Goal: Task Accomplishment & Management: Use online tool/utility

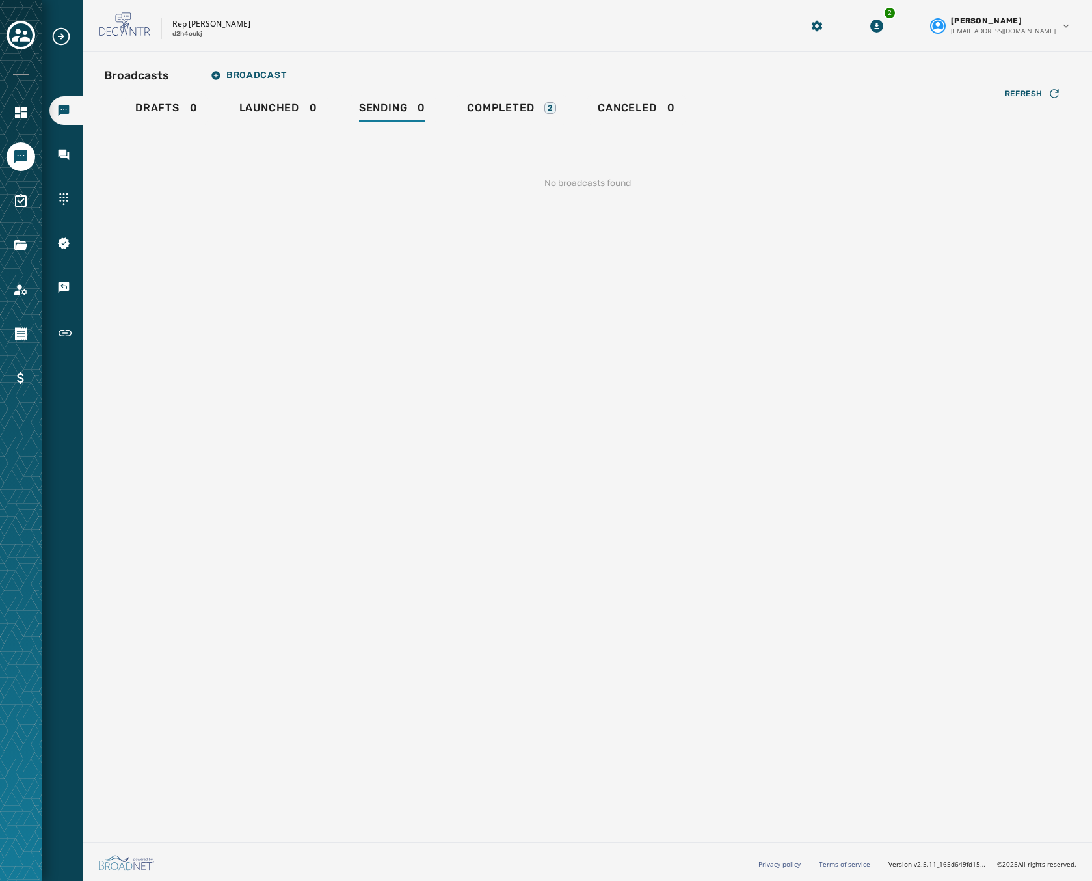
click at [3, 35] on div at bounding box center [21, 440] width 42 height 881
click at [14, 34] on icon "Toggle account select drawer" at bounding box center [21, 35] width 18 height 18
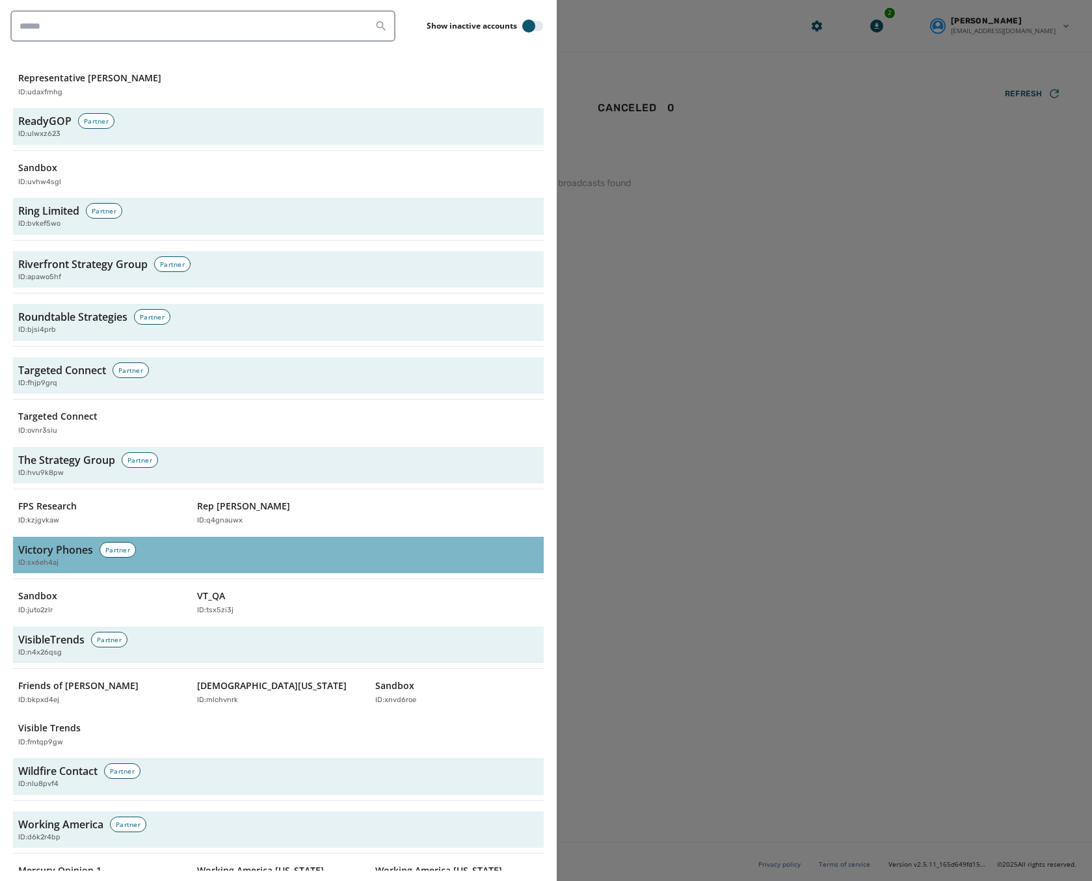
scroll to position [3860, 0]
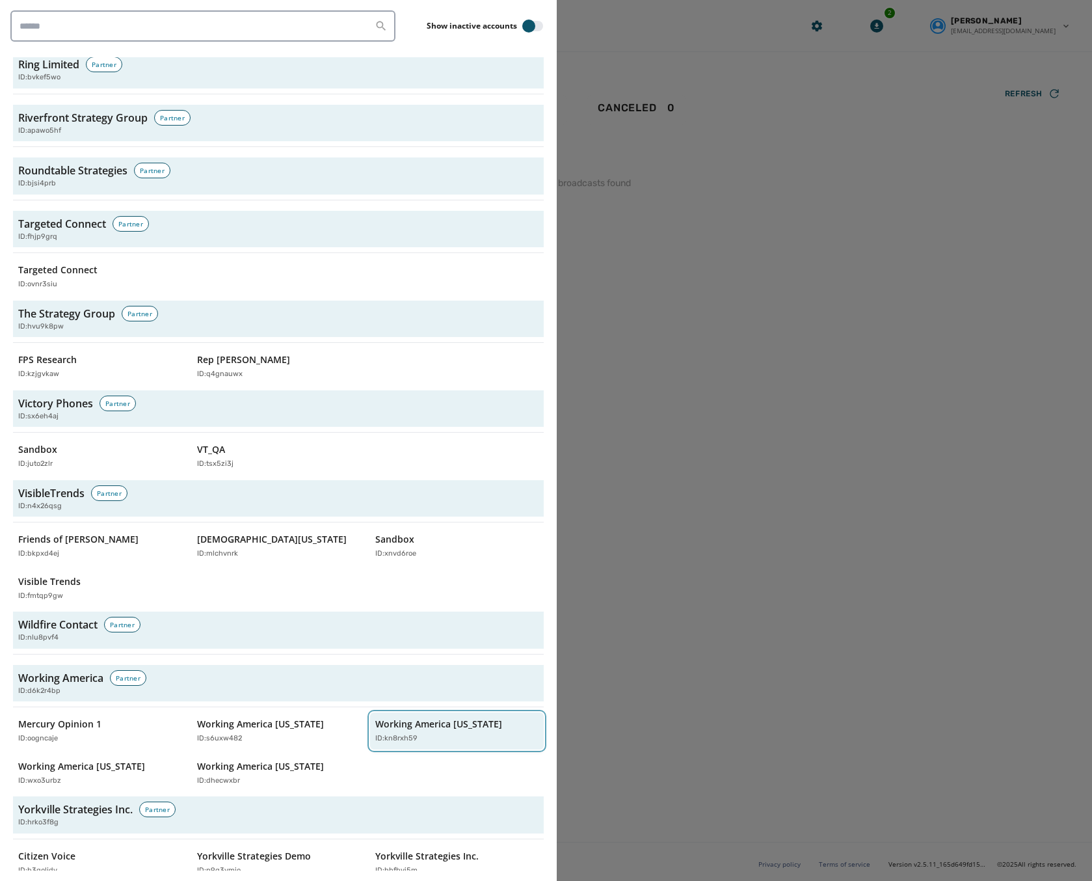
click at [444, 718] on div "Working America Ohio ID: kn8rxh59" at bounding box center [450, 731] width 150 height 27
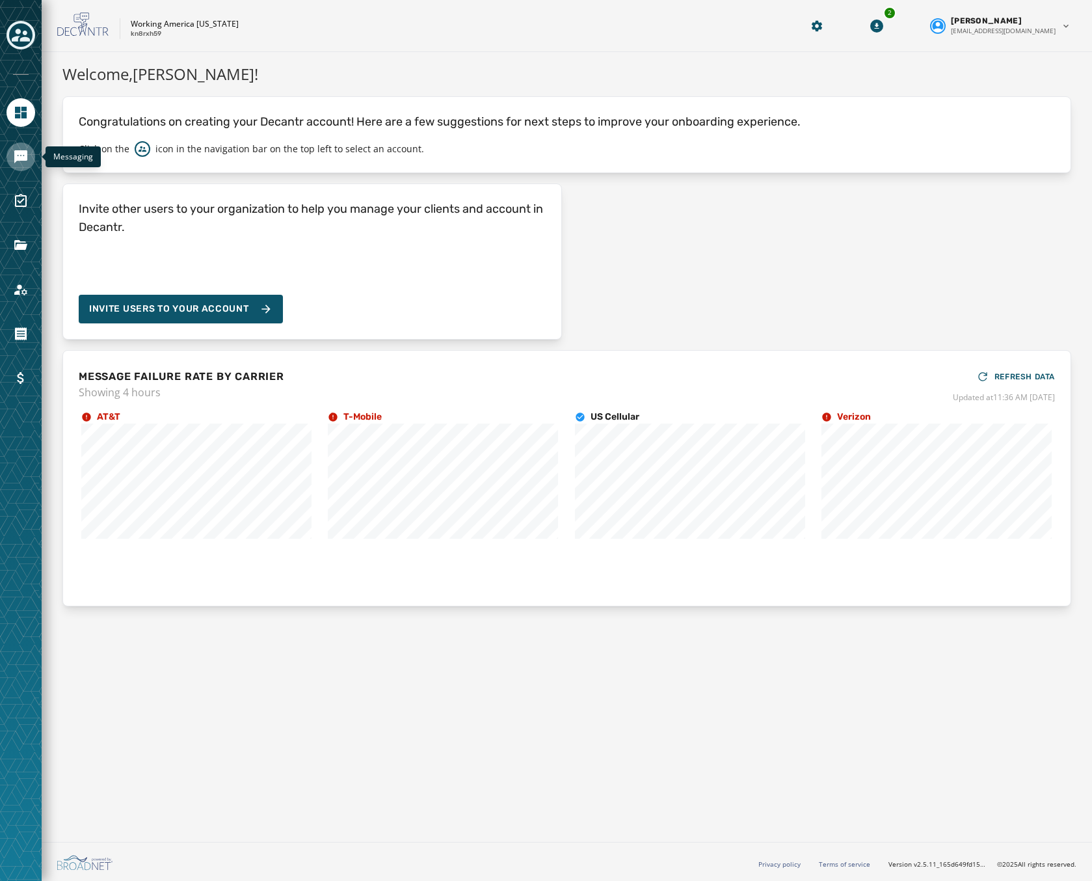
click at [23, 158] on icon "Navigate to Messaging" at bounding box center [20, 156] width 13 height 13
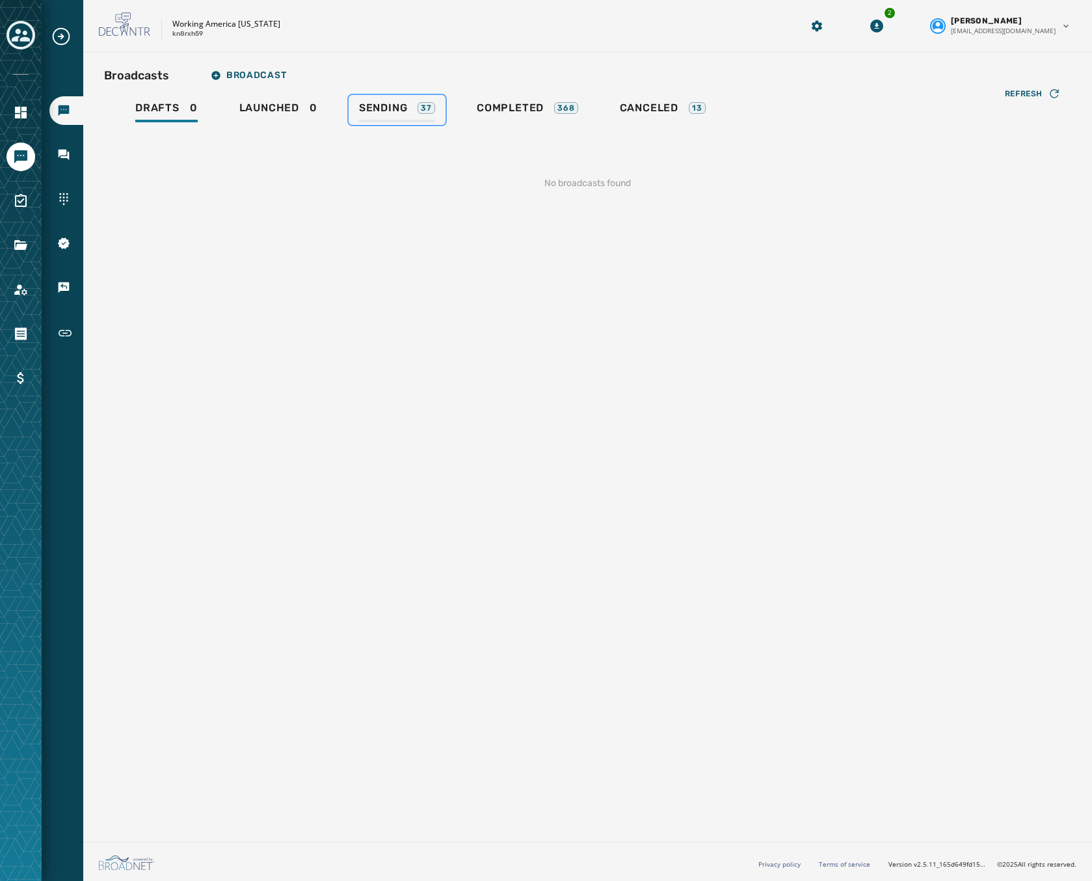
click at [387, 107] on span "Sending" at bounding box center [383, 107] width 49 height 13
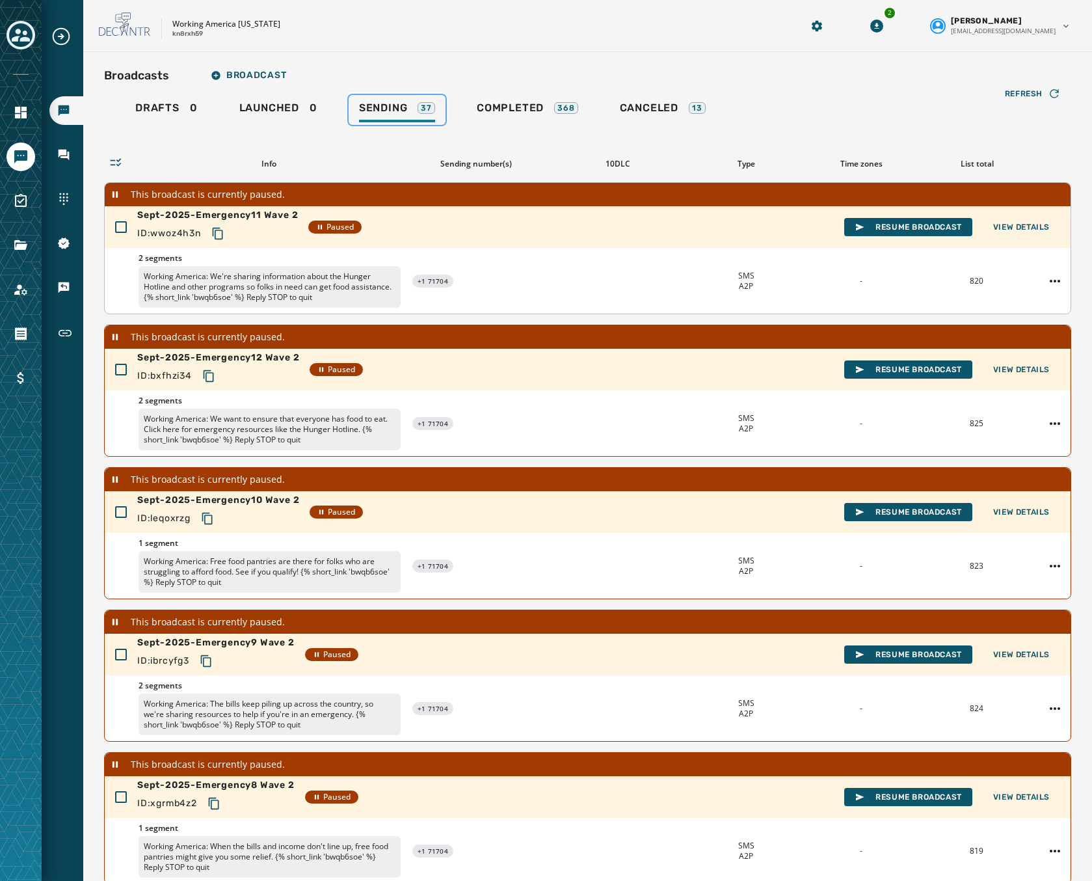
scroll to position [107, 0]
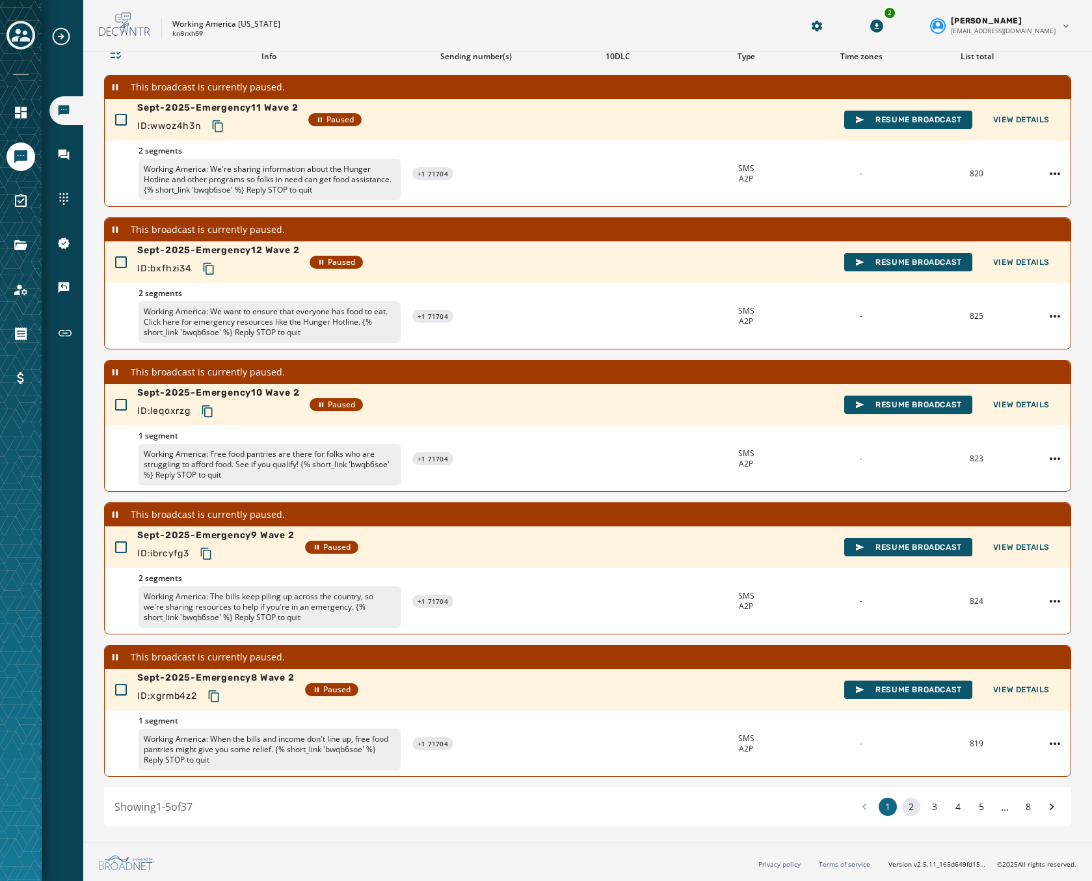
click at [902, 809] on button "2" at bounding box center [911, 807] width 18 height 18
click at [926, 807] on button "3" at bounding box center [935, 807] width 18 height 18
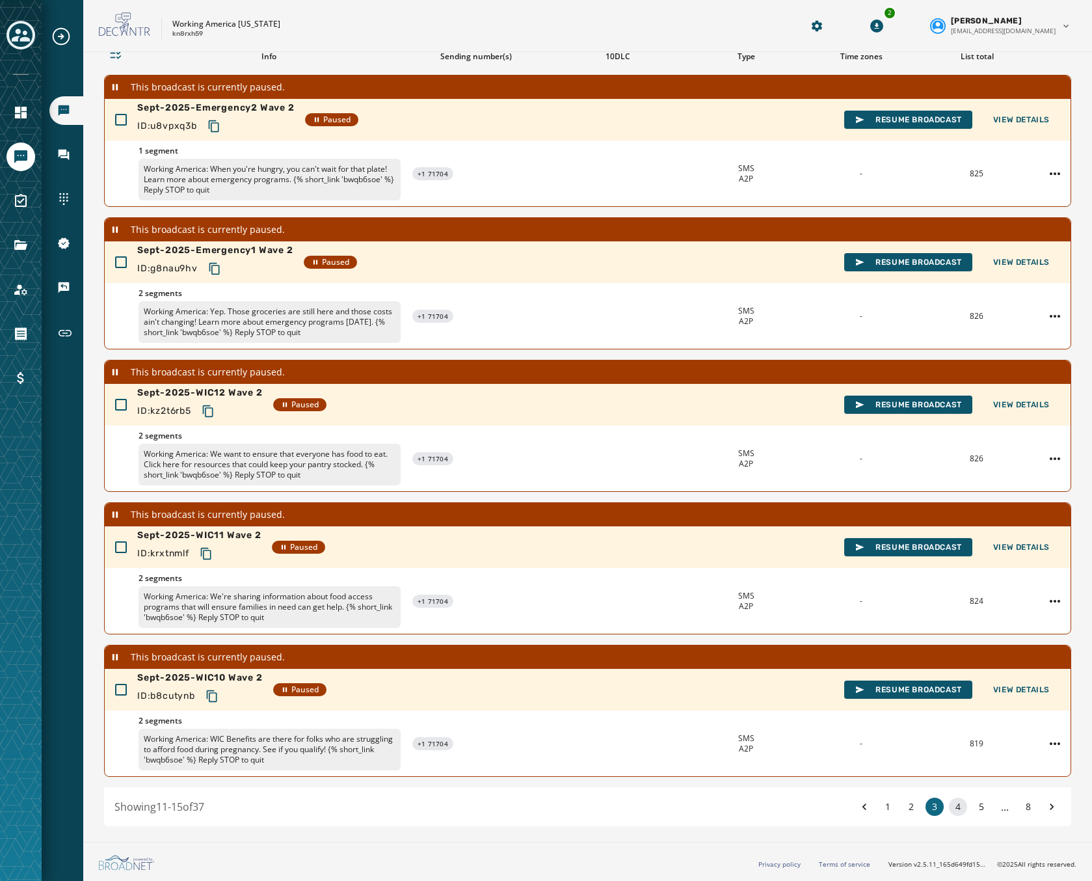
click at [949, 809] on button "4" at bounding box center [958, 807] width 18 height 18
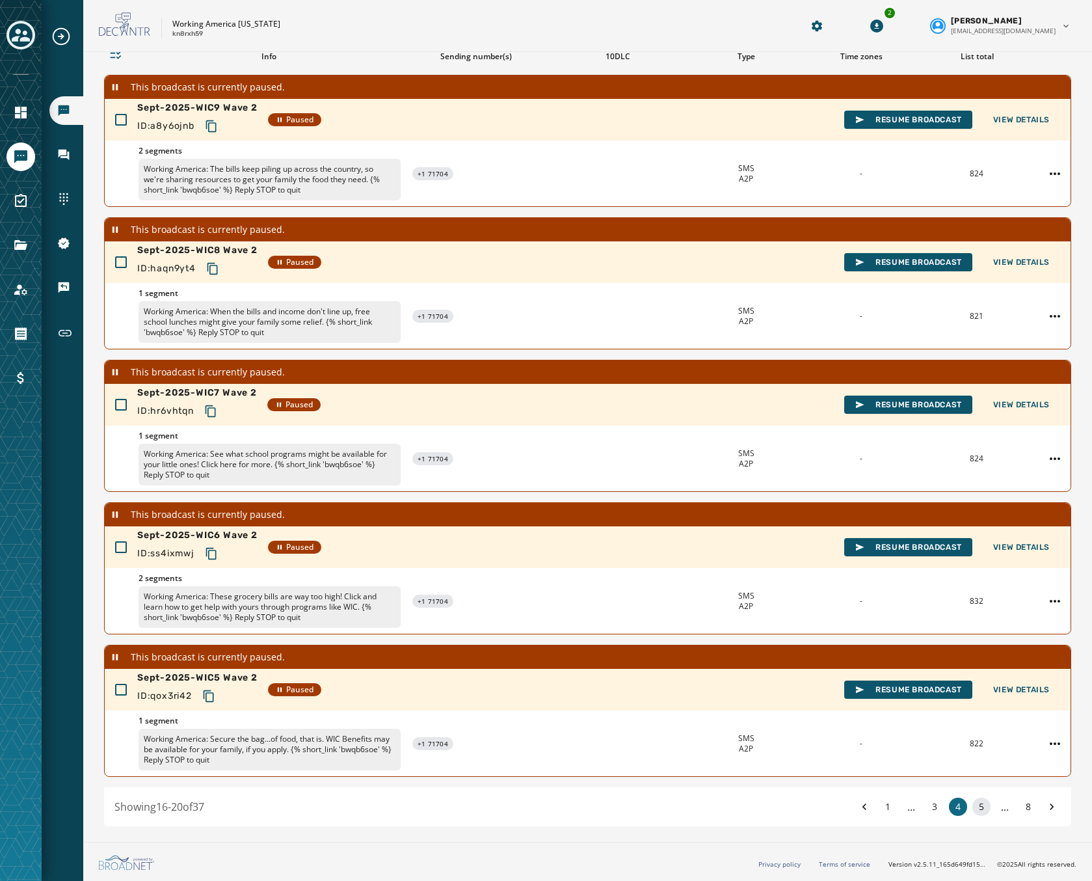
click at [973, 811] on button "5" at bounding box center [982, 807] width 18 height 18
click at [973, 811] on button "6" at bounding box center [982, 807] width 18 height 18
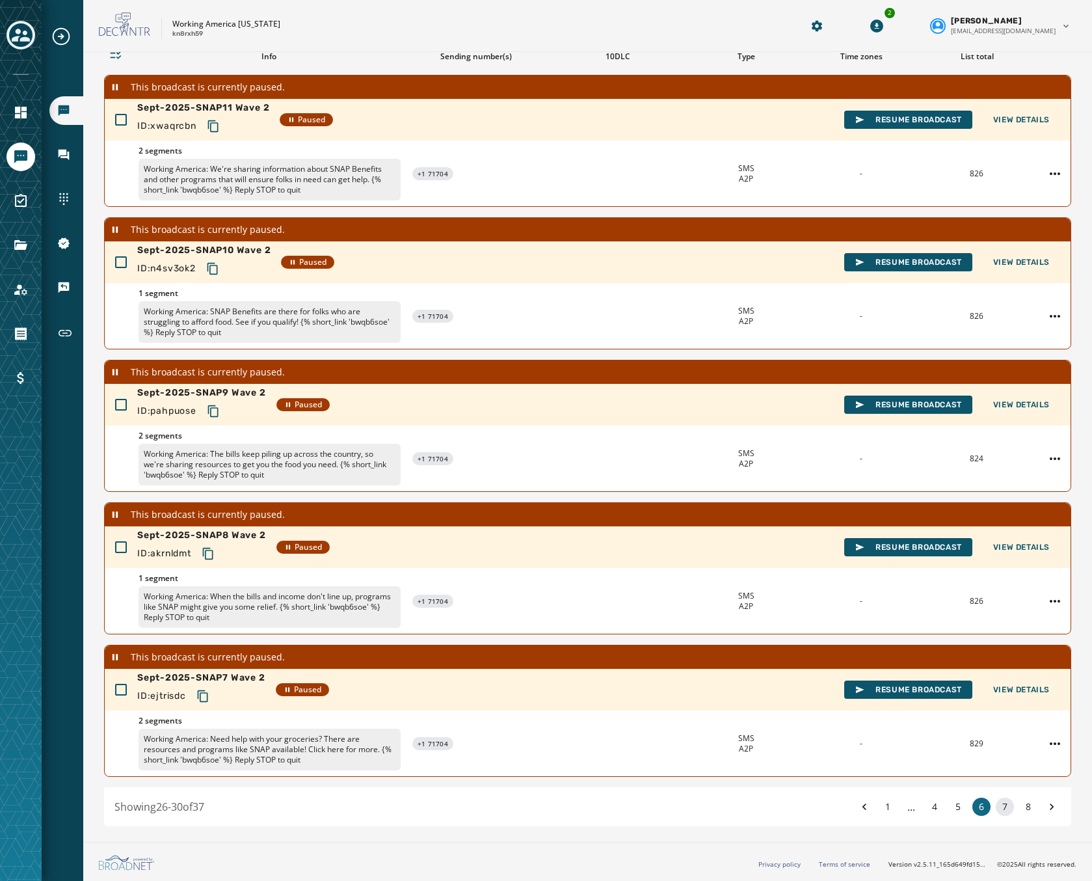
click at [996, 809] on button "7" at bounding box center [1005, 807] width 18 height 18
click at [1004, 806] on div "1 ... 4 5 6 7 8" at bounding box center [958, 807] width 206 height 18
click at [1019, 805] on button "8" at bounding box center [1028, 807] width 18 height 18
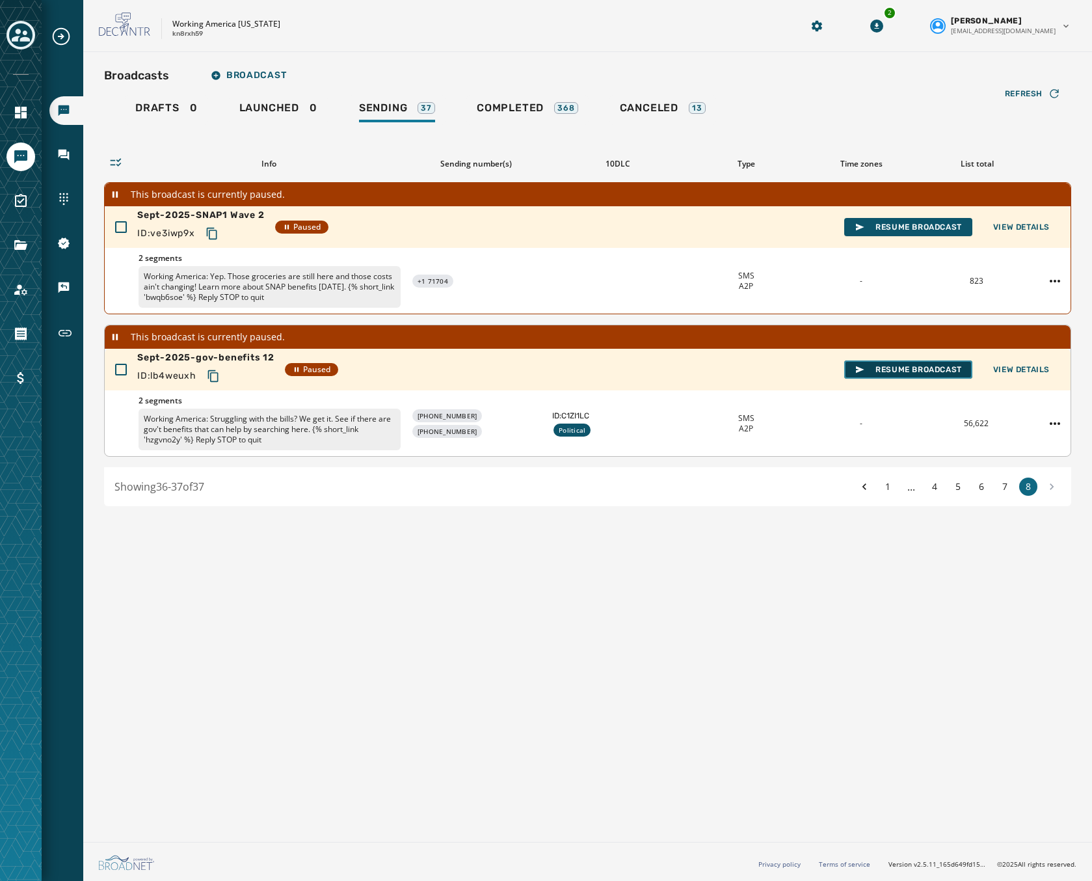
click at [880, 364] on button "Resume Broadcast" at bounding box center [908, 369] width 128 height 18
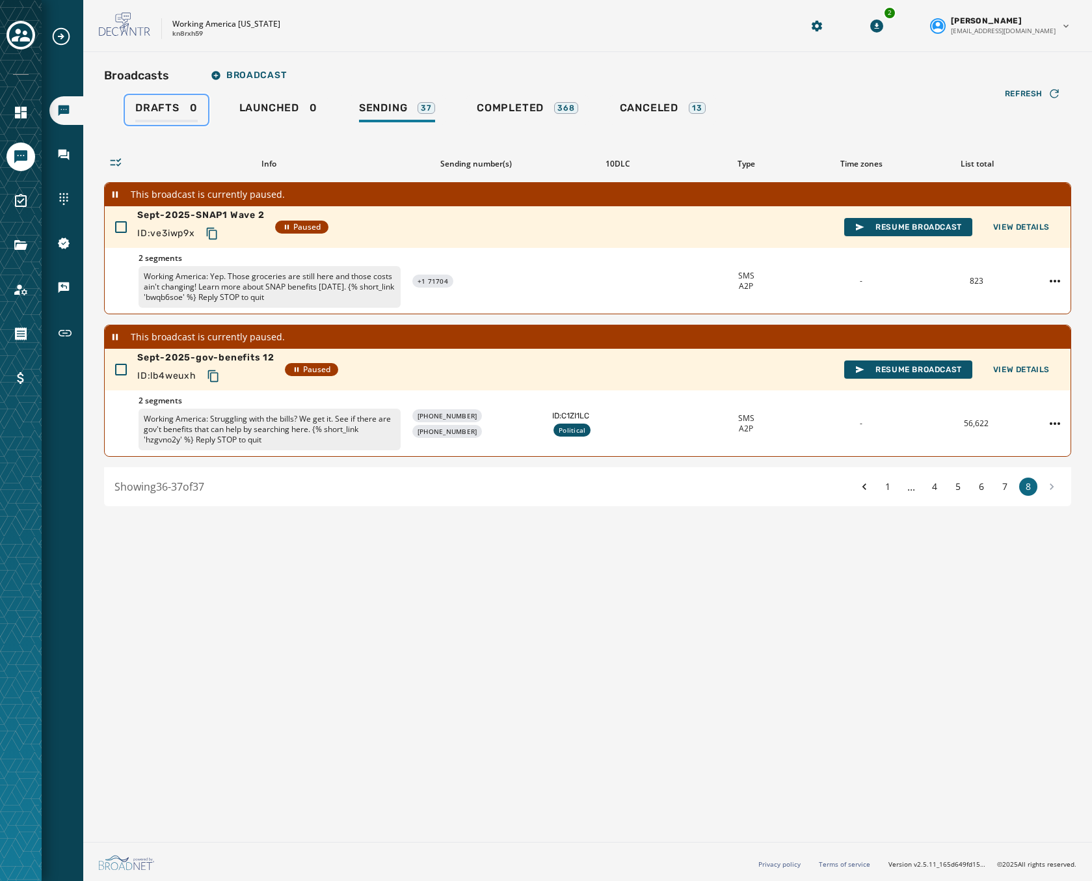
click at [163, 107] on span "Drafts" at bounding box center [157, 107] width 44 height 13
click at [268, 101] on span "Launched" at bounding box center [269, 107] width 60 height 13
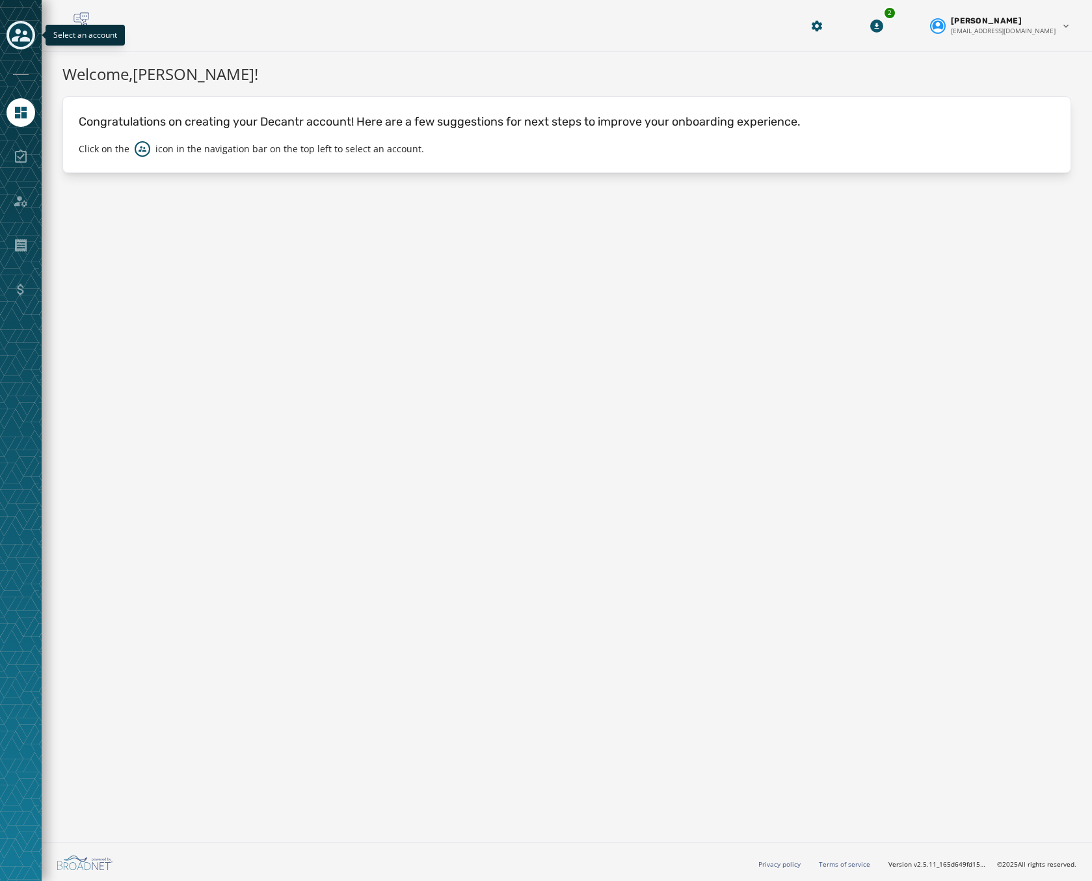
click at [11, 40] on div "Toggle account select drawer" at bounding box center [20, 34] width 23 height 23
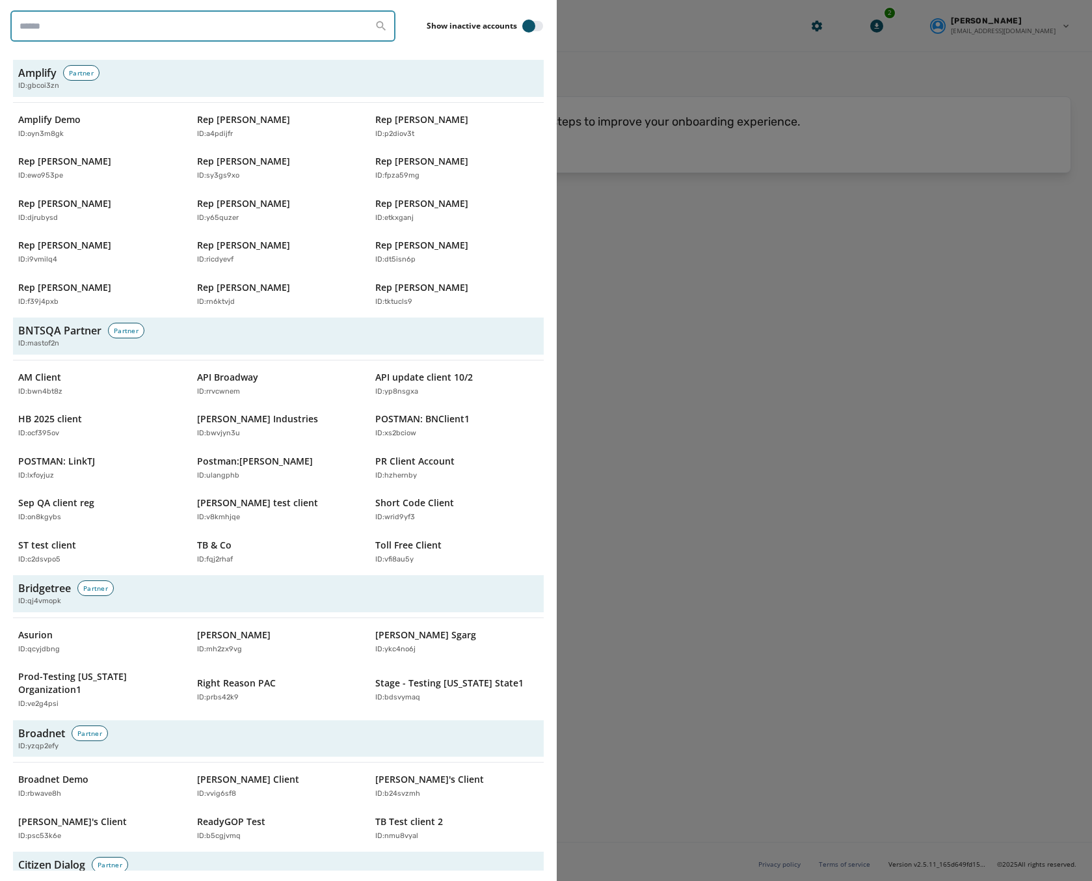
click at [20, 38] on input "search" at bounding box center [202, 25] width 385 height 31
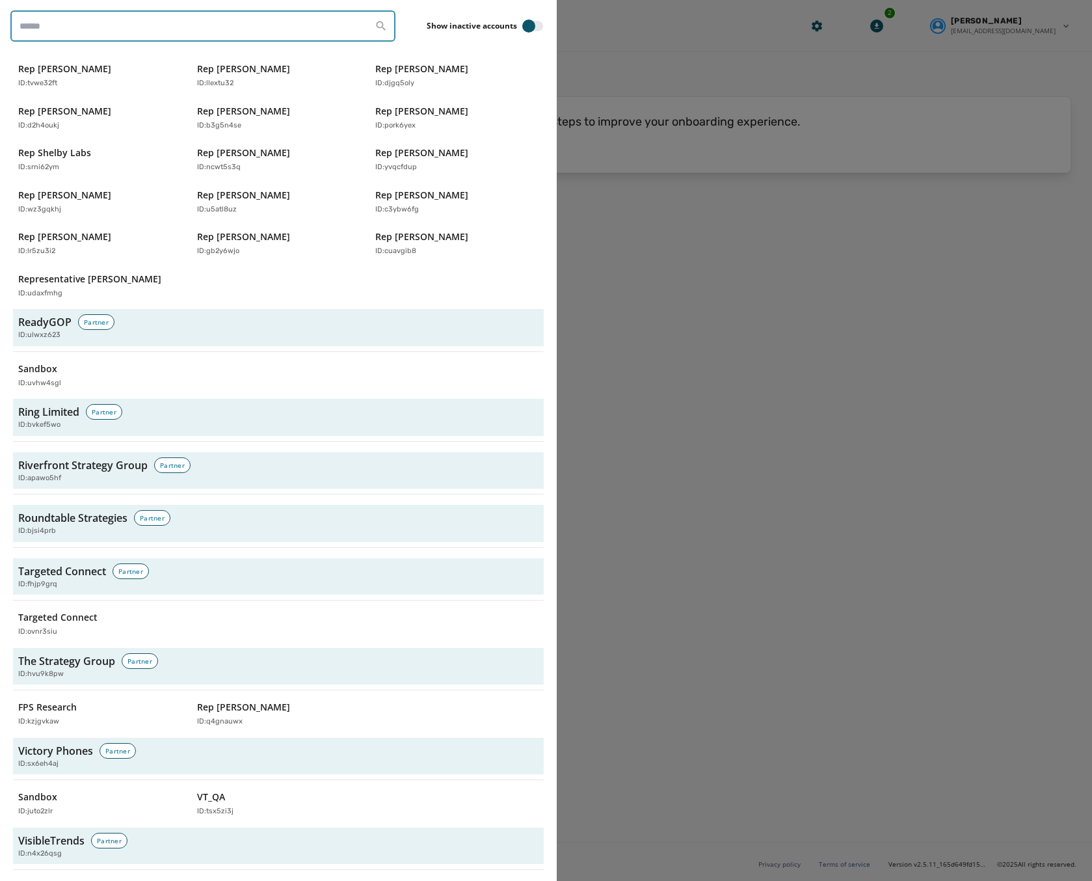
scroll to position [3860, 0]
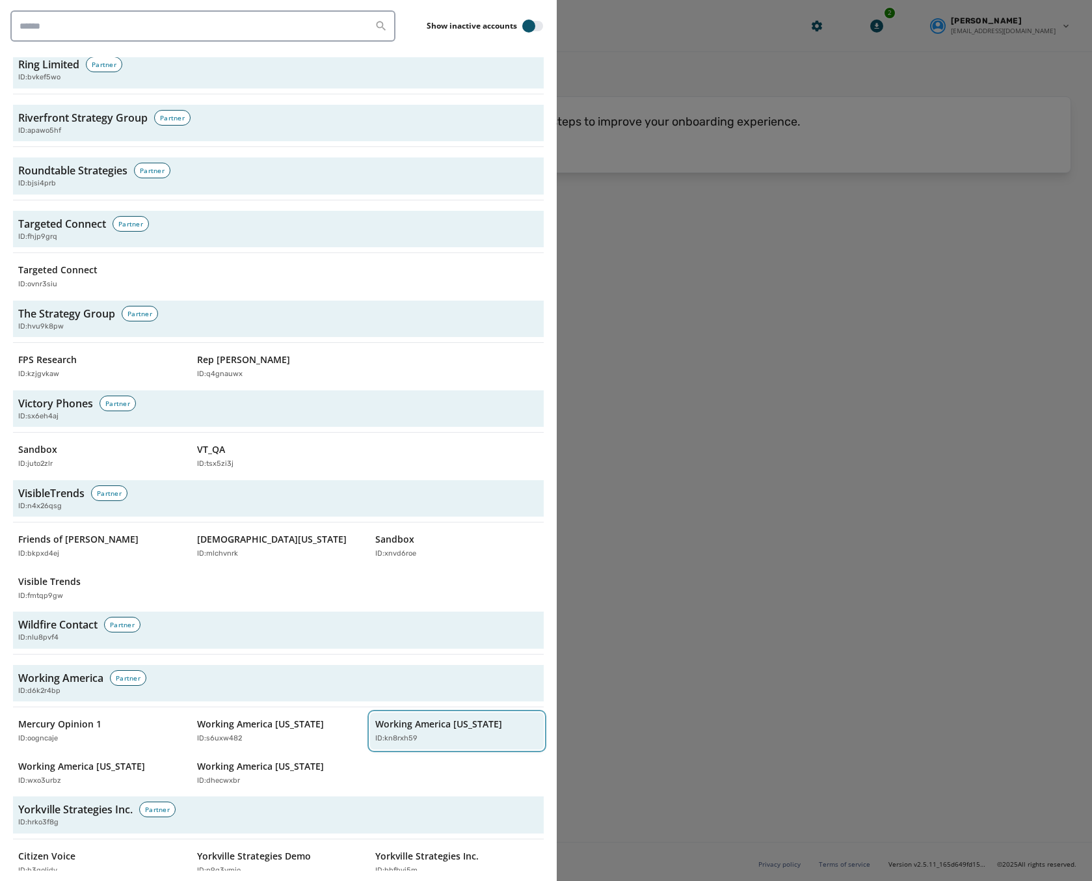
click at [418, 733] on div "ID: kn8rxh59" at bounding box center [450, 738] width 150 height 11
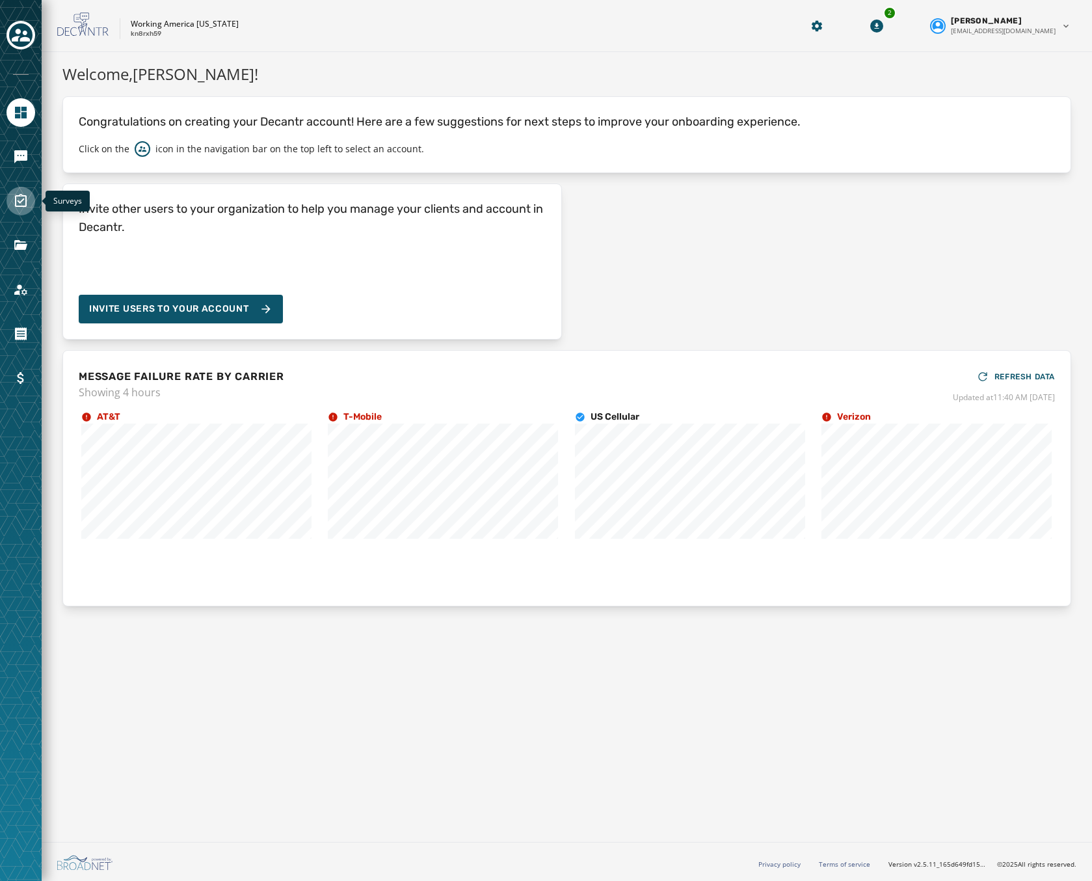
click at [14, 200] on icon "Navigate to Surveys" at bounding box center [21, 201] width 16 height 16
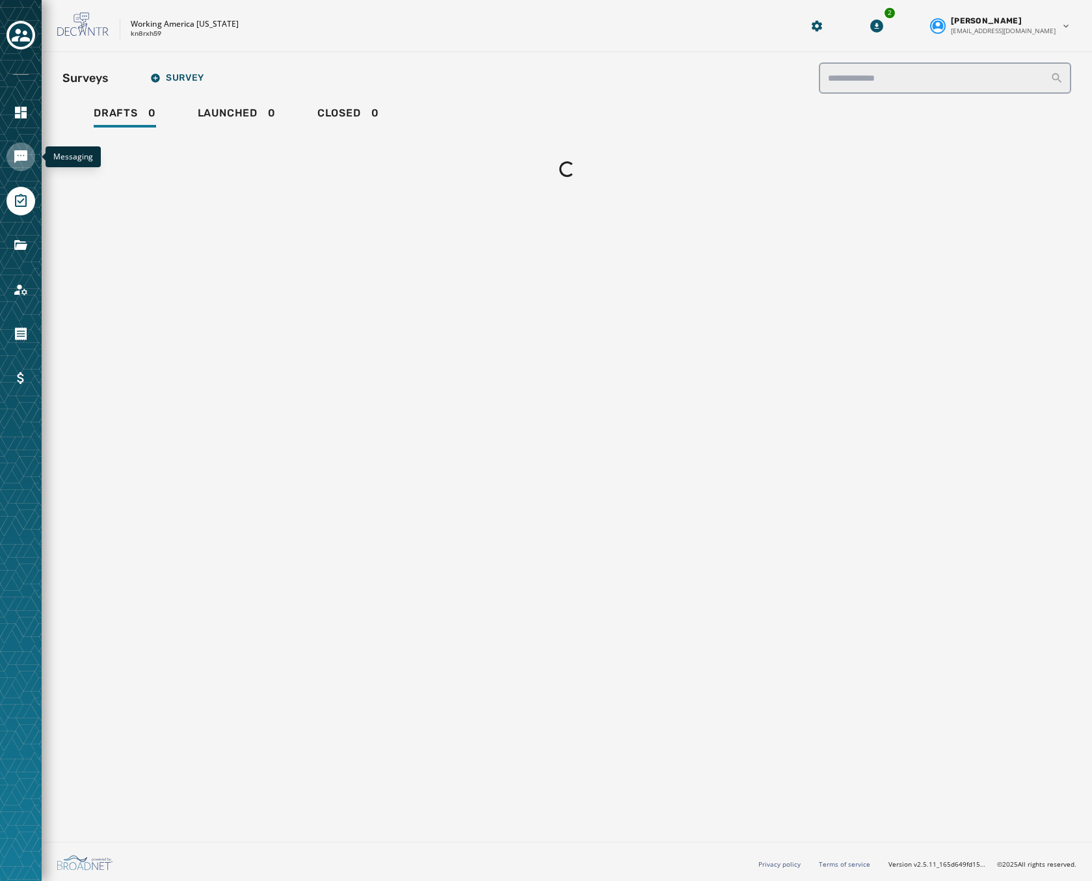
click at [18, 158] on icon "Navigate to Messaging" at bounding box center [20, 156] width 13 height 13
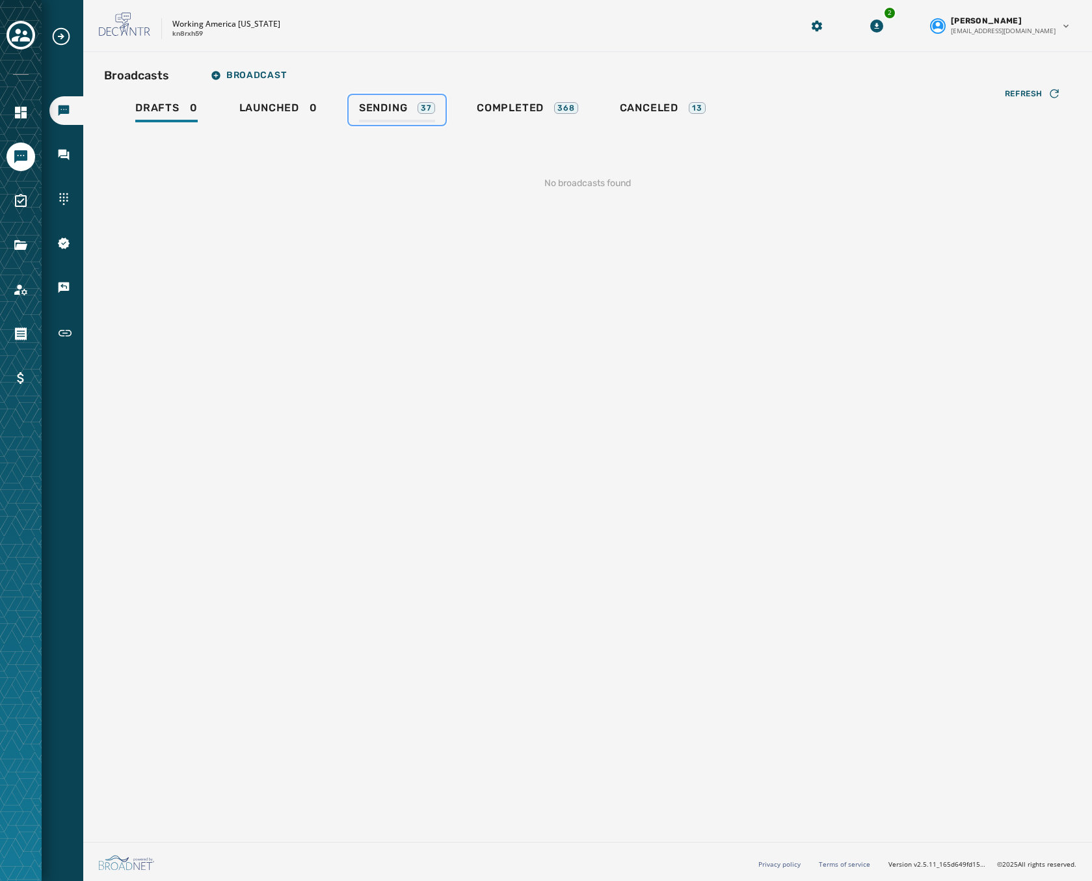
click at [416, 111] on div "Sending 37" at bounding box center [397, 111] width 76 height 21
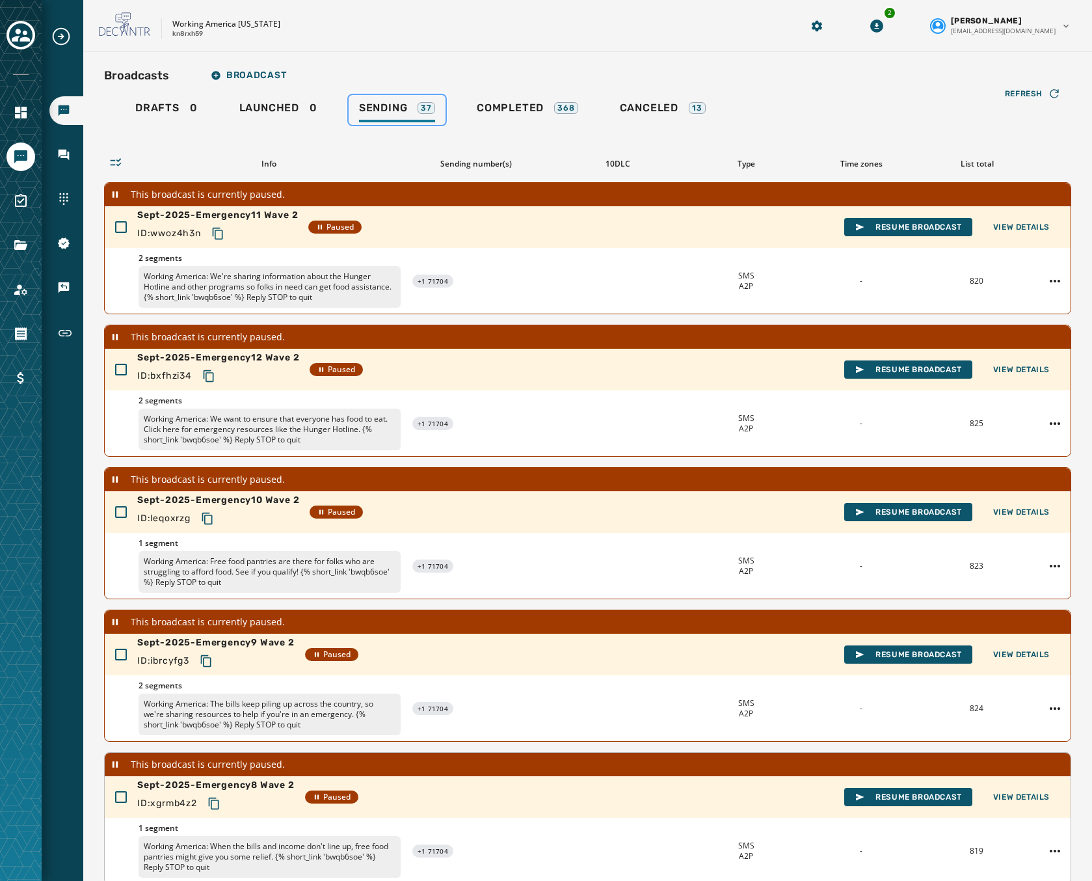
scroll to position [107, 0]
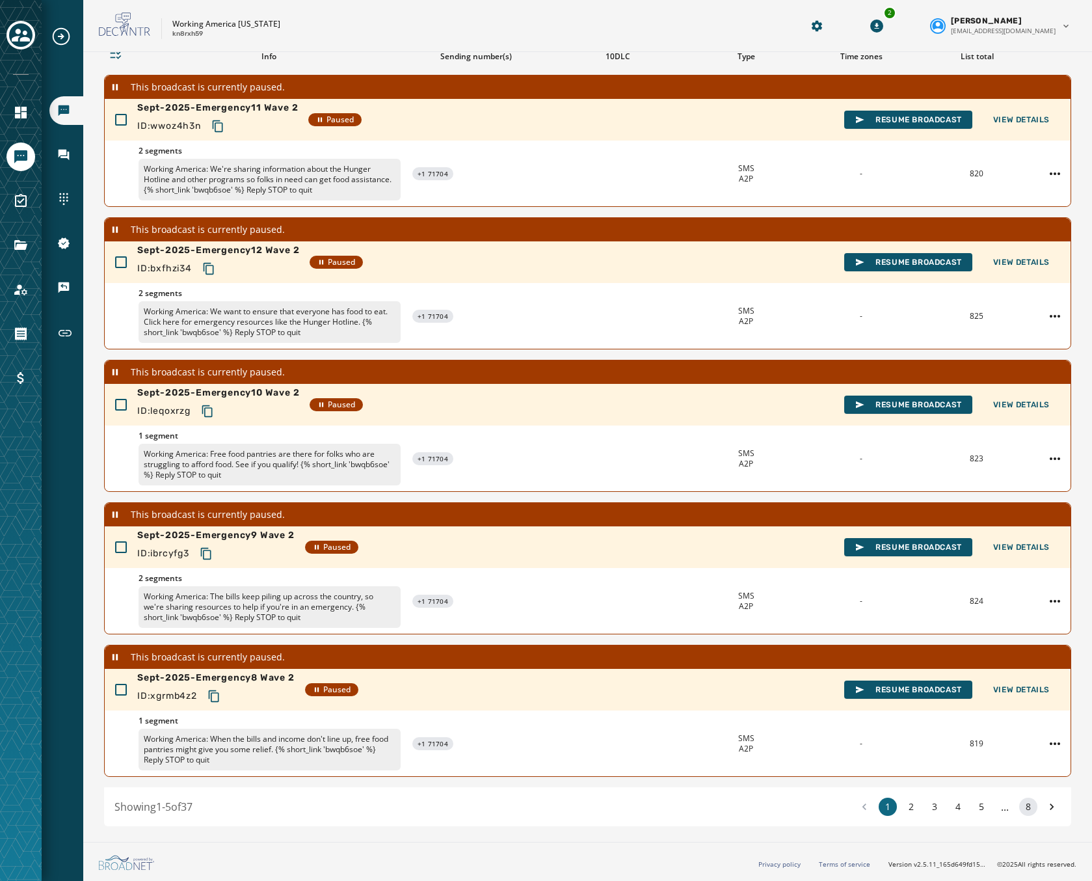
click at [1019, 807] on button "8" at bounding box center [1028, 807] width 18 height 18
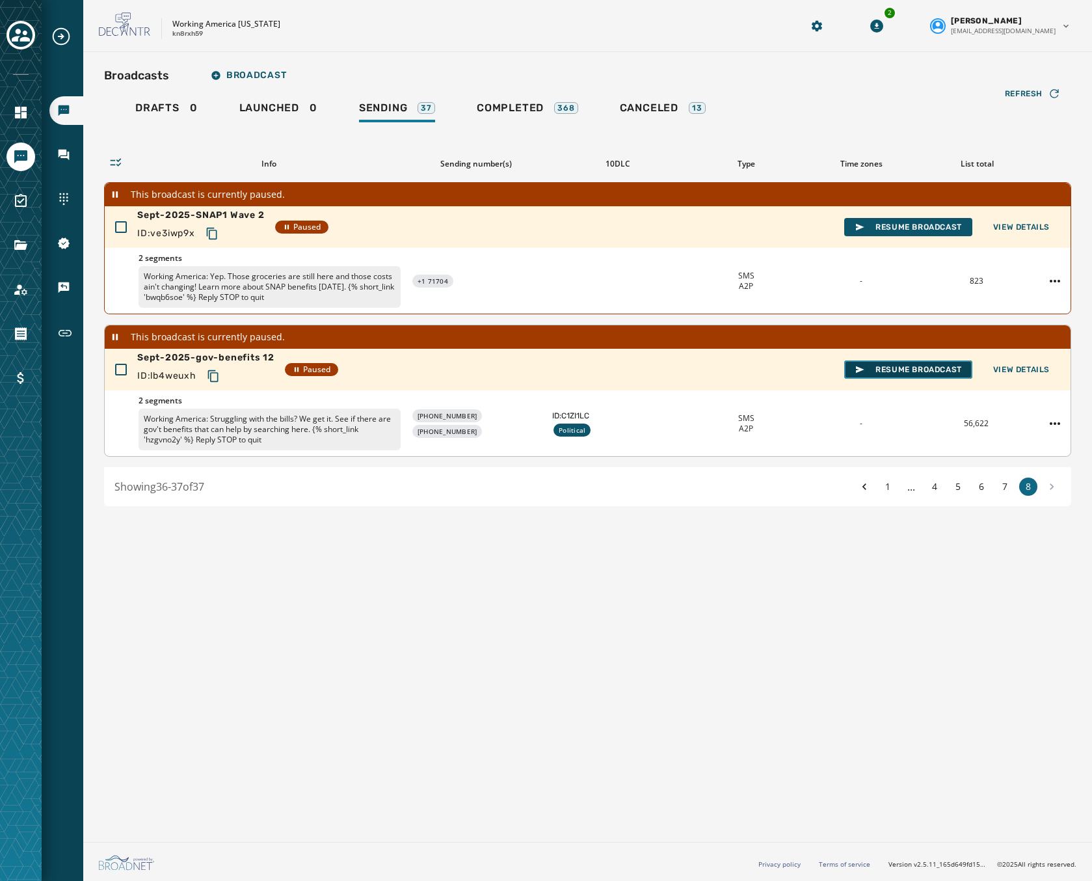
click at [889, 366] on span "Resume Broadcast" at bounding box center [908, 369] width 107 height 10
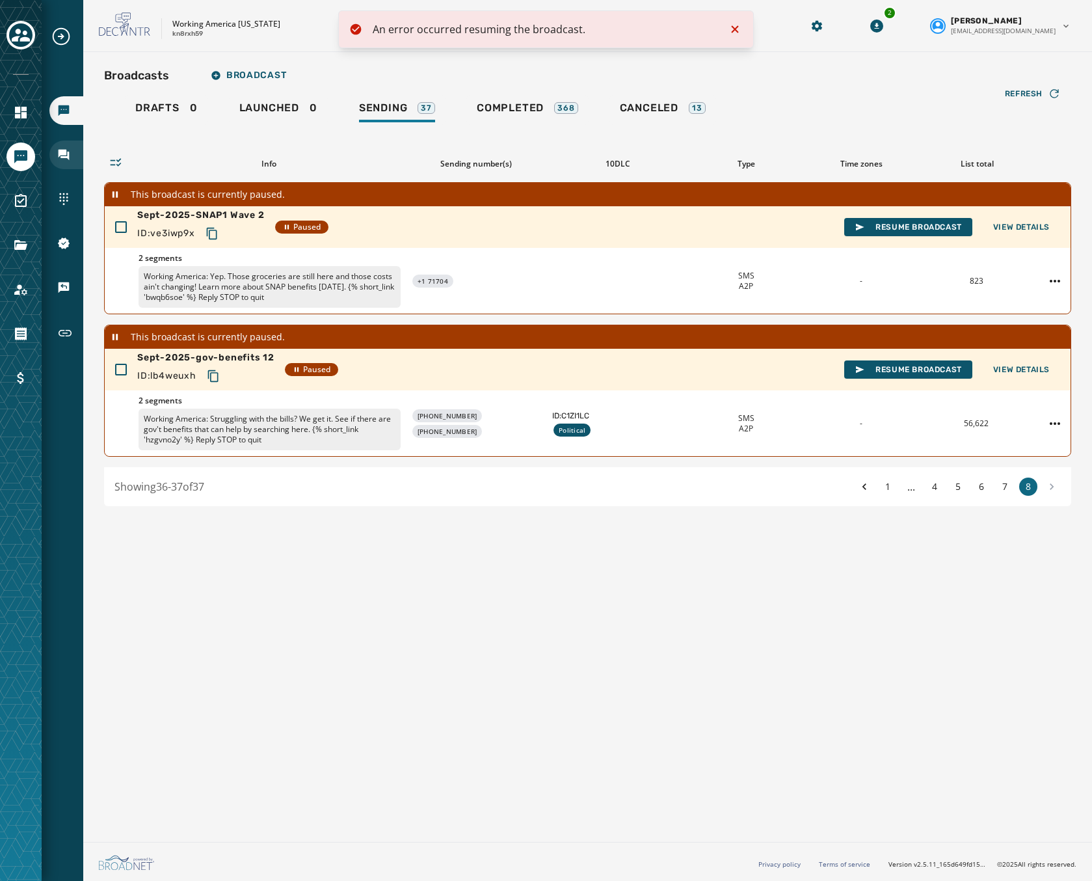
click at [68, 149] on icon "Navigate to Inbox" at bounding box center [63, 154] width 13 height 13
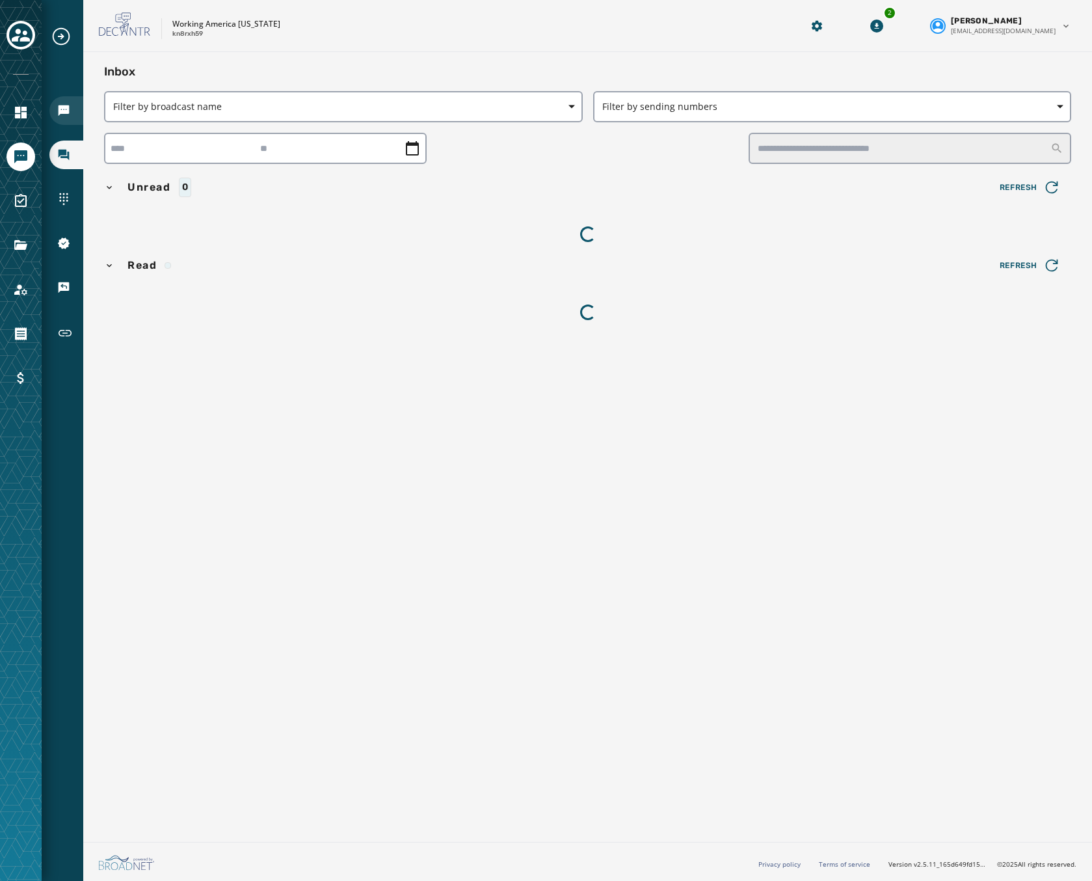
click at [66, 118] on div "Broadcasts" at bounding box center [66, 110] width 34 height 29
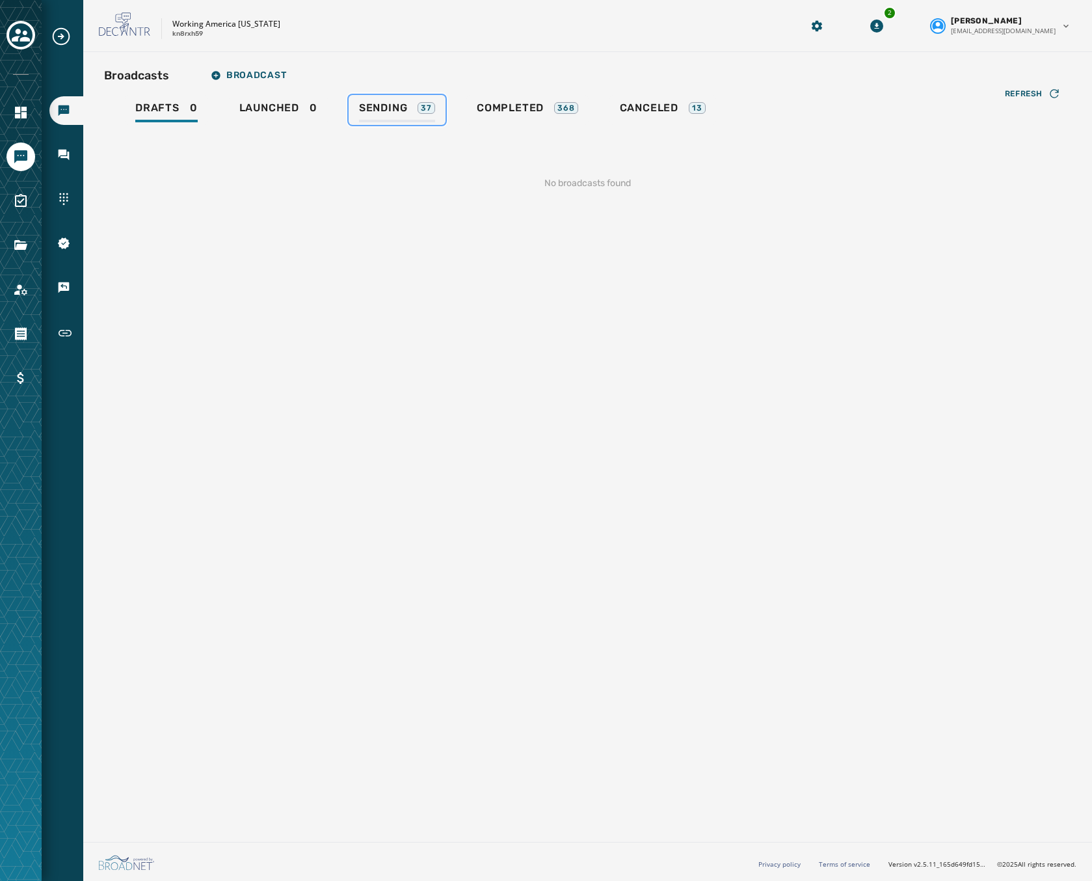
click at [396, 107] on span "Sending" at bounding box center [383, 107] width 49 height 13
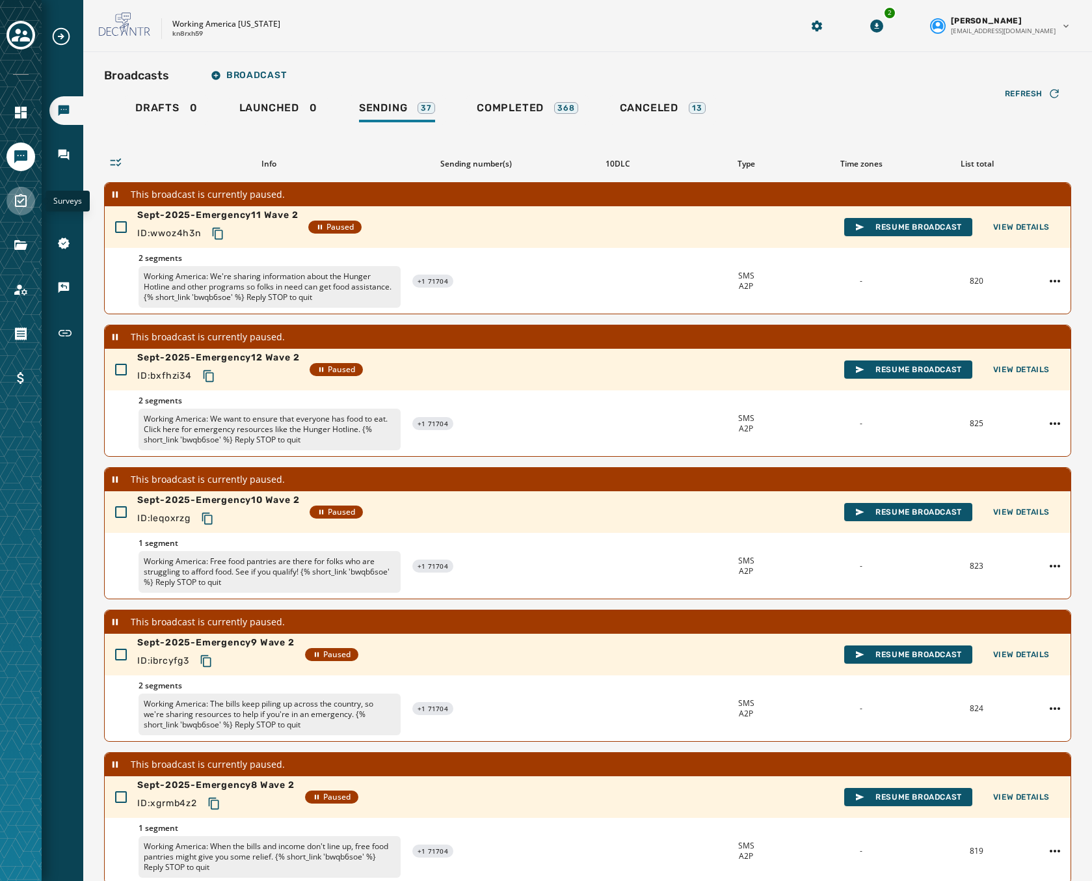
click at [31, 200] on link "Navigate to Surveys" at bounding box center [21, 201] width 29 height 29
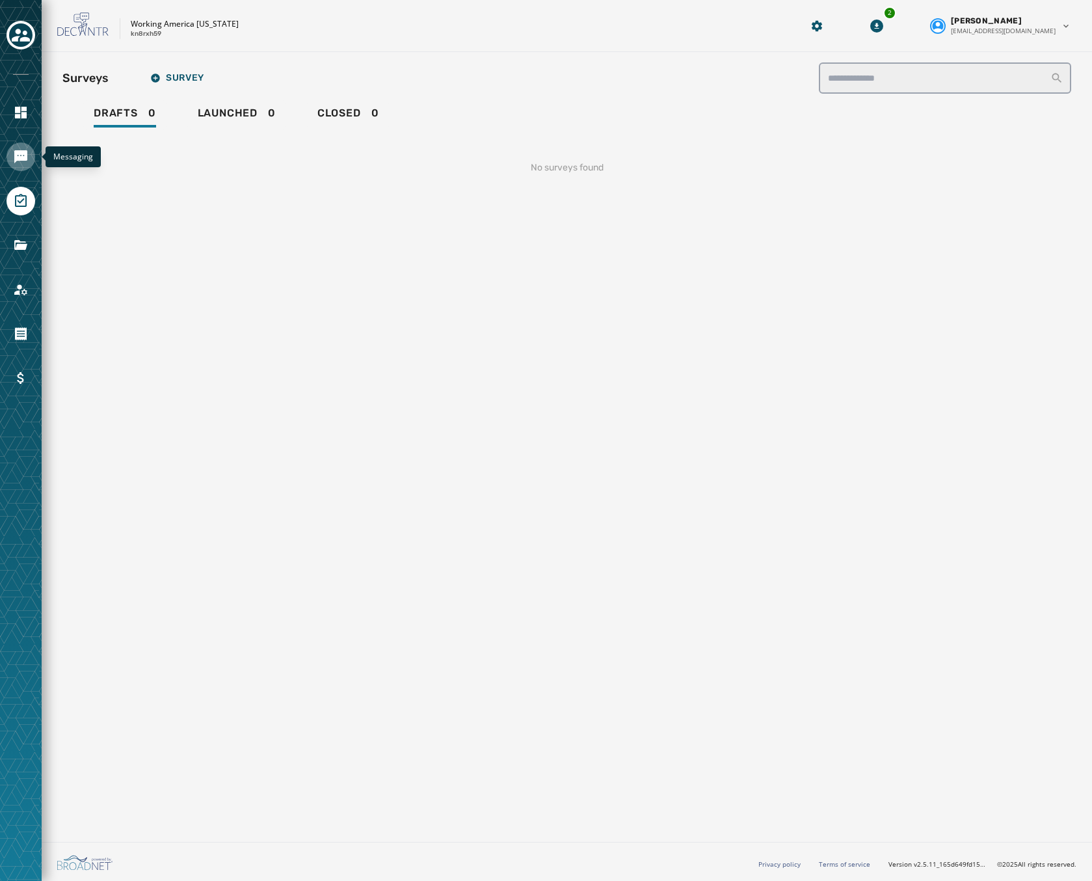
click at [18, 157] on icon "Navigate to Messaging" at bounding box center [20, 156] width 13 height 13
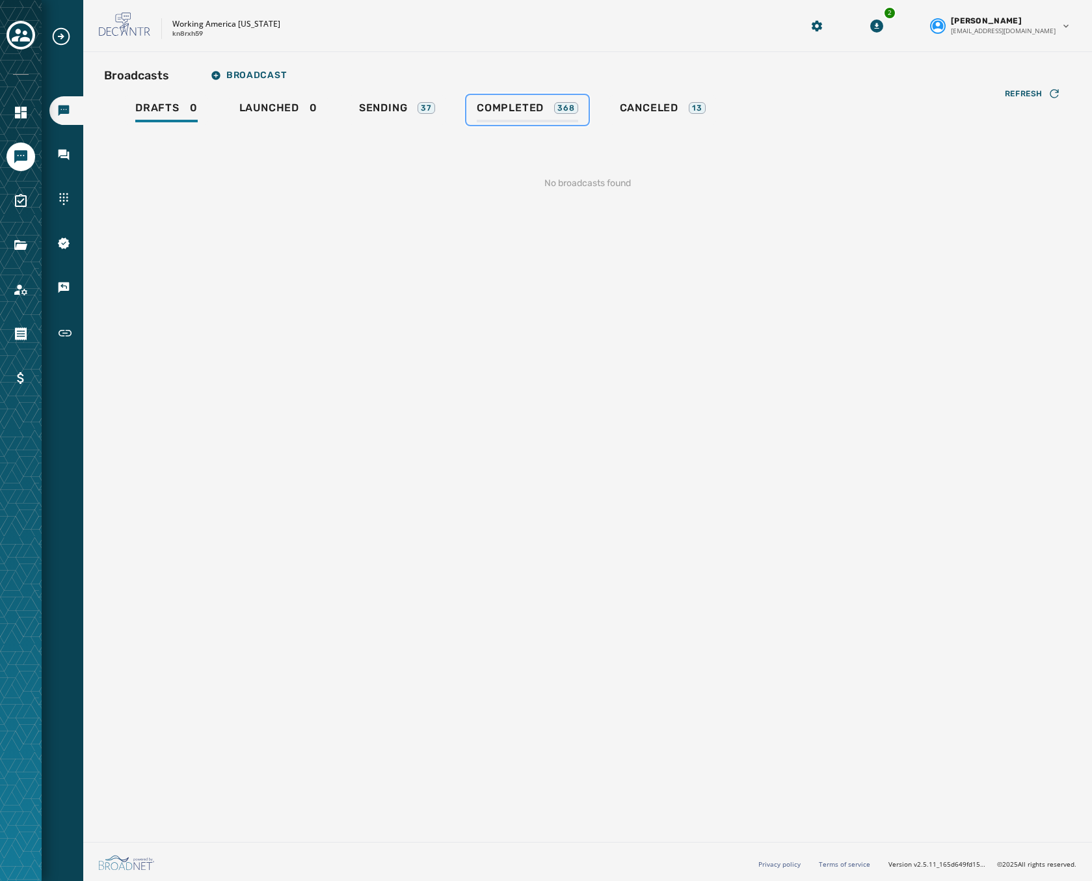
click at [481, 109] on span "Completed" at bounding box center [510, 107] width 67 height 13
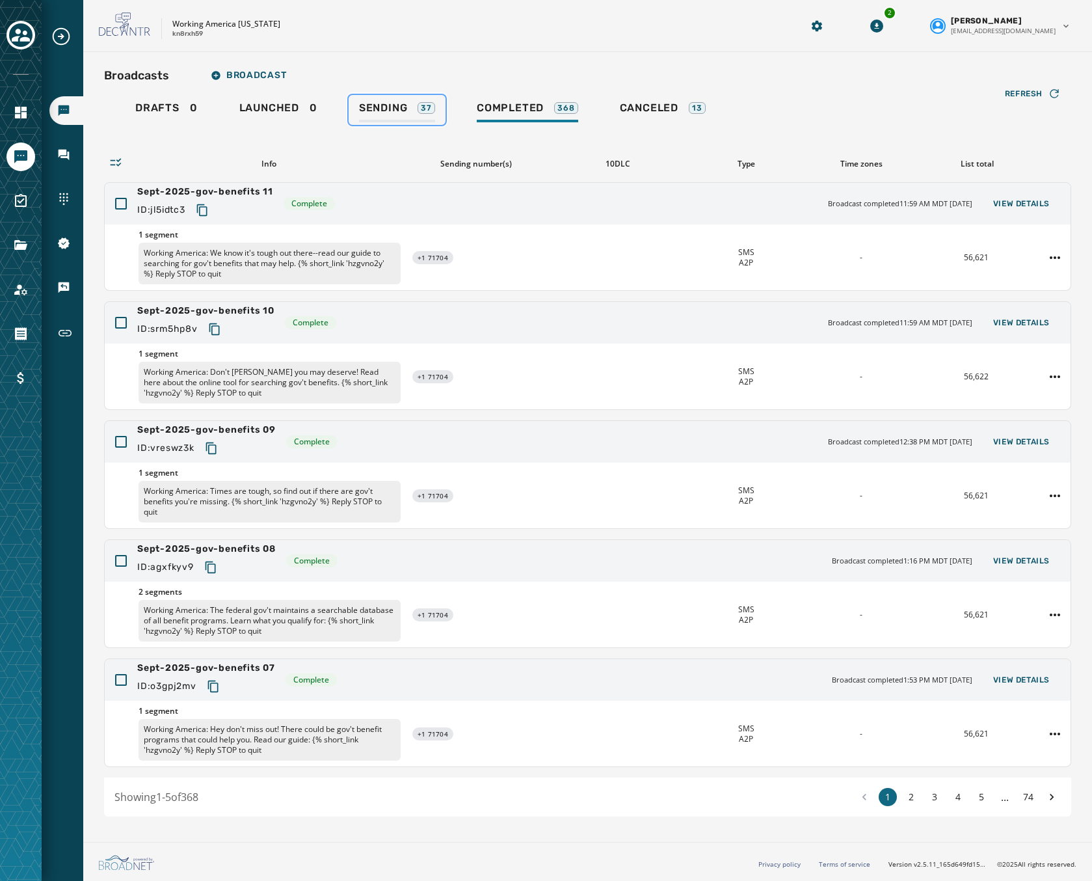
click at [385, 105] on span "Sending" at bounding box center [383, 107] width 49 height 13
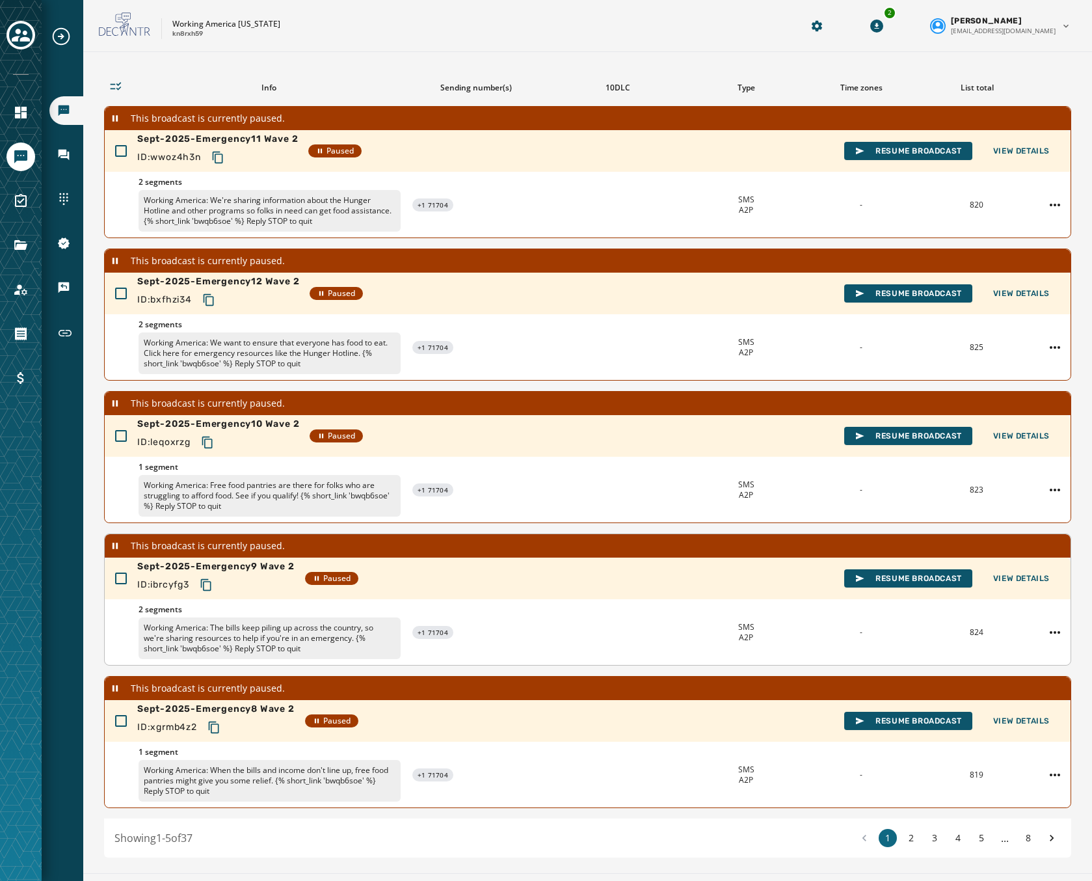
scroll to position [107, 0]
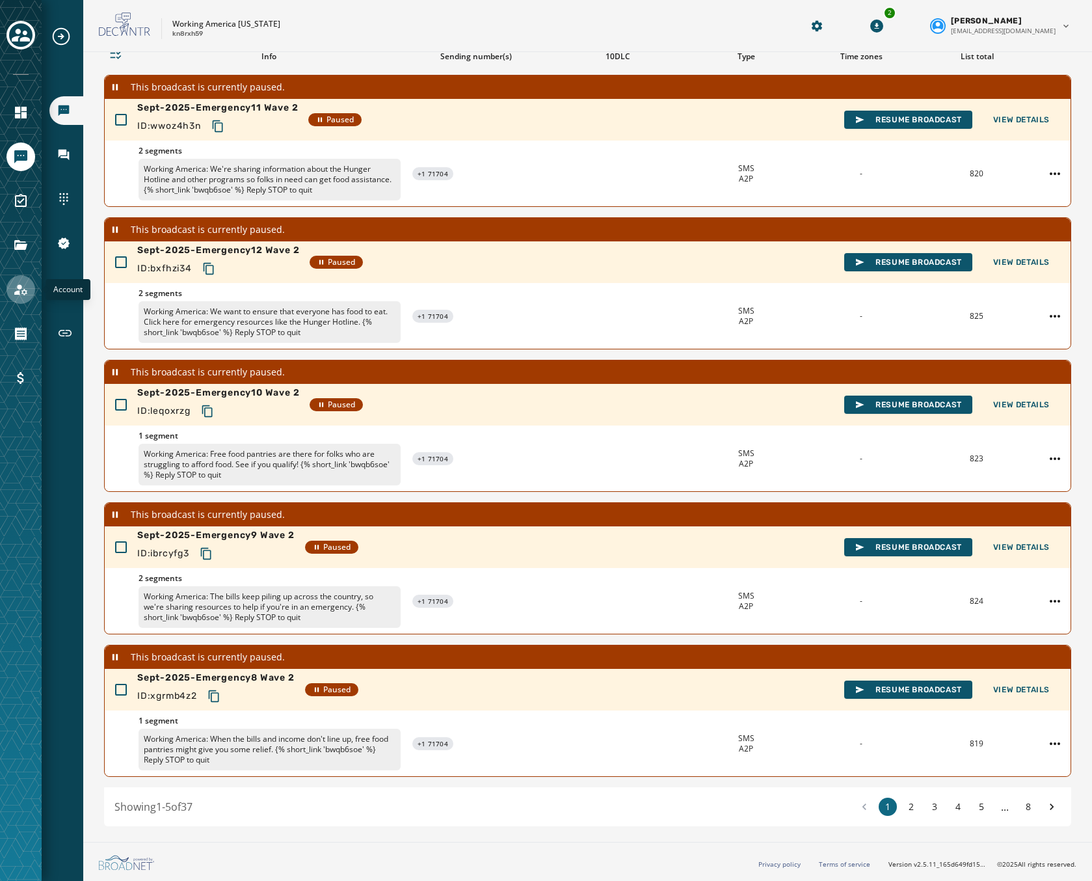
click at [23, 290] on icon "Navigate to Account" at bounding box center [20, 289] width 13 height 11
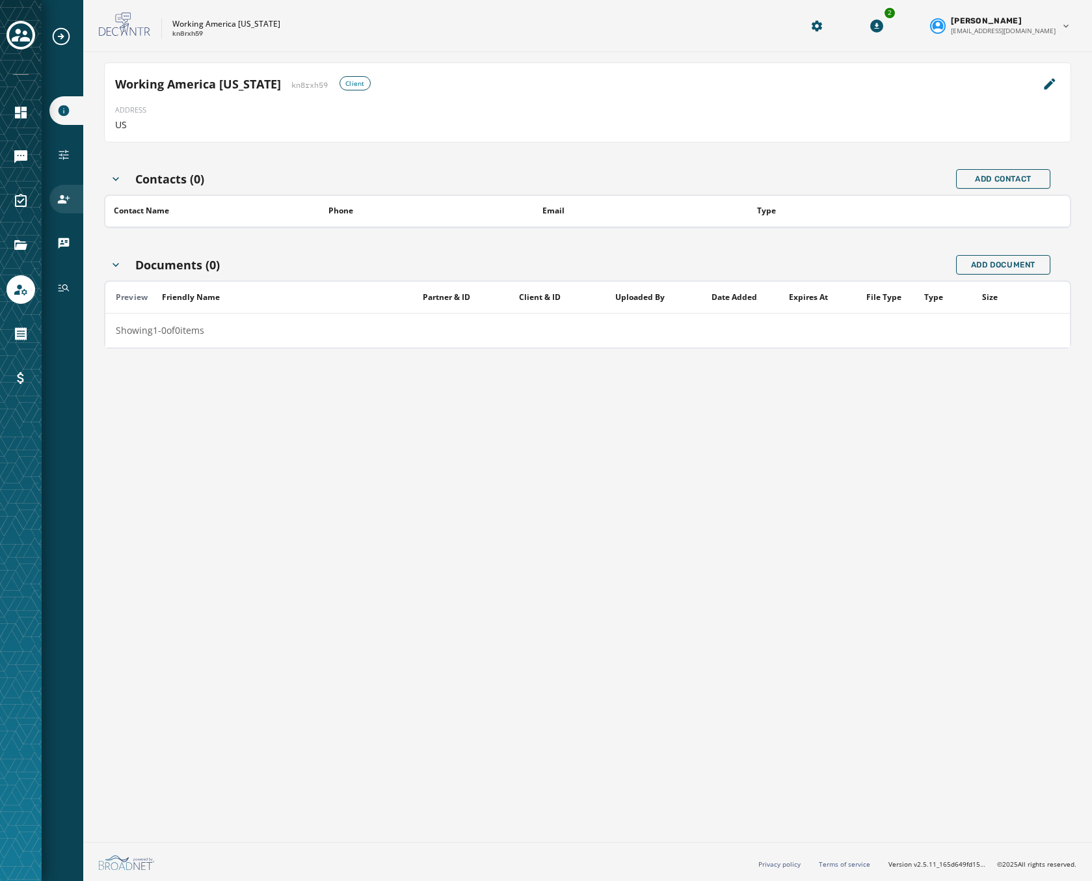
click at [67, 195] on icon "Navigate to Users" at bounding box center [63, 199] width 13 height 13
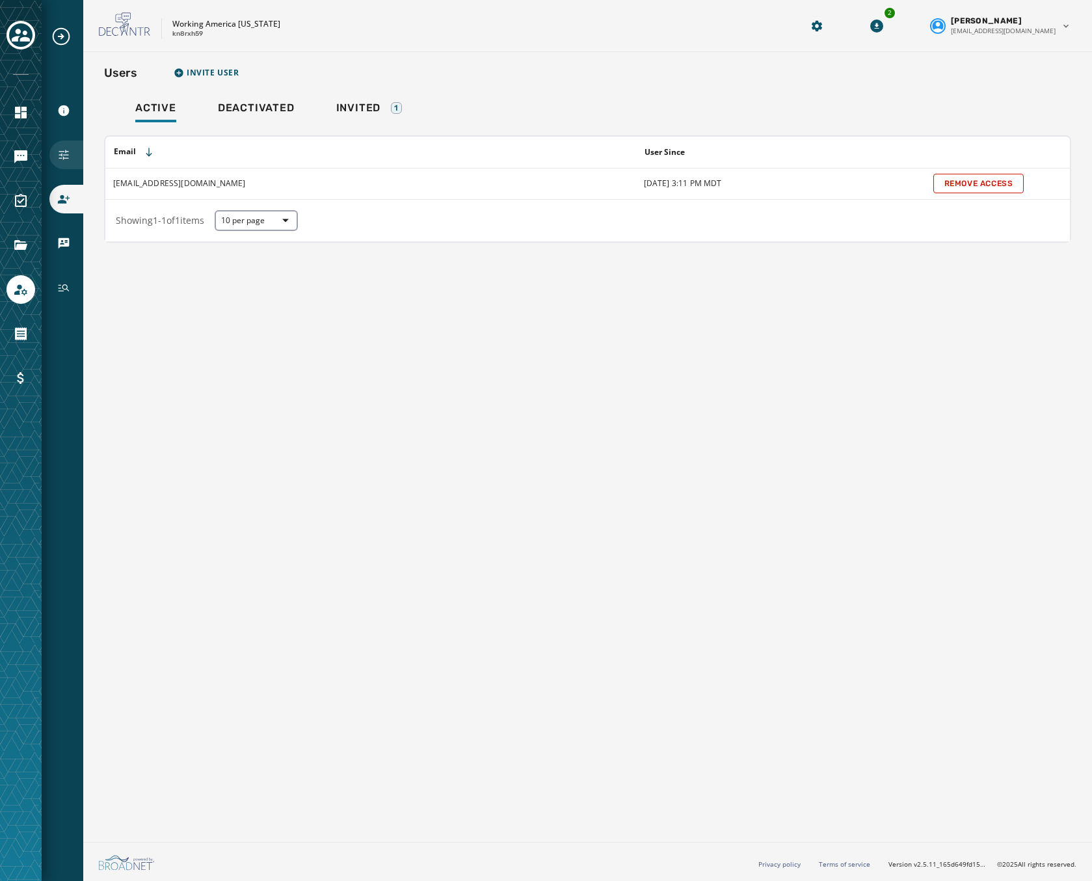
click at [56, 152] on div "Configuration" at bounding box center [66, 155] width 34 height 29
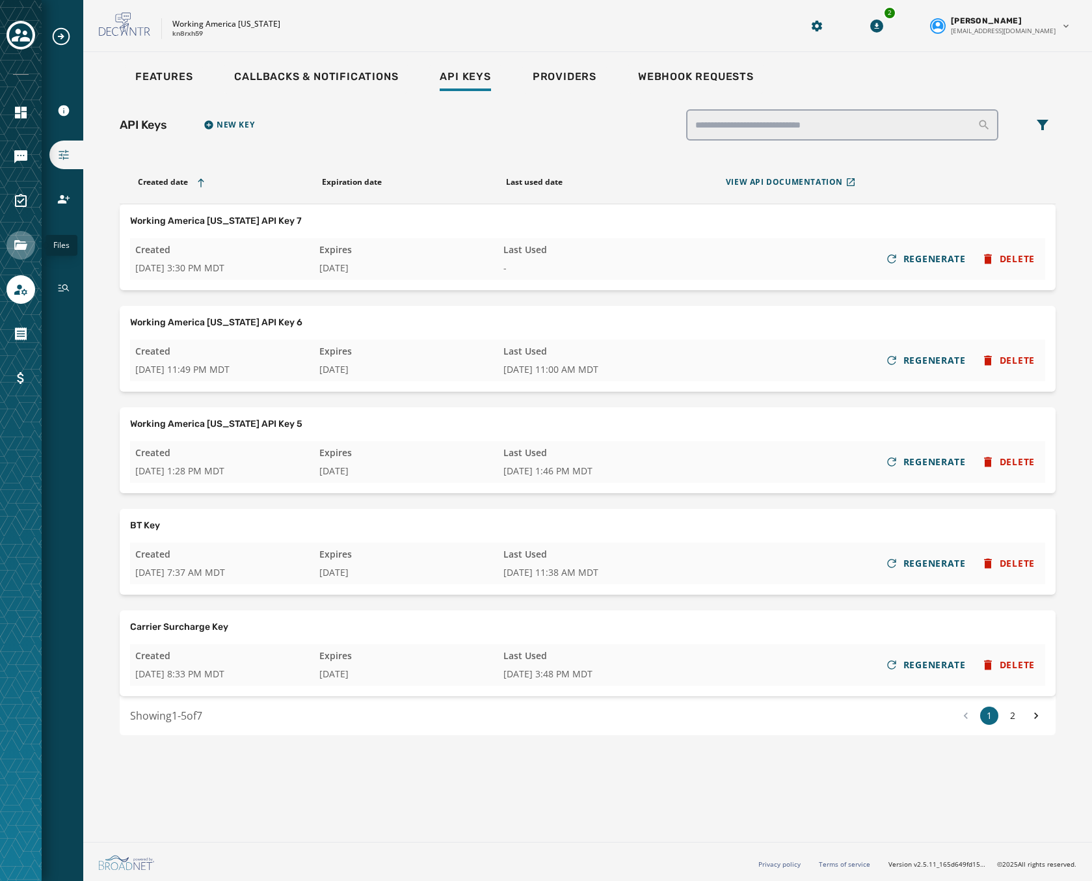
click at [16, 244] on icon "Navigate to Files" at bounding box center [21, 245] width 16 height 16
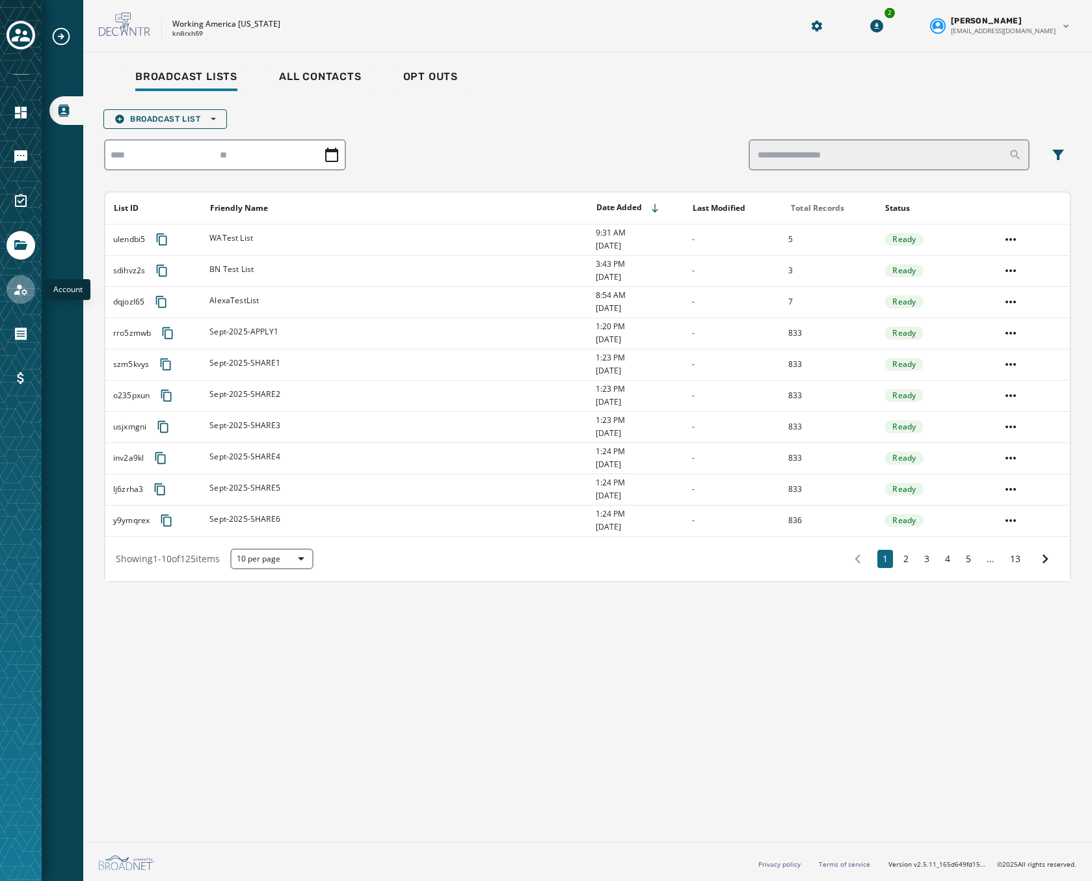
click at [25, 290] on icon "Navigate to Account" at bounding box center [20, 289] width 13 height 11
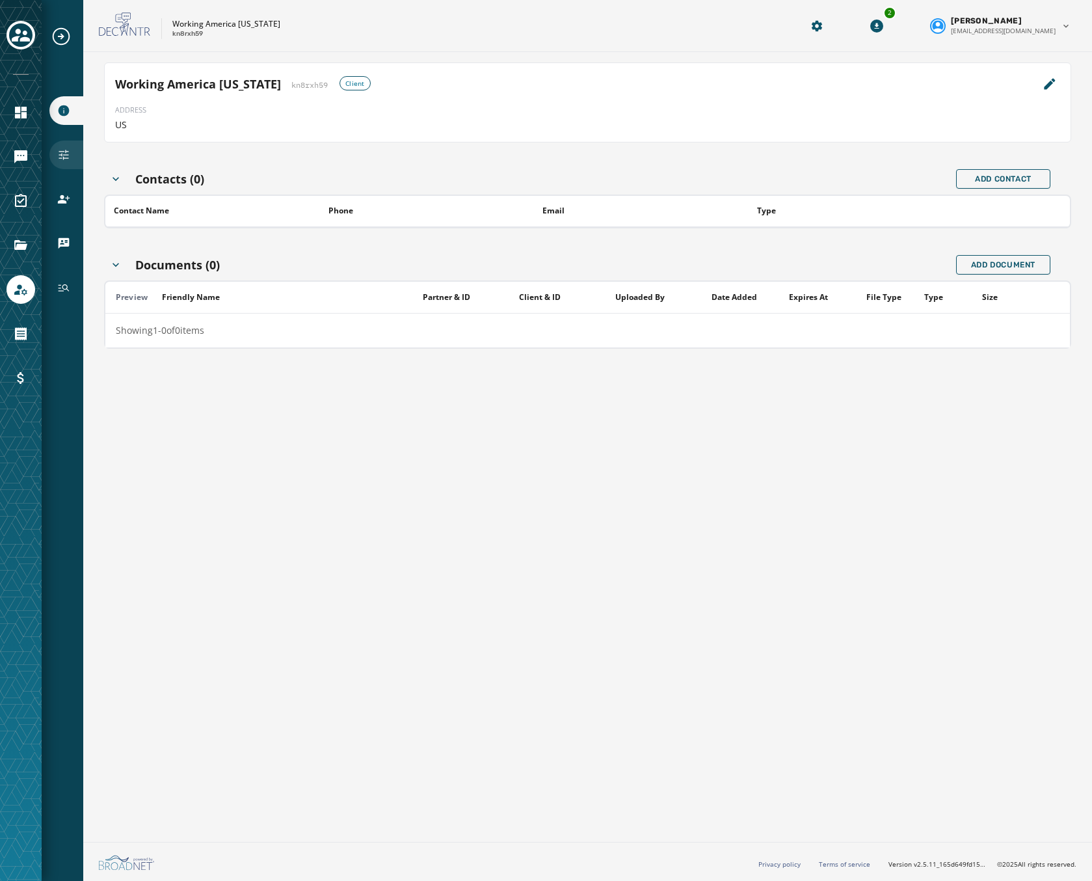
click at [58, 159] on icon "Navigate to Configuration" at bounding box center [63, 154] width 13 height 13
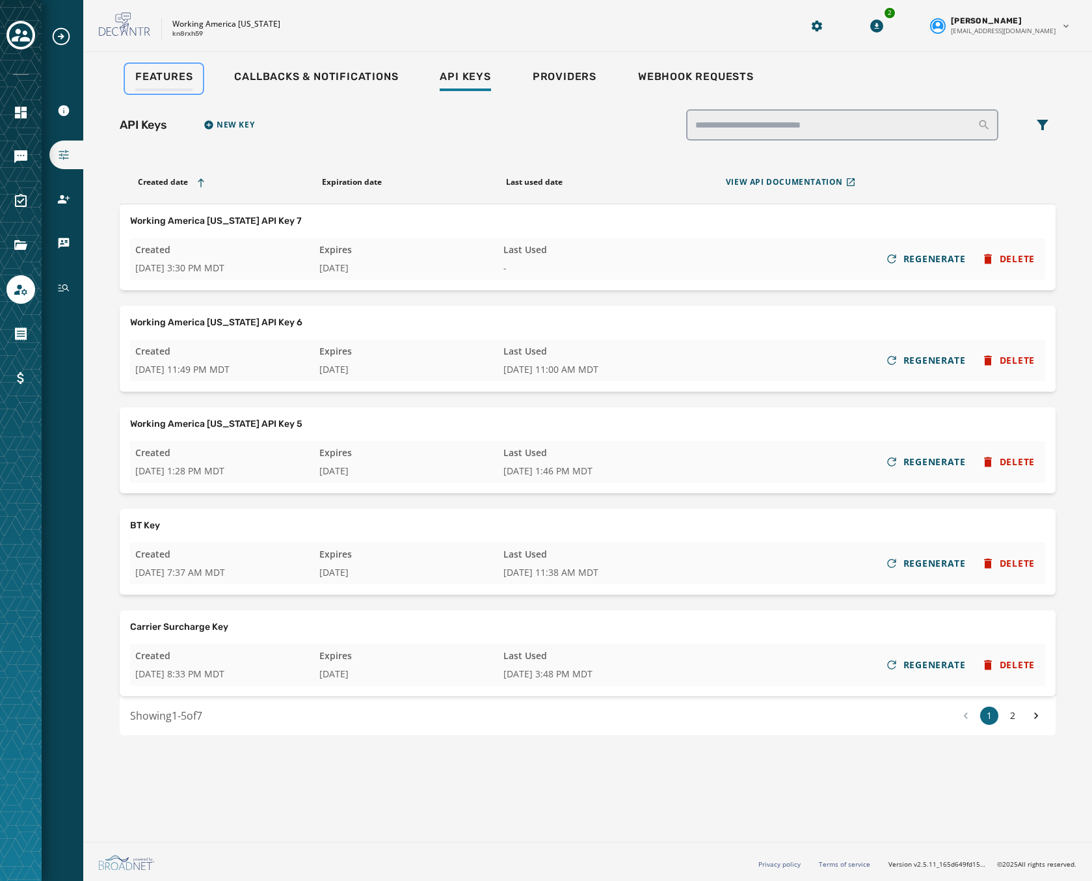
click at [142, 81] on span "Features" at bounding box center [163, 76] width 57 height 13
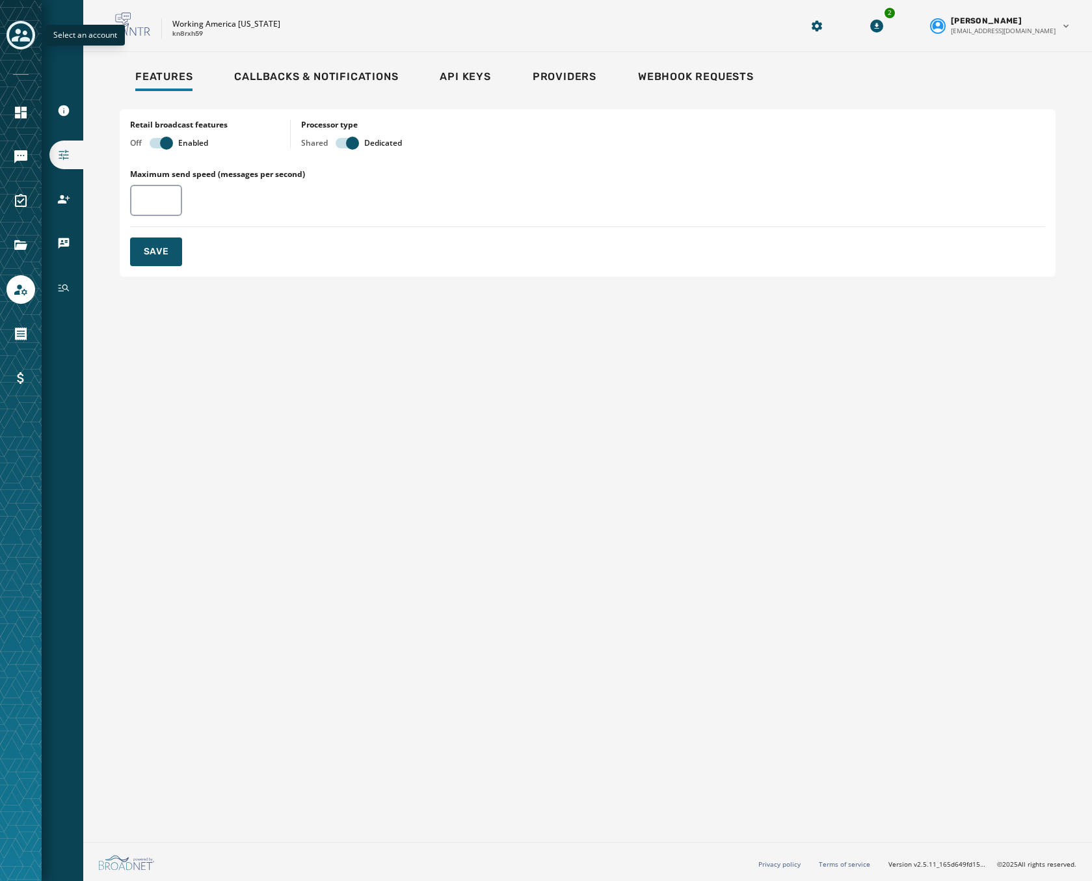
click at [16, 32] on icon "Toggle account select drawer" at bounding box center [21, 35] width 18 height 13
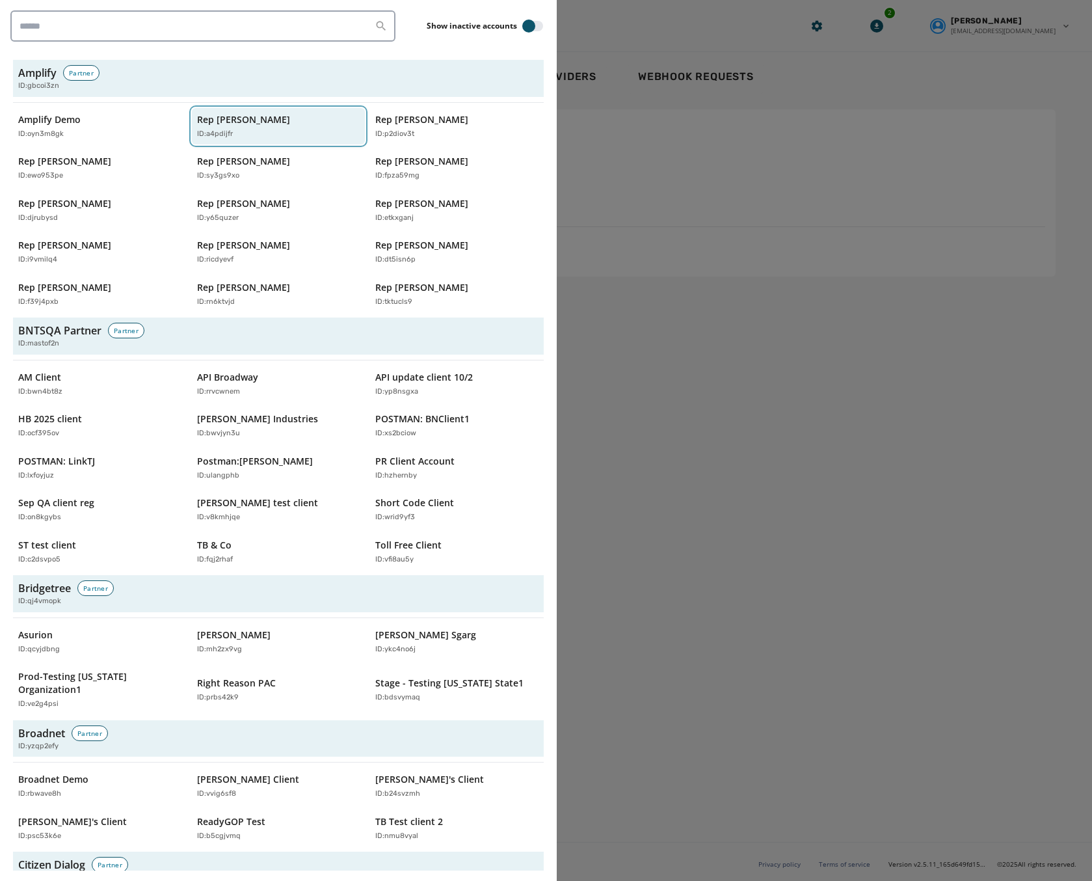
click at [224, 116] on p "Rep Abraham Hamadeh" at bounding box center [243, 119] width 93 height 13
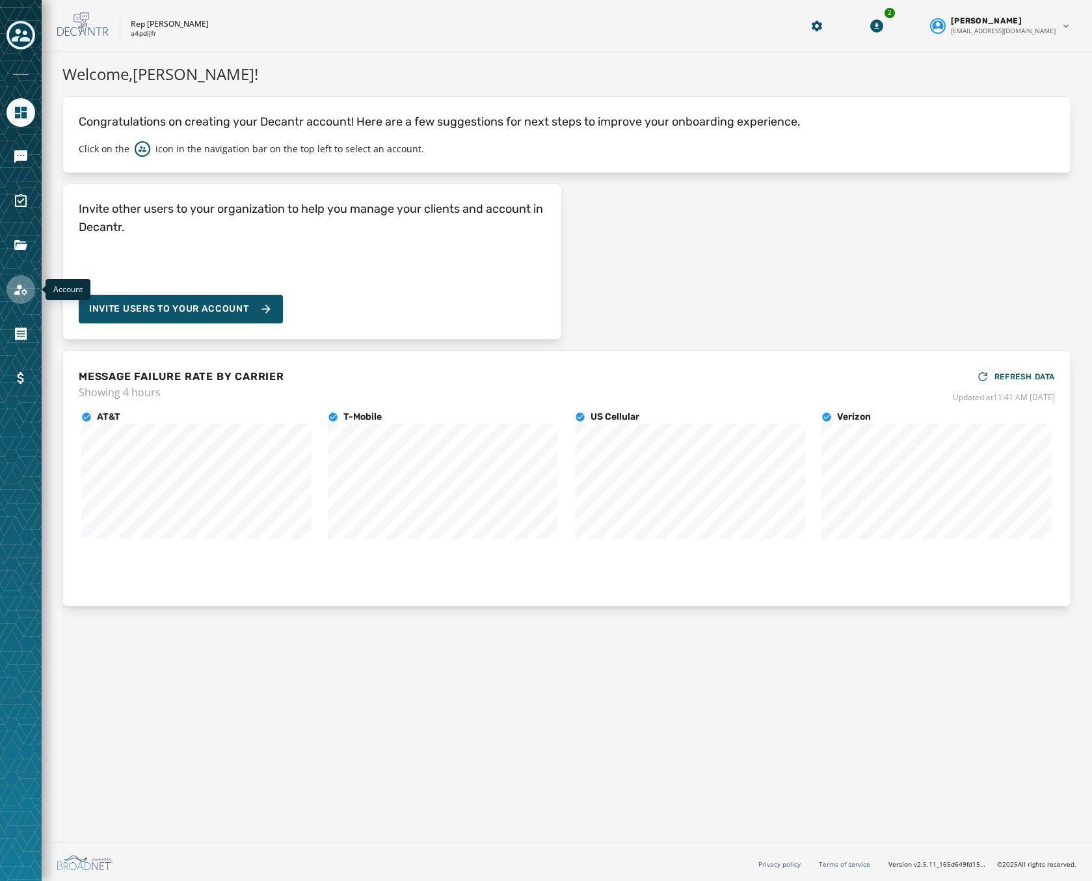
click at [24, 291] on icon "Navigate to Account" at bounding box center [21, 290] width 16 height 16
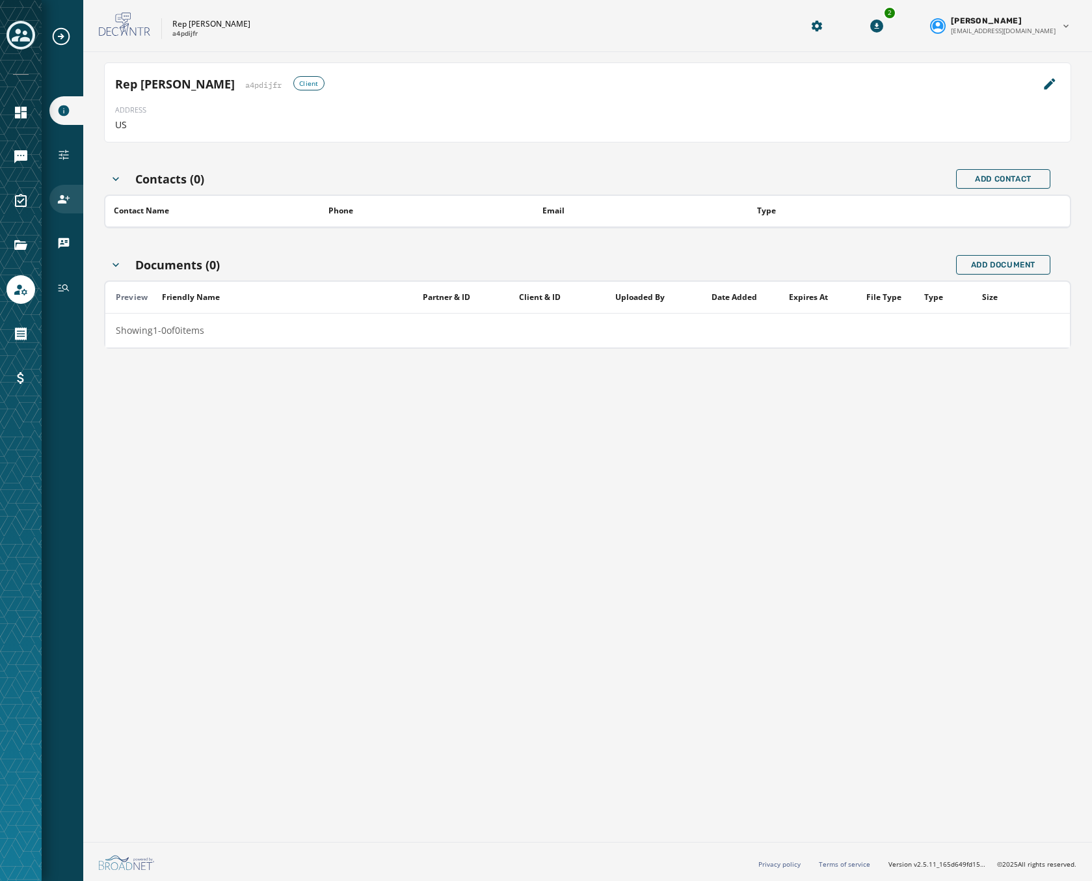
click at [61, 196] on icon "Navigate to Users" at bounding box center [64, 199] width 12 height 8
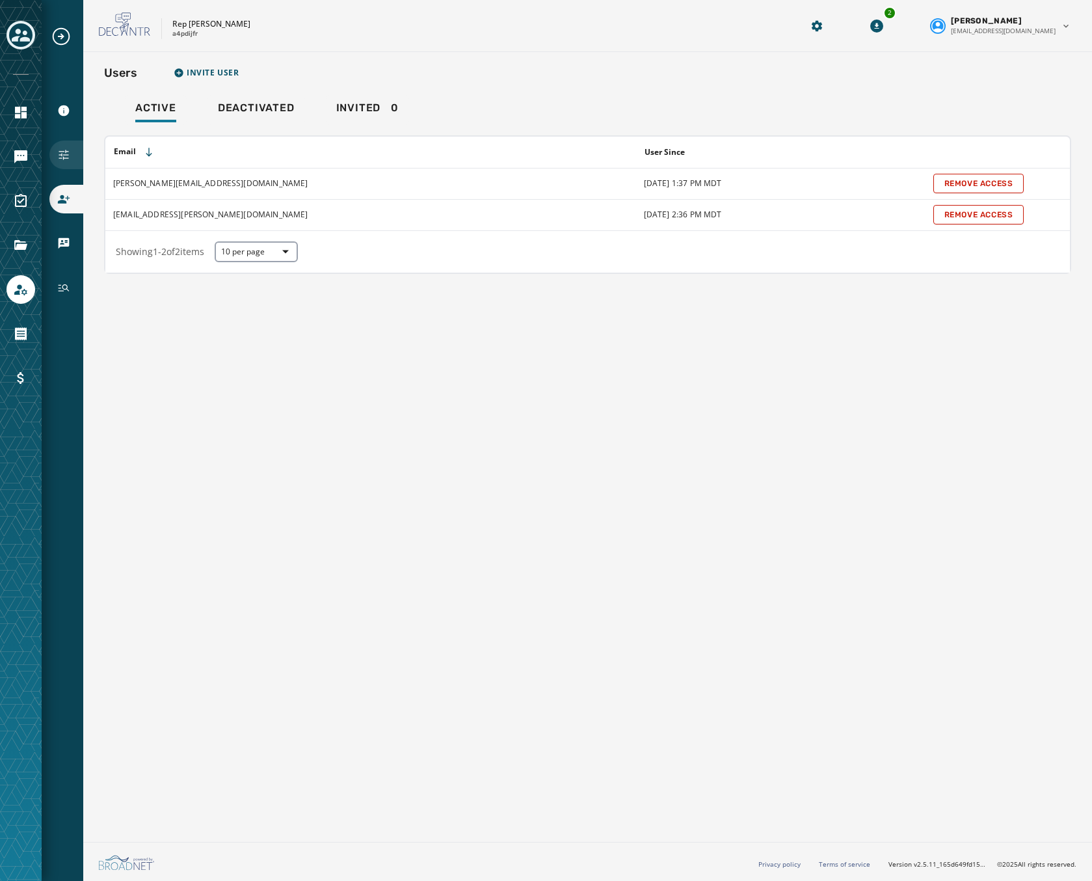
click at [57, 146] on div "Configuration" at bounding box center [66, 155] width 34 height 29
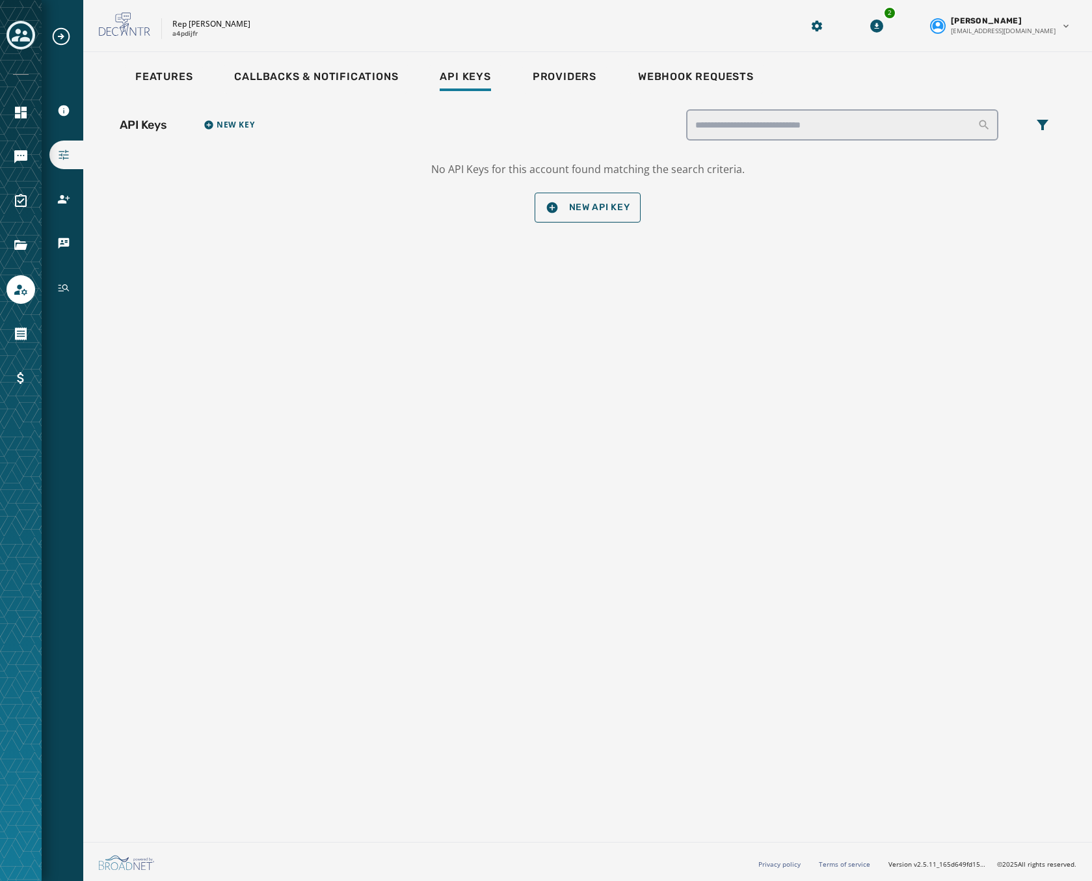
click at [149, 61] on div "Features Callbacks & Notifications Api Keys Providers Webhook Requests API Keys…" at bounding box center [587, 444] width 1009 height 785
click at [152, 72] on span "Features" at bounding box center [163, 76] width 57 height 13
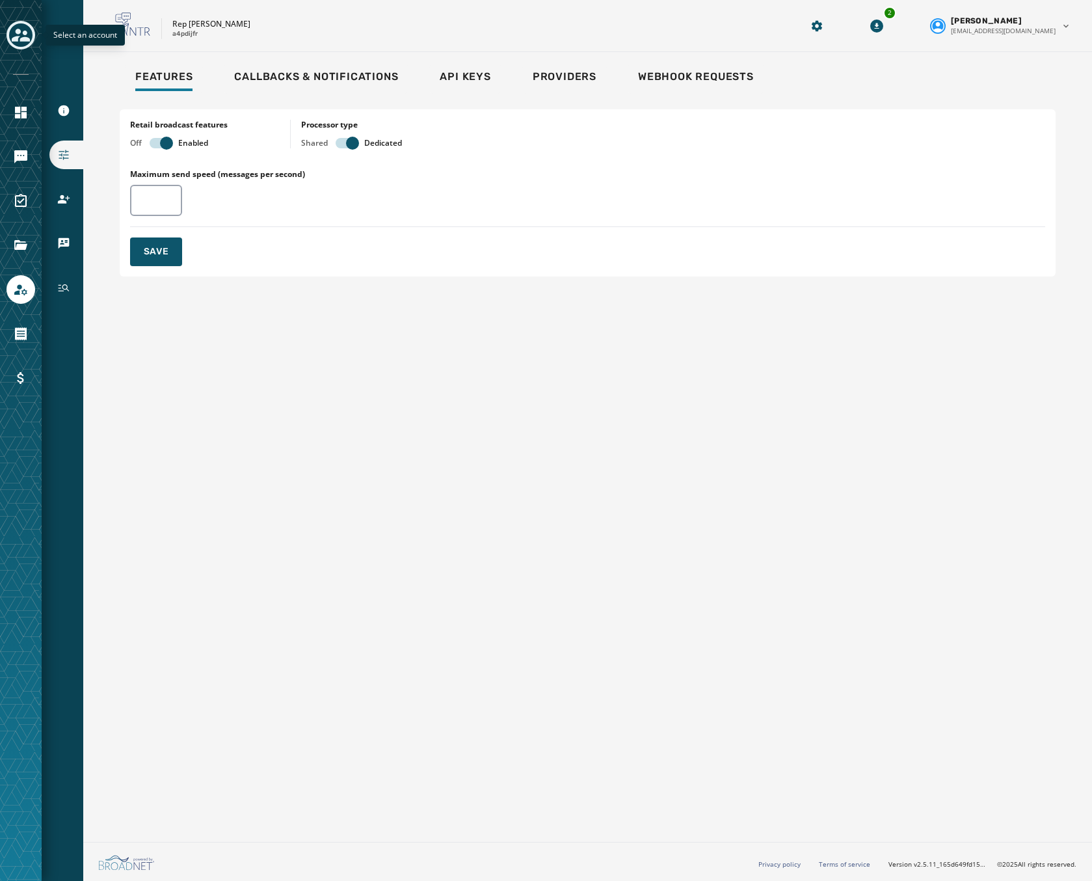
click at [20, 29] on icon "Toggle account select drawer" at bounding box center [21, 35] width 18 height 18
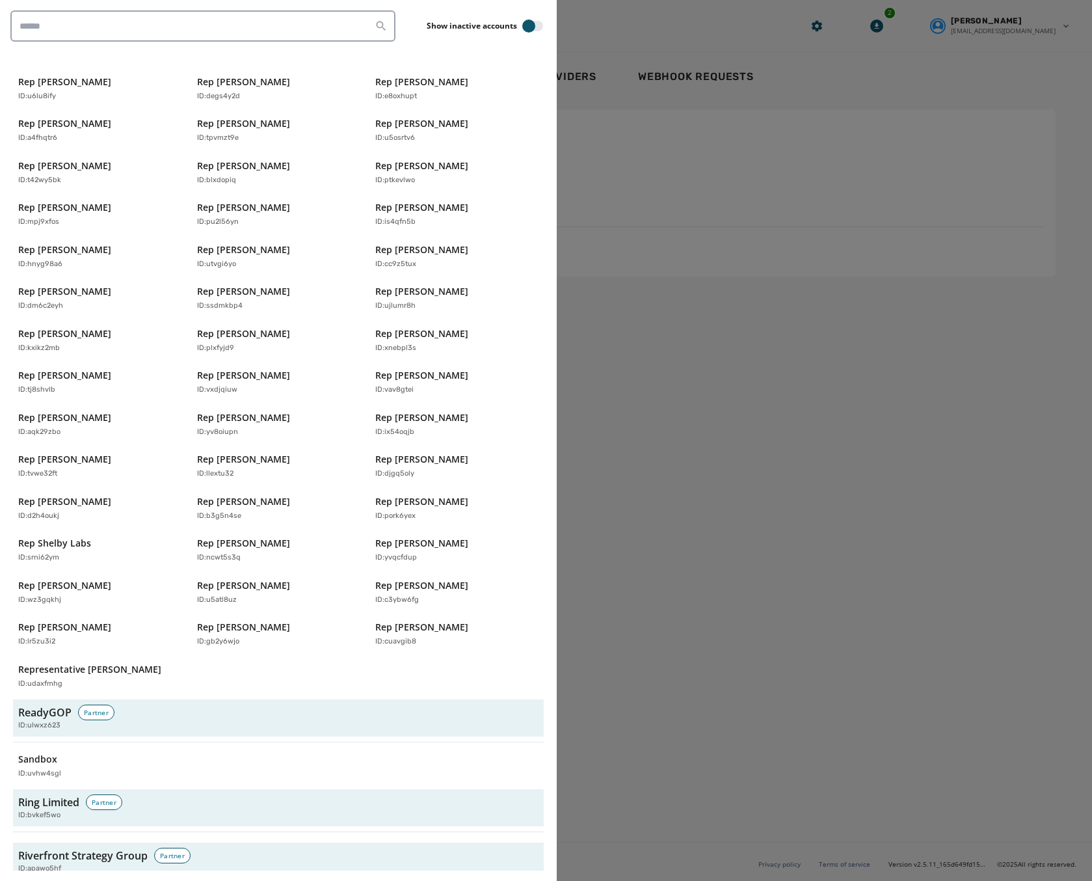
scroll to position [3860, 0]
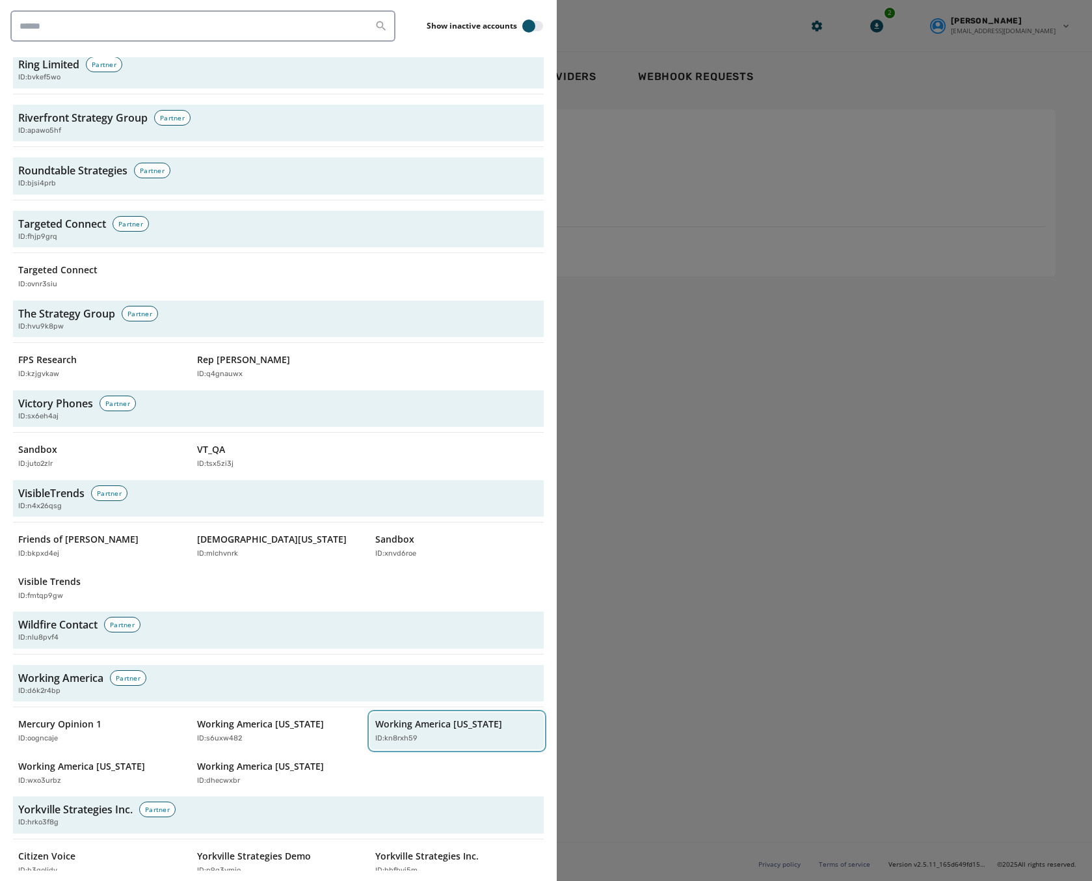
click at [400, 733] on p "ID: kn8rxh59" at bounding box center [396, 738] width 42 height 11
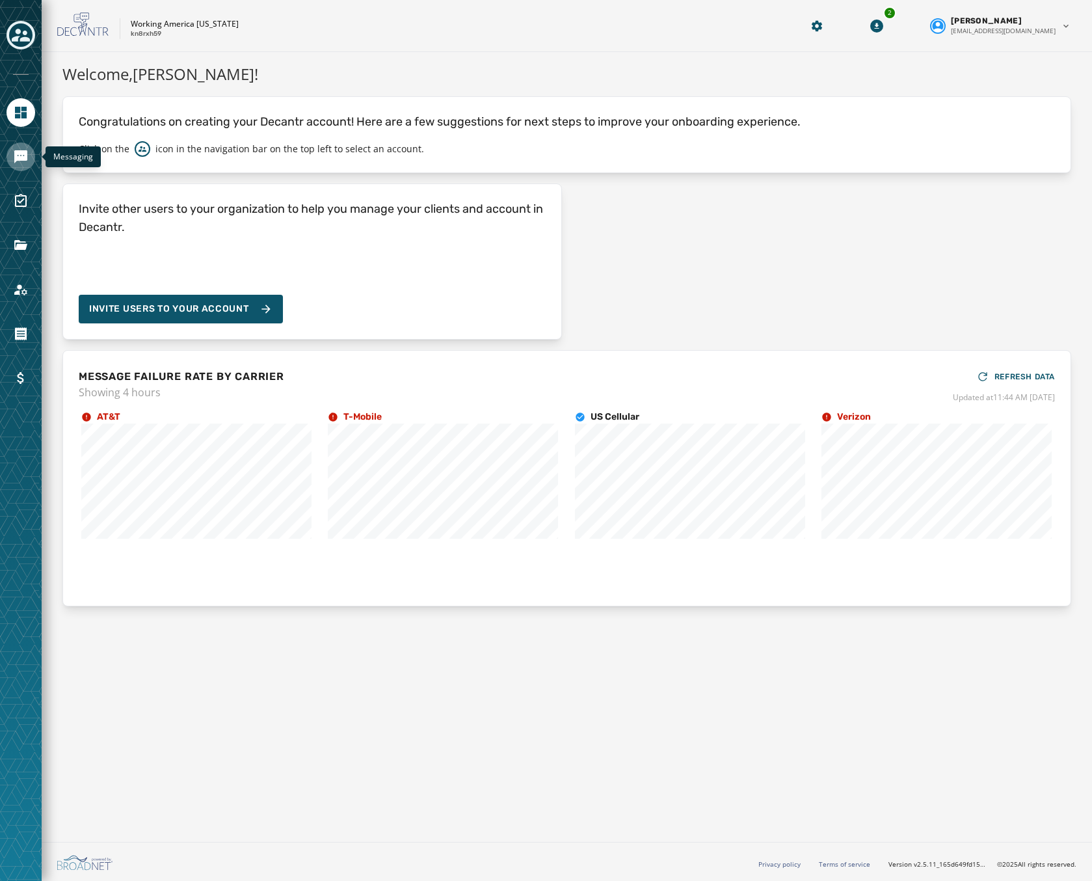
click at [17, 154] on icon "Navigate to Messaging" at bounding box center [20, 156] width 13 height 13
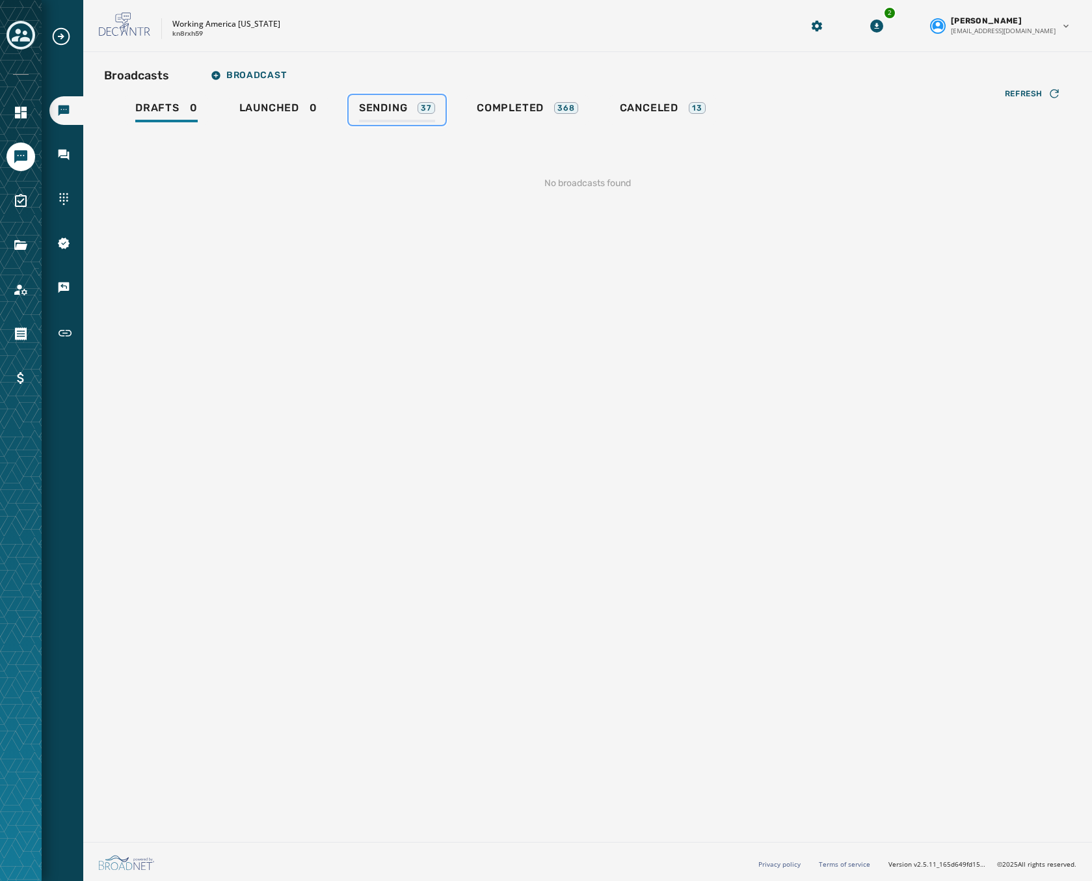
click at [396, 118] on div "Sending 37" at bounding box center [397, 111] width 76 height 21
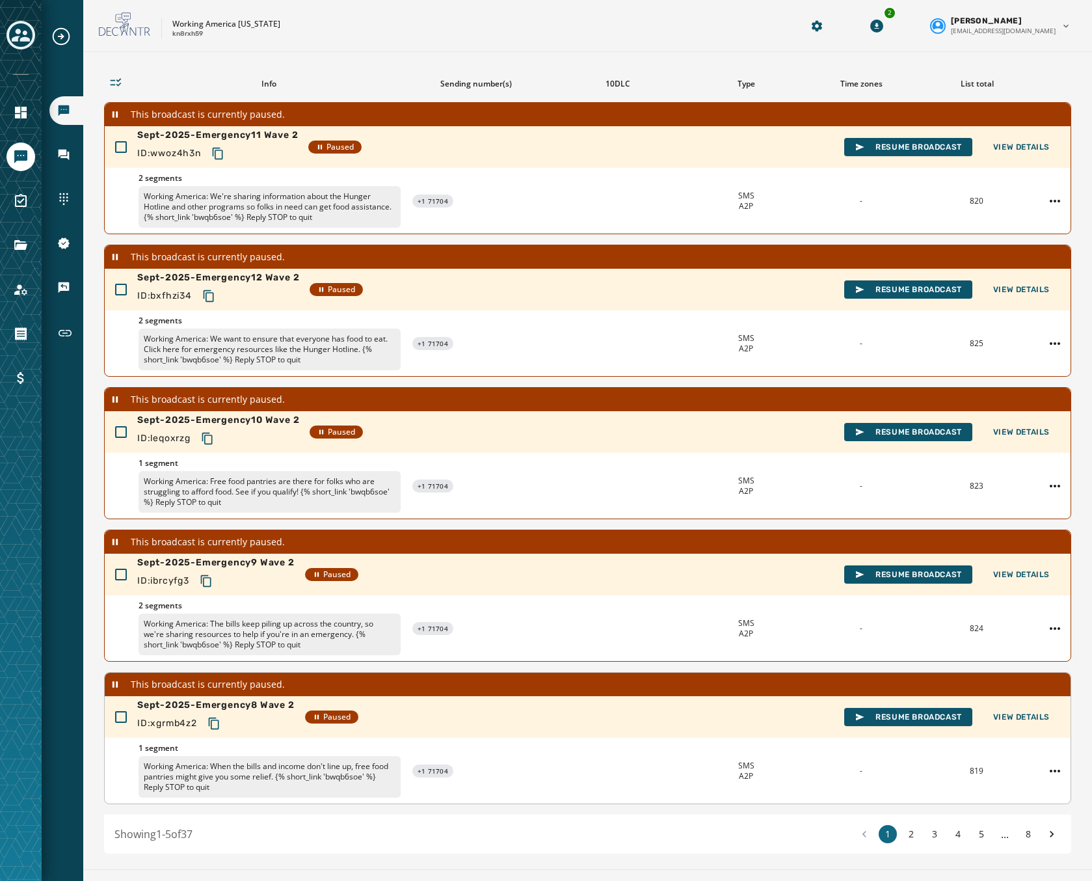
scroll to position [107, 0]
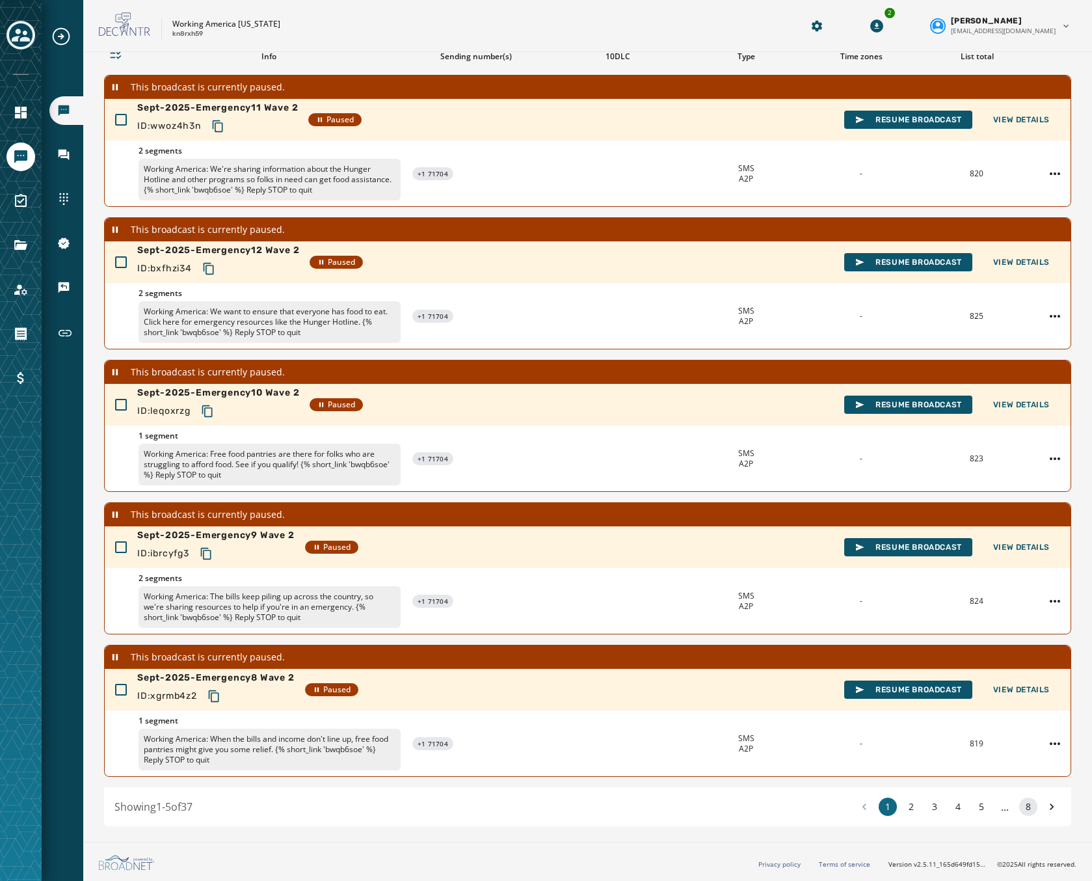
click at [1019, 807] on button "8" at bounding box center [1028, 807] width 18 height 18
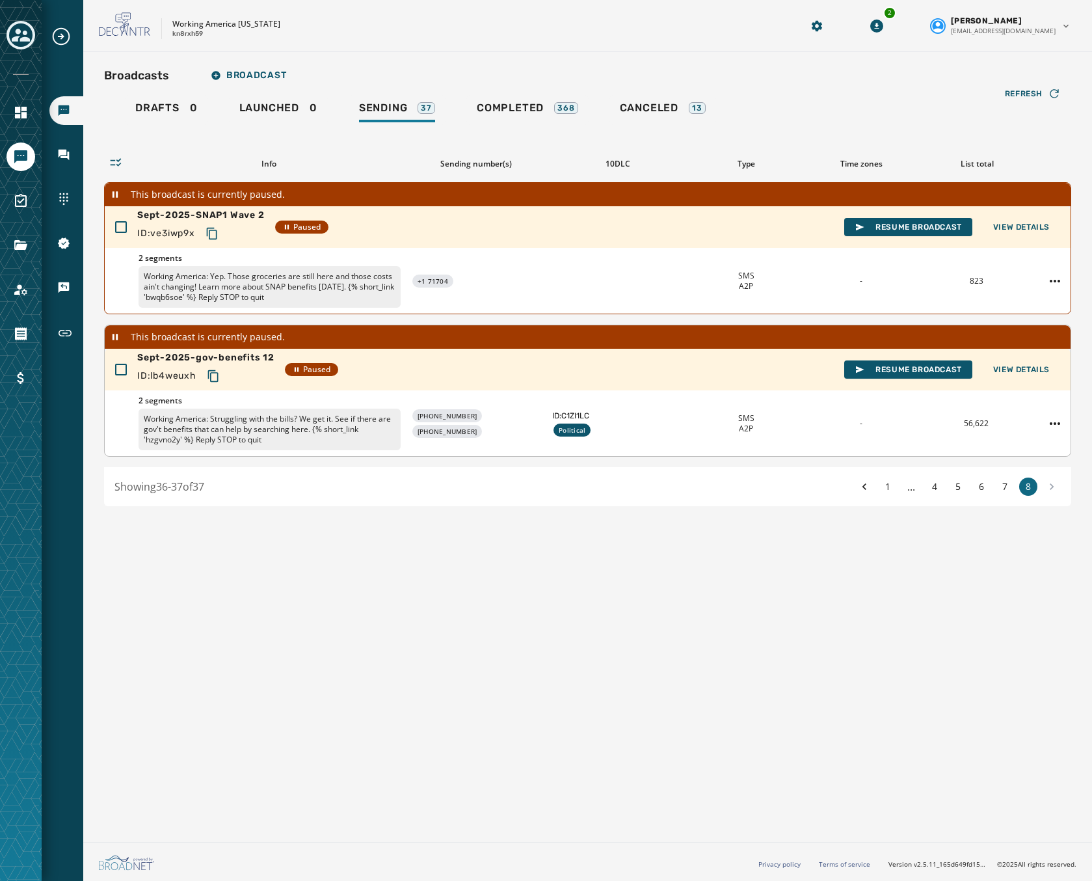
click at [220, 373] on icon "Copy text to clipboard" at bounding box center [213, 376] width 13 height 13
click at [23, 27] on icon "Toggle account select drawer" at bounding box center [21, 35] width 18 height 18
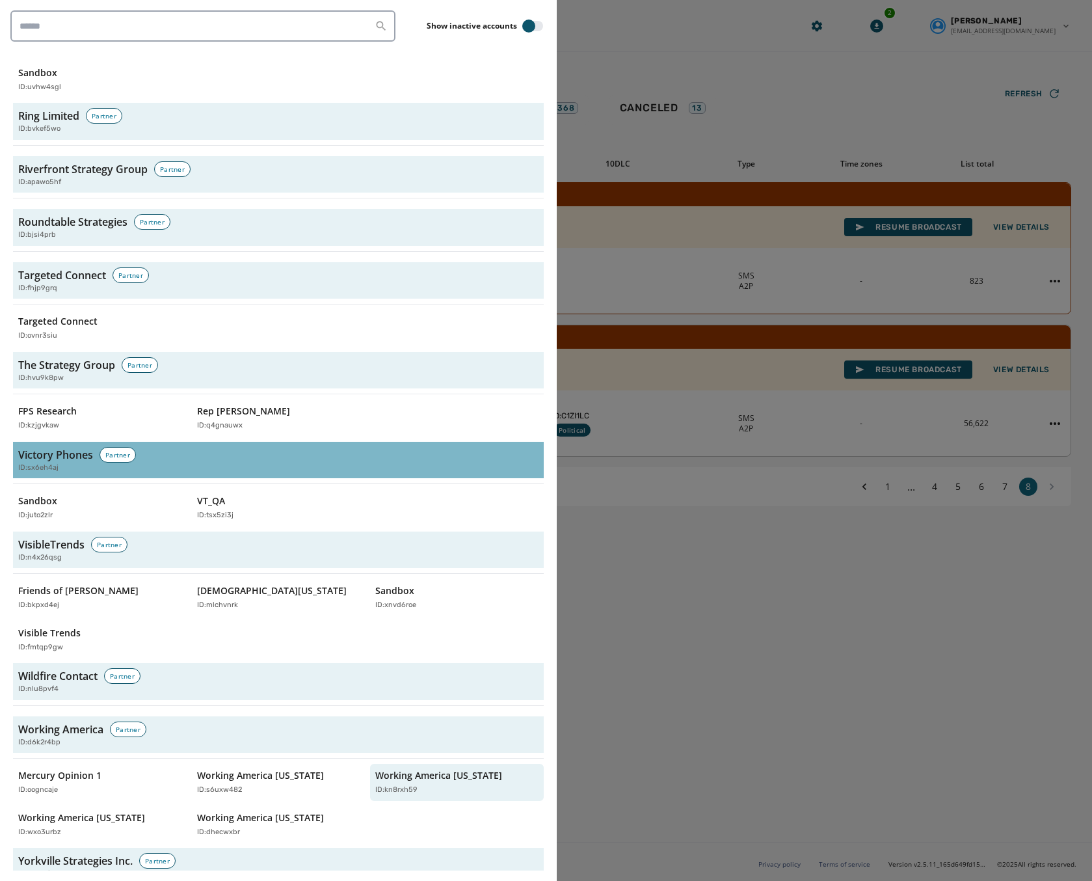
scroll to position [3860, 0]
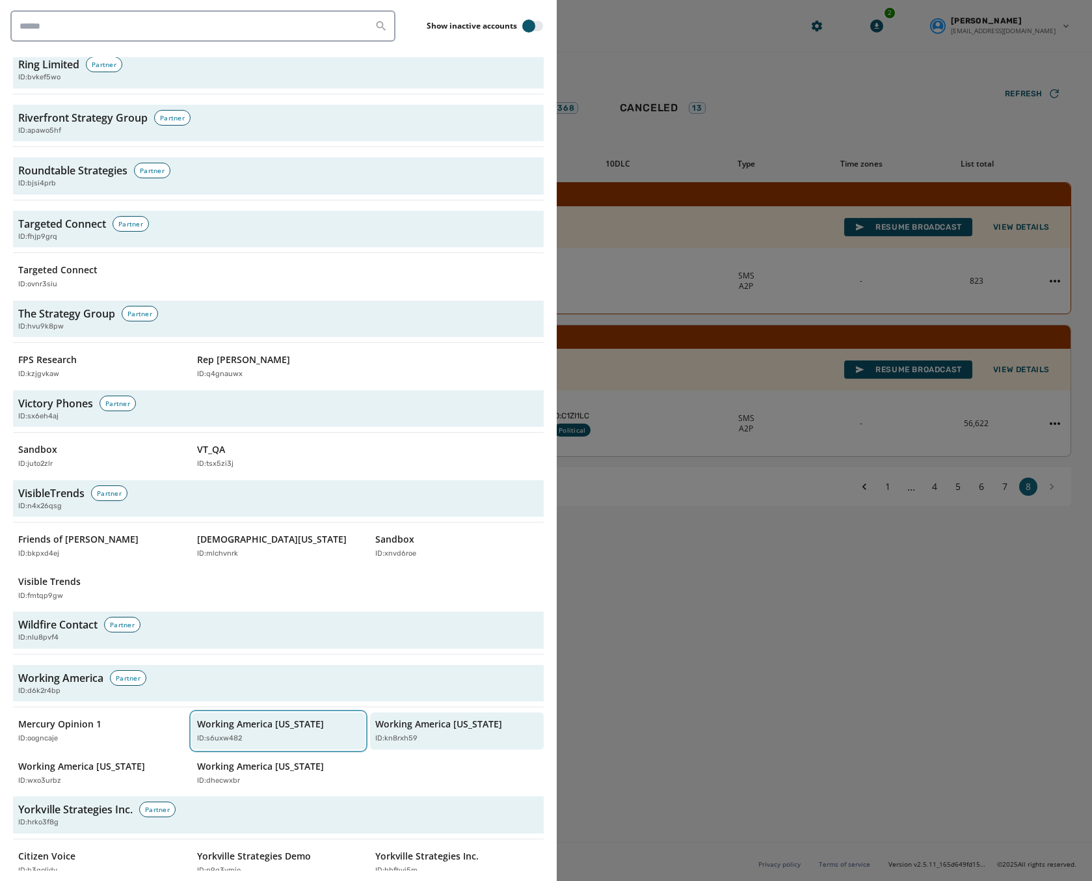
click at [282, 718] on p "Working America Montana" at bounding box center [260, 724] width 127 height 13
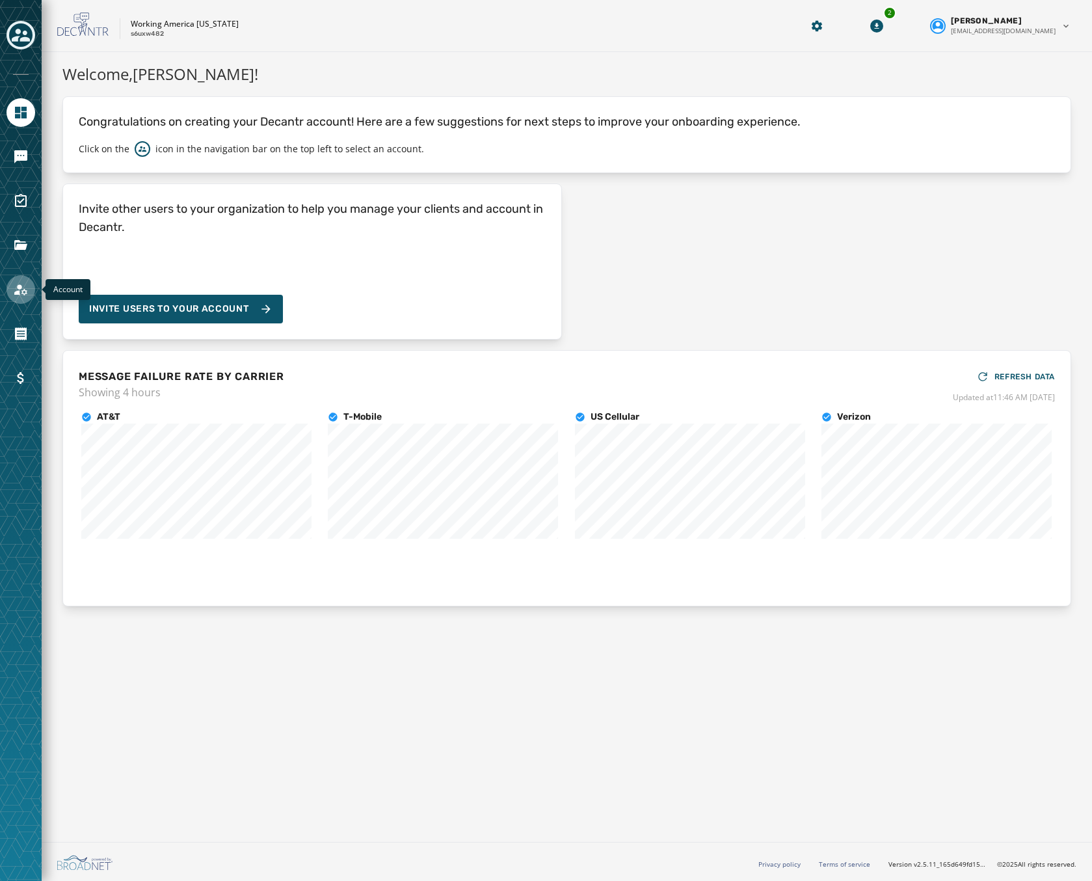
click at [19, 293] on icon "Navigate to Account" at bounding box center [20, 289] width 13 height 11
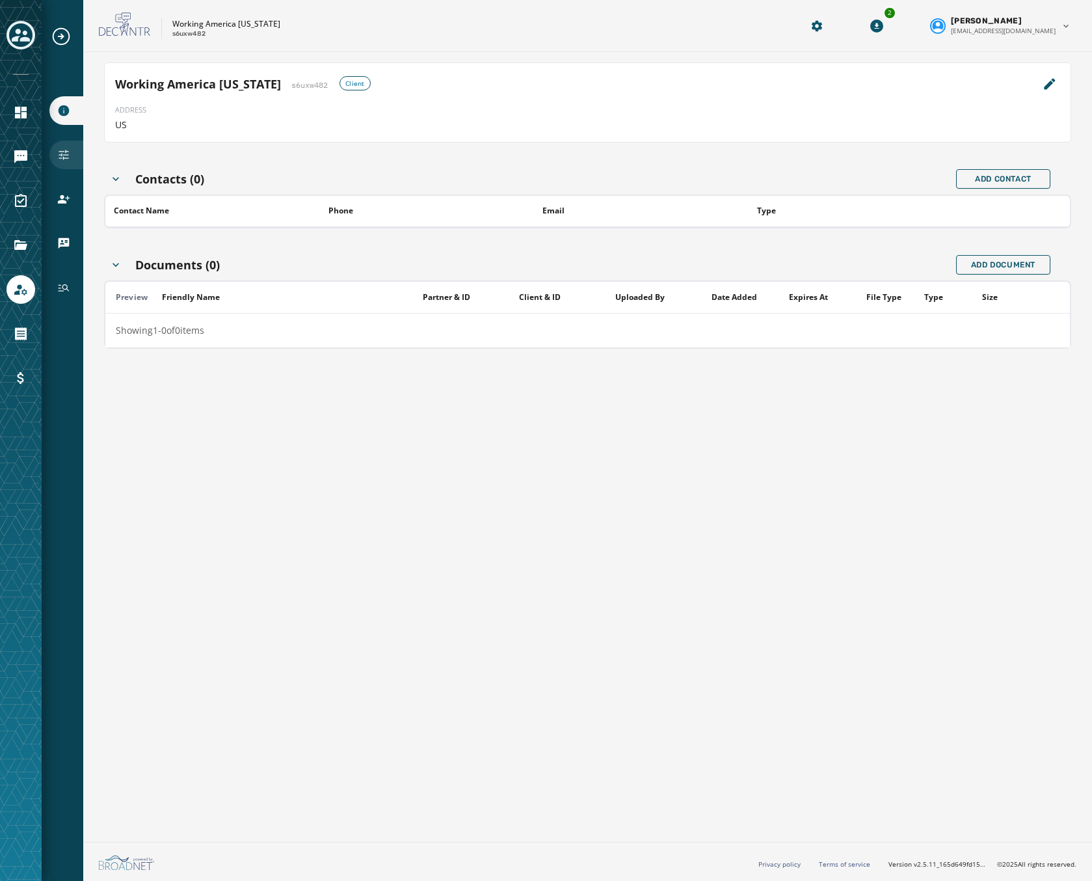
click at [66, 158] on icon "Navigate to Configuration" at bounding box center [64, 155] width 10 height 10
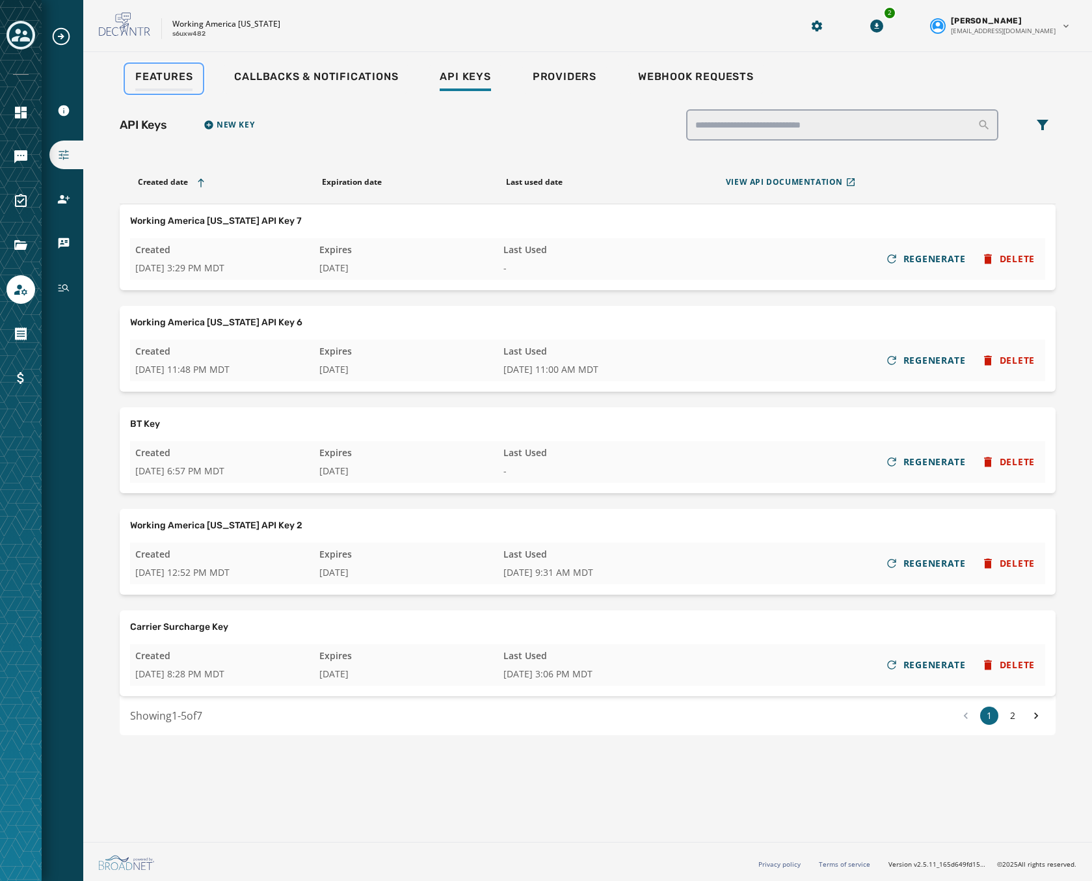
click at [155, 74] on span "Features" at bounding box center [163, 76] width 57 height 13
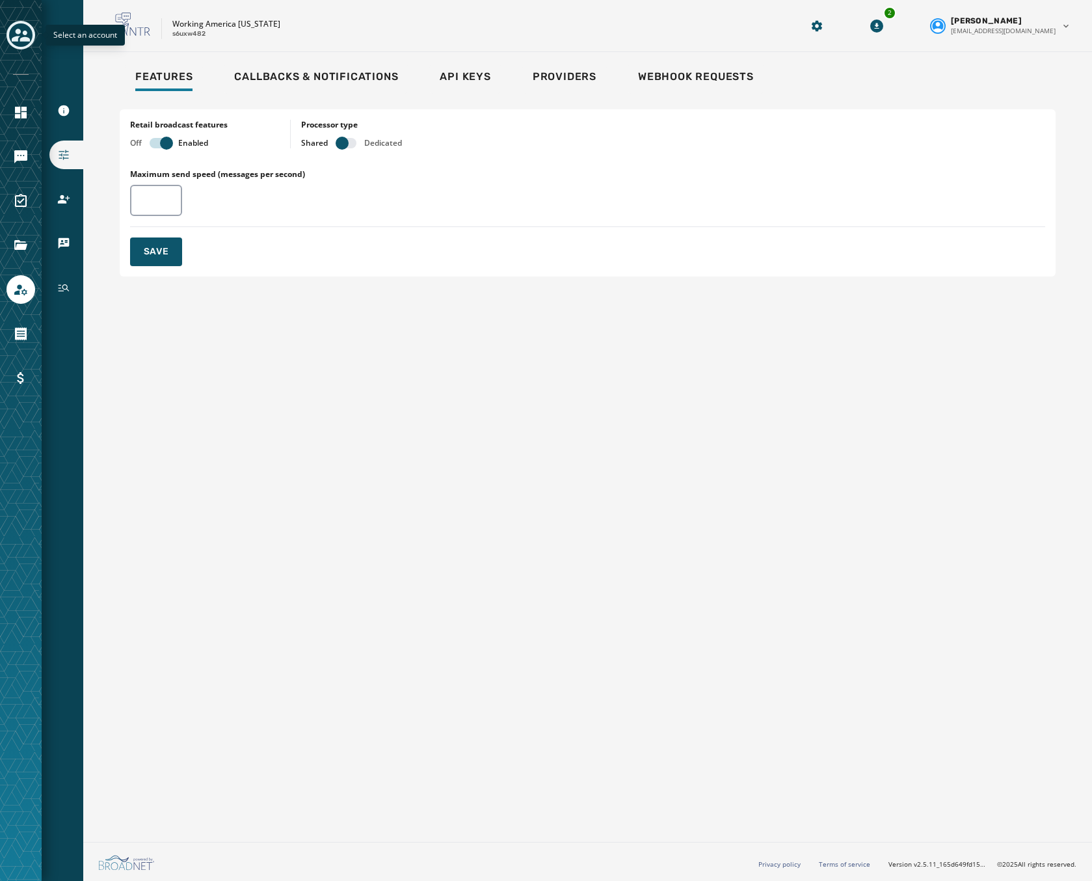
click at [27, 45] on div "Toggle account select drawer" at bounding box center [20, 34] width 23 height 23
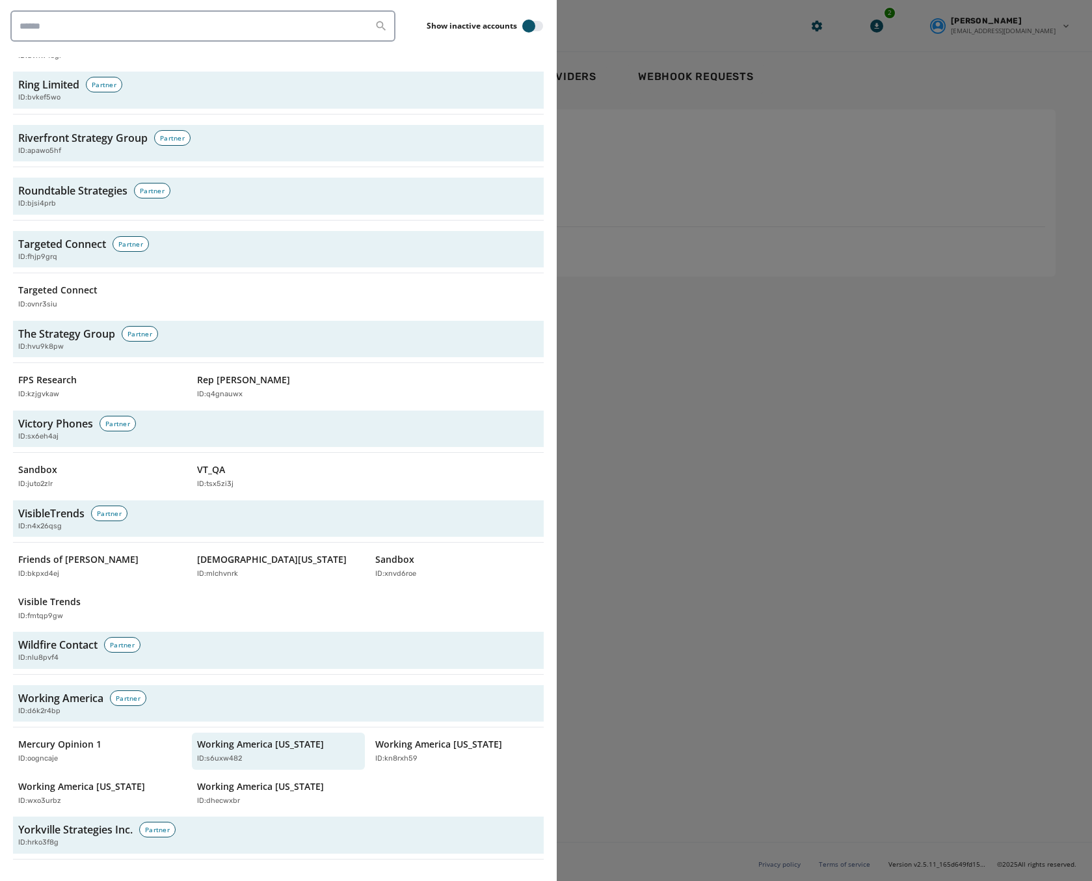
scroll to position [3860, 0]
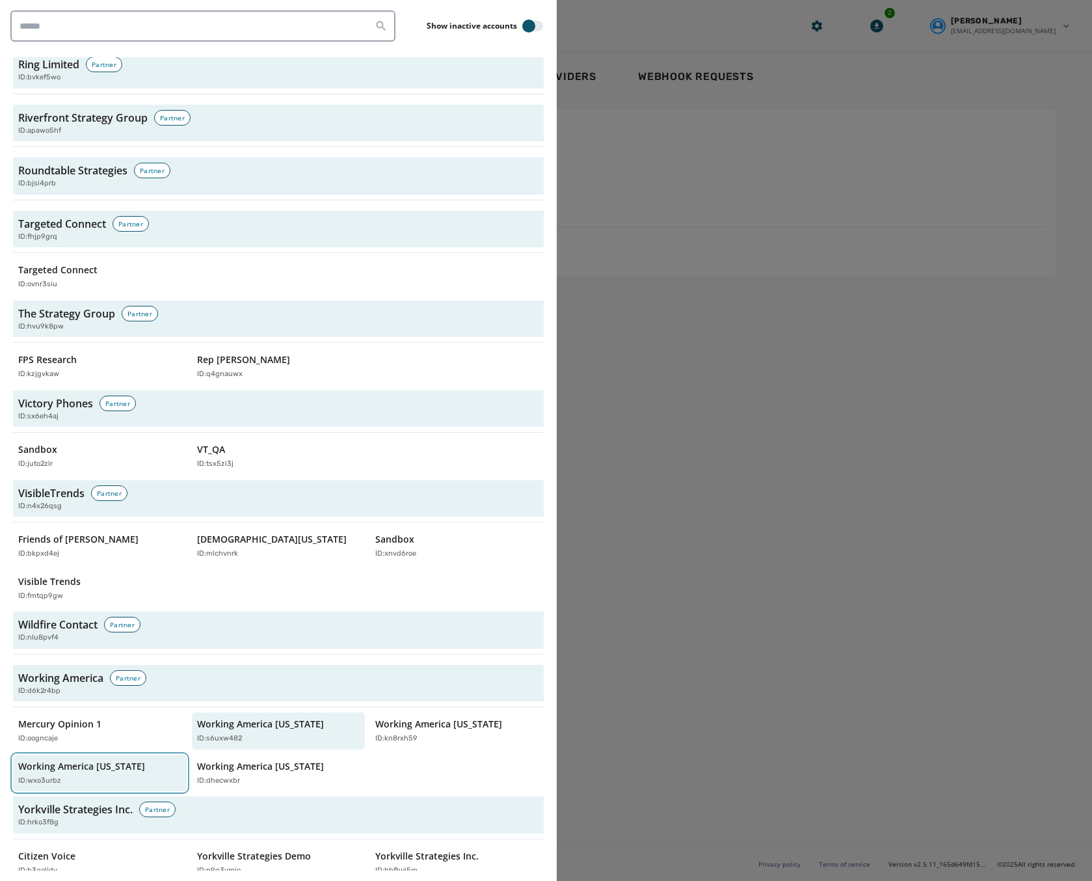
click at [31, 760] on div "Working America Pennsylvania ID: wxo3urbz" at bounding box center [93, 773] width 150 height 27
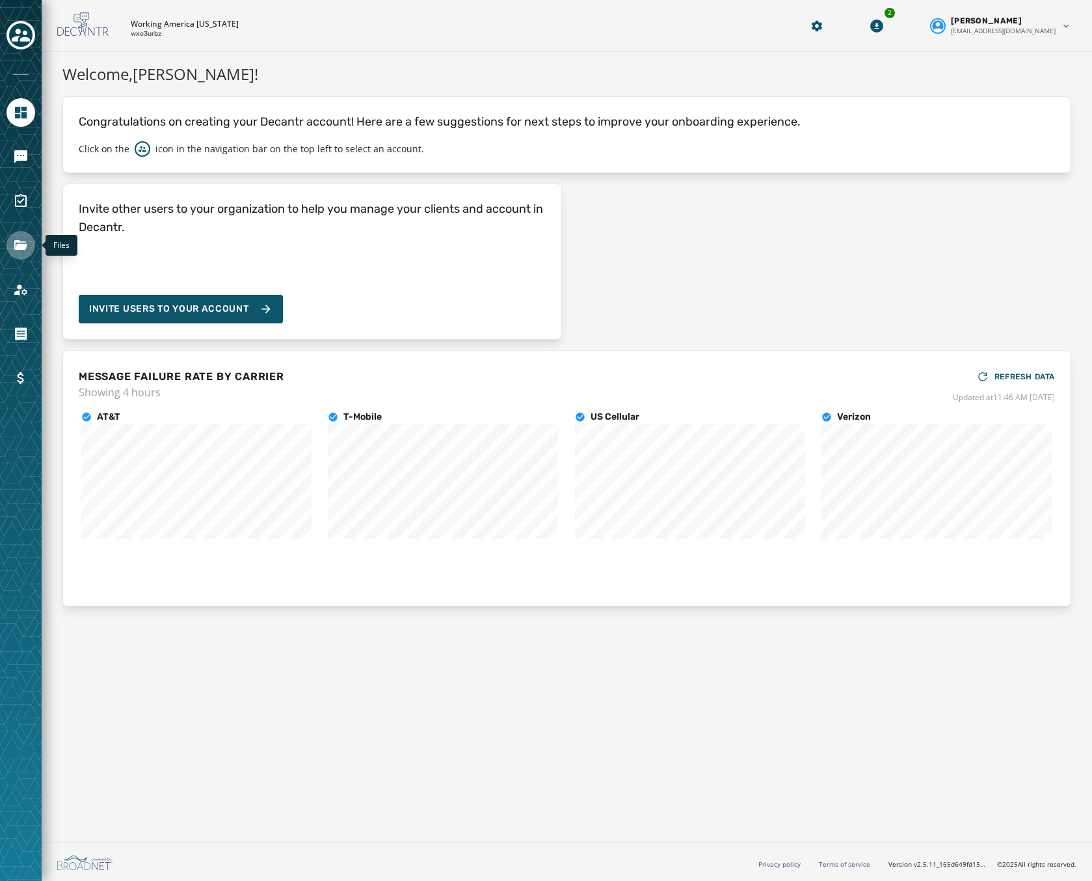
click at [17, 252] on icon "Navigate to Files" at bounding box center [21, 245] width 16 height 16
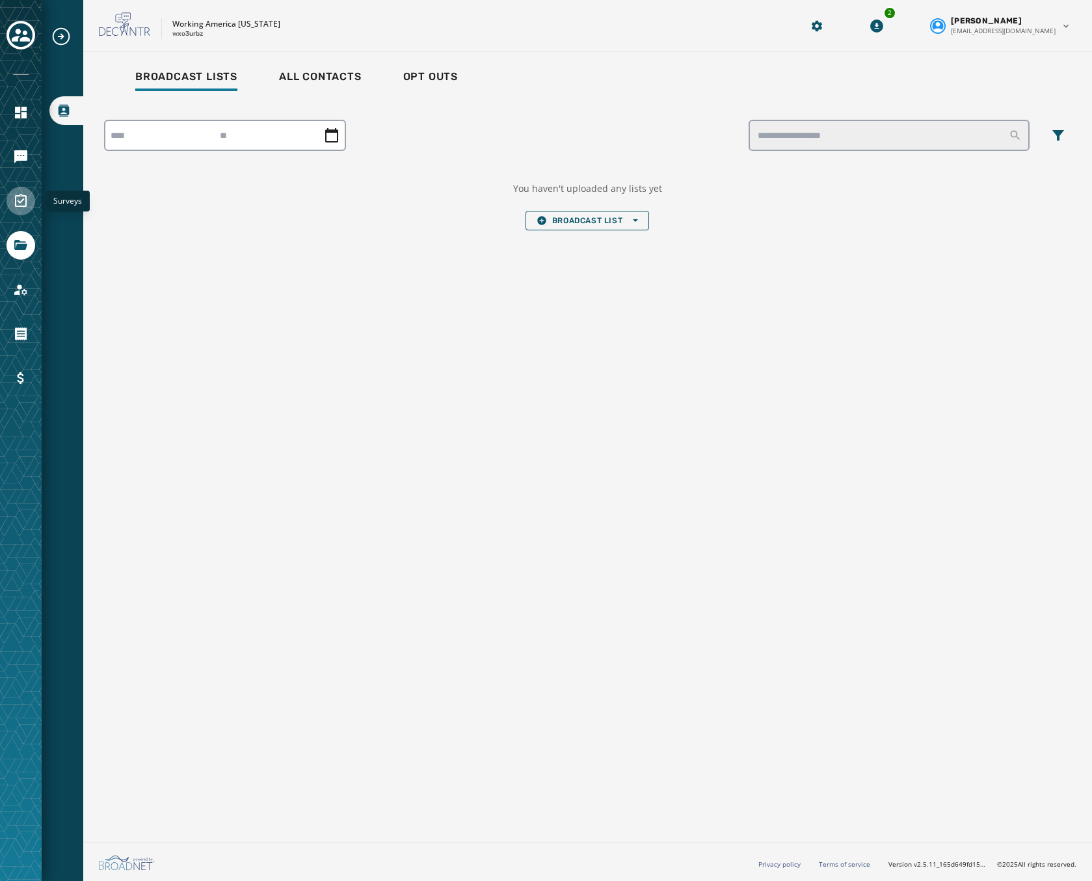
click at [16, 199] on icon "Navigate to Surveys" at bounding box center [21, 200] width 12 height 13
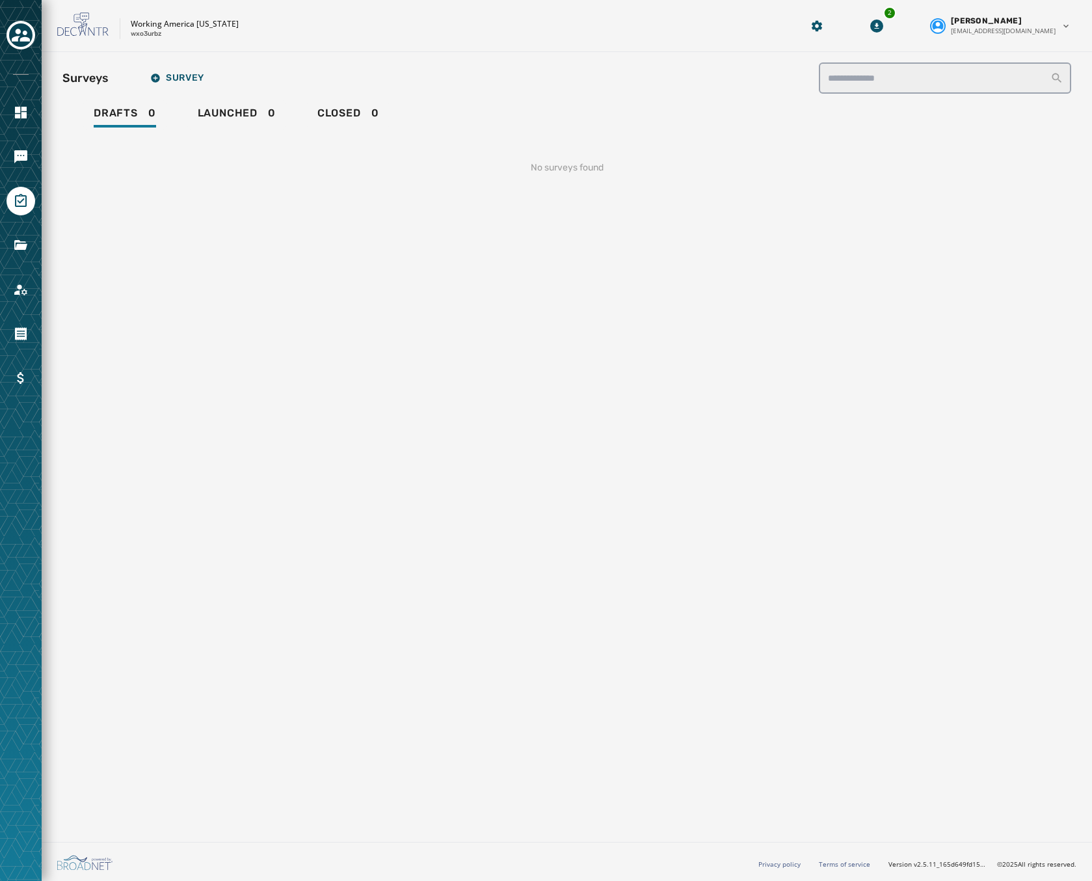
click at [16, 306] on div at bounding box center [21, 440] width 42 height 881
click at [23, 287] on icon "Navigate to Account" at bounding box center [21, 290] width 16 height 16
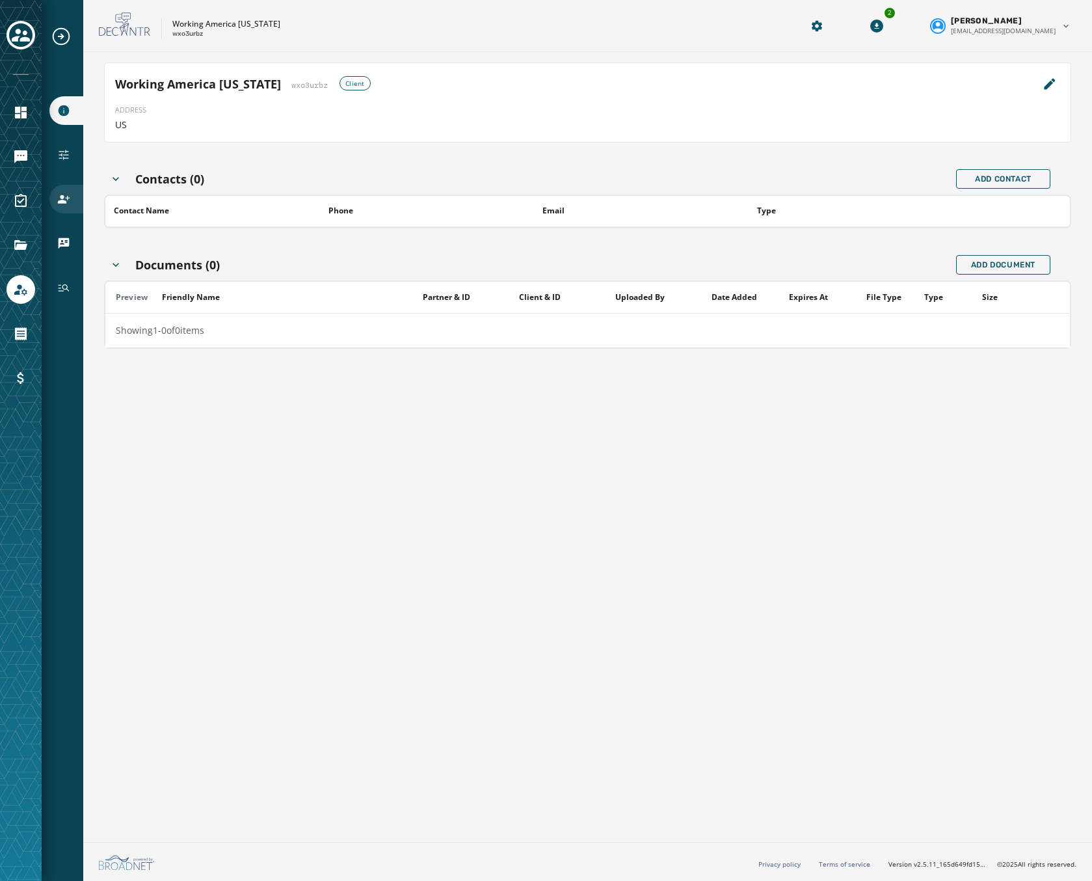
click at [64, 192] on div "Users" at bounding box center [66, 199] width 34 height 29
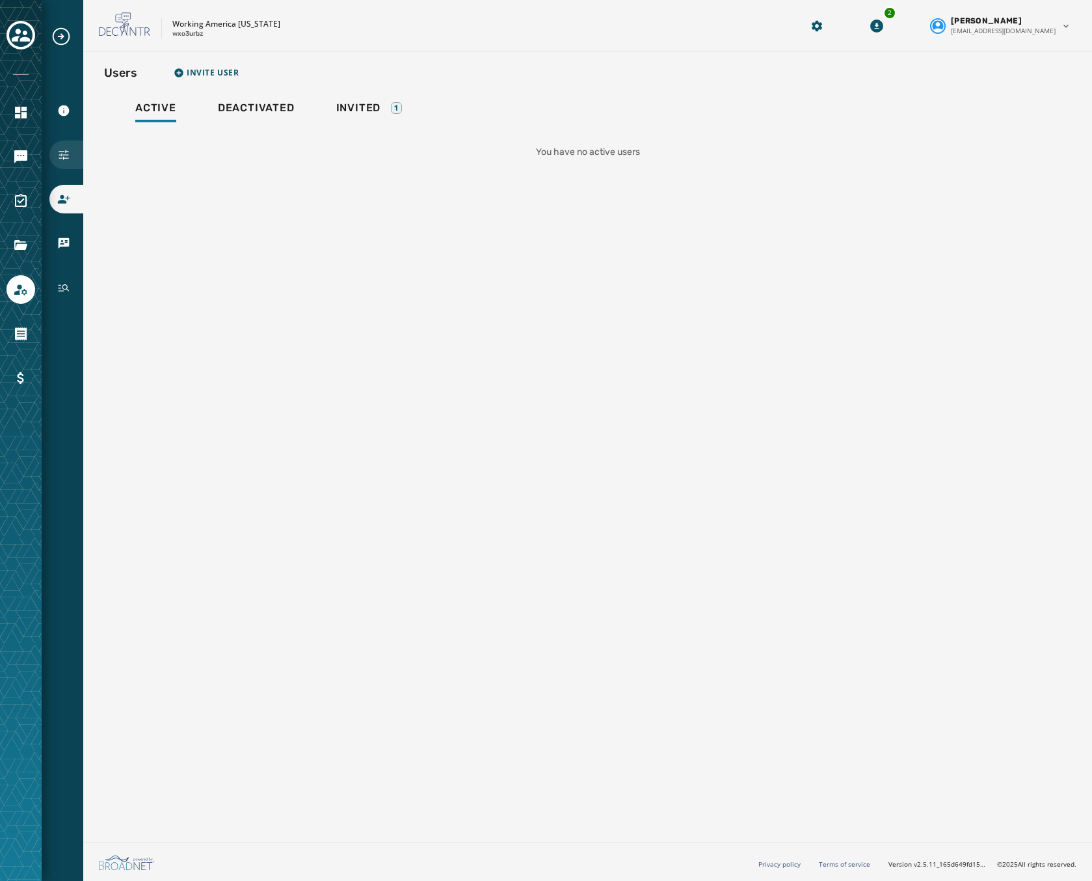
click at [59, 145] on div "Configuration" at bounding box center [66, 155] width 34 height 29
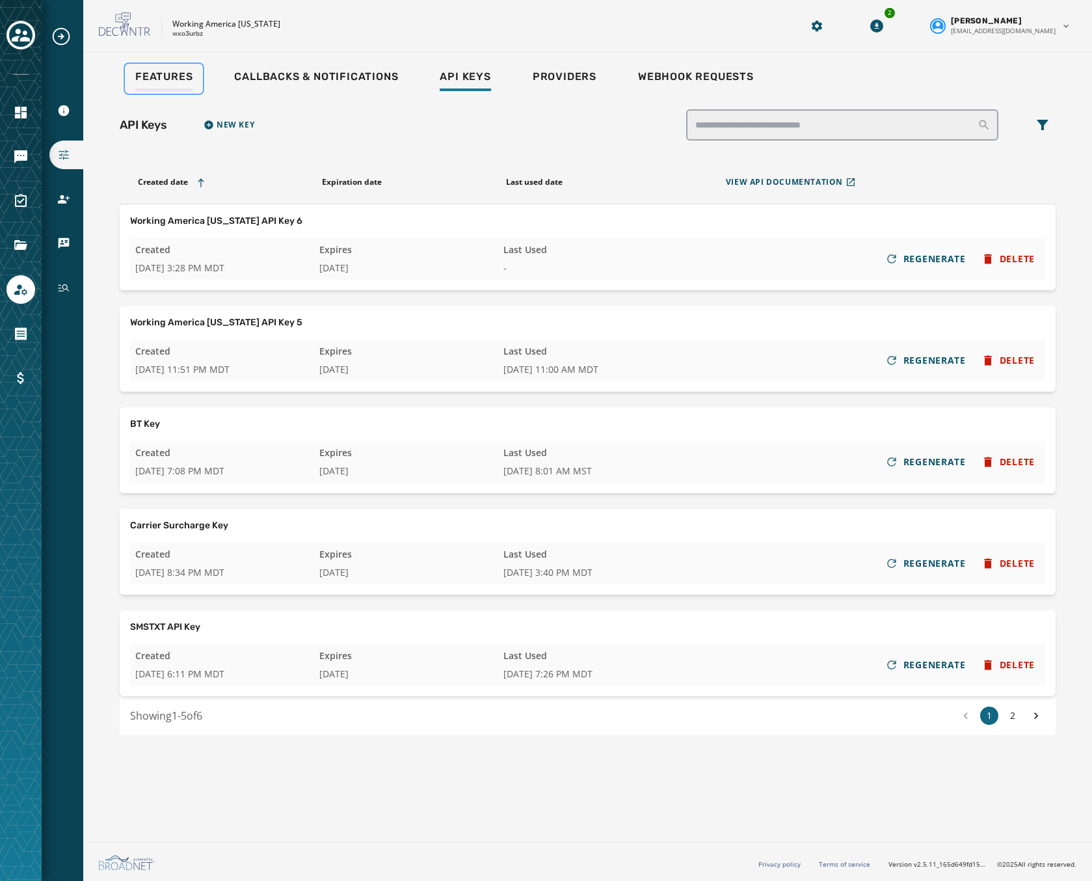
click at [168, 73] on span "Features" at bounding box center [163, 76] width 57 height 13
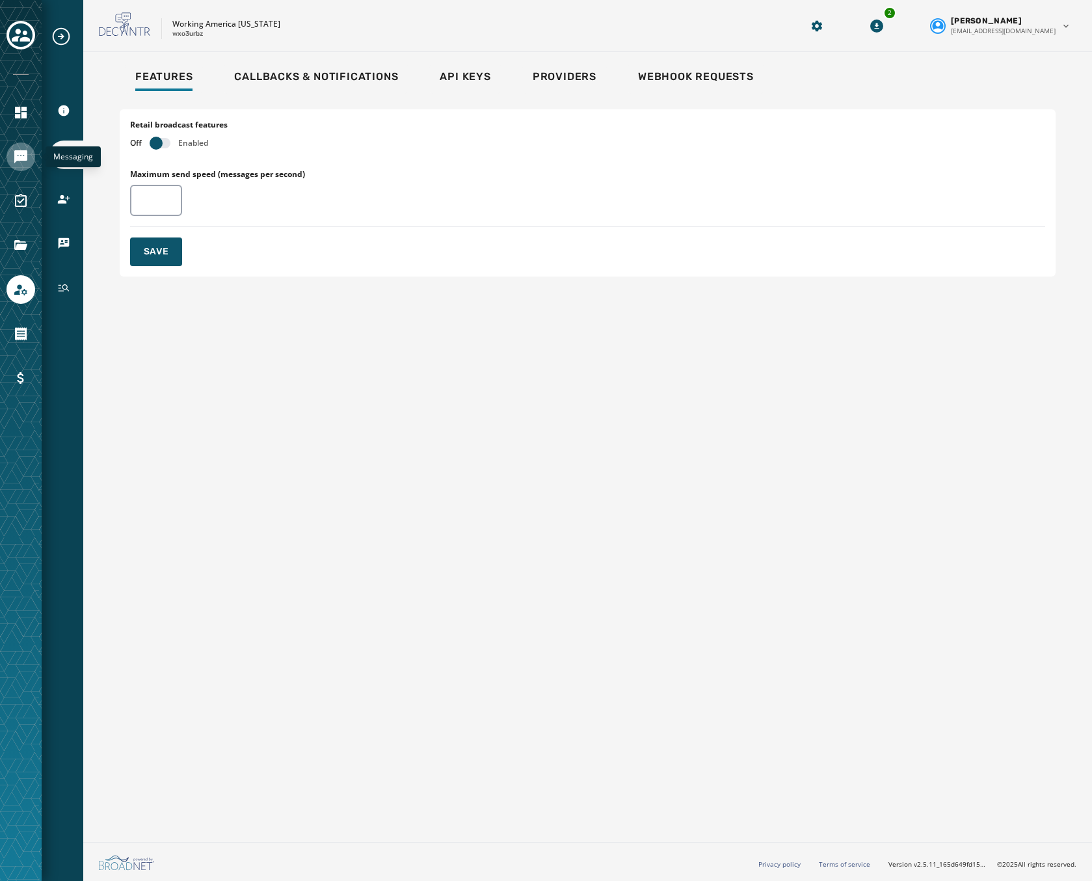
click at [17, 150] on icon "Navigate to Messaging" at bounding box center [21, 157] width 16 height 16
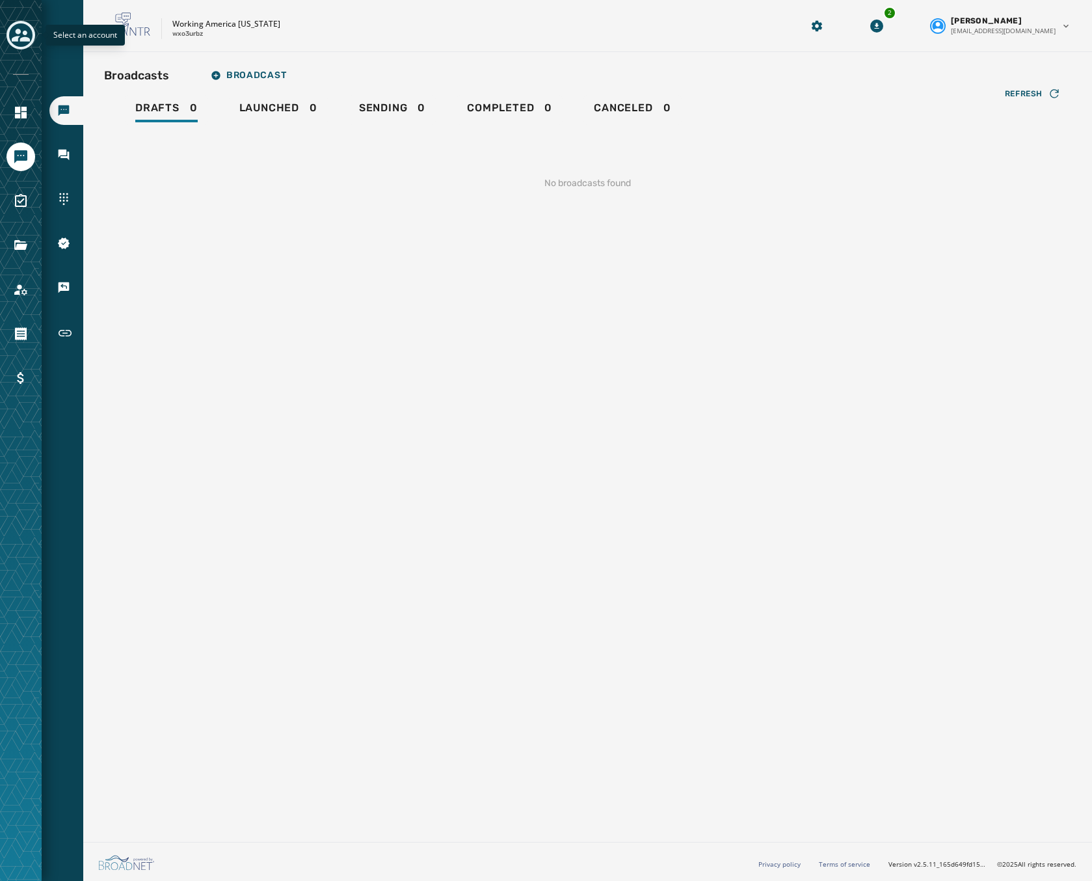
click at [28, 32] on icon "Toggle account select drawer" at bounding box center [21, 35] width 18 height 18
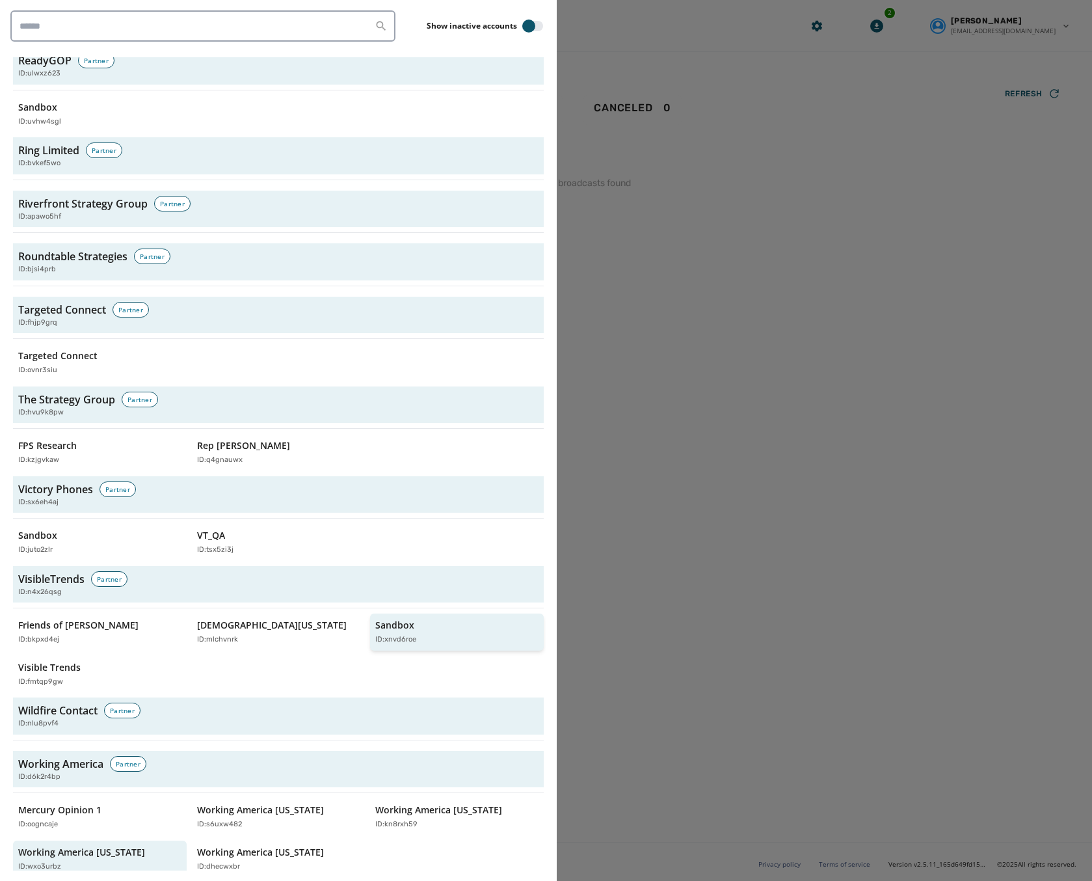
scroll to position [3860, 0]
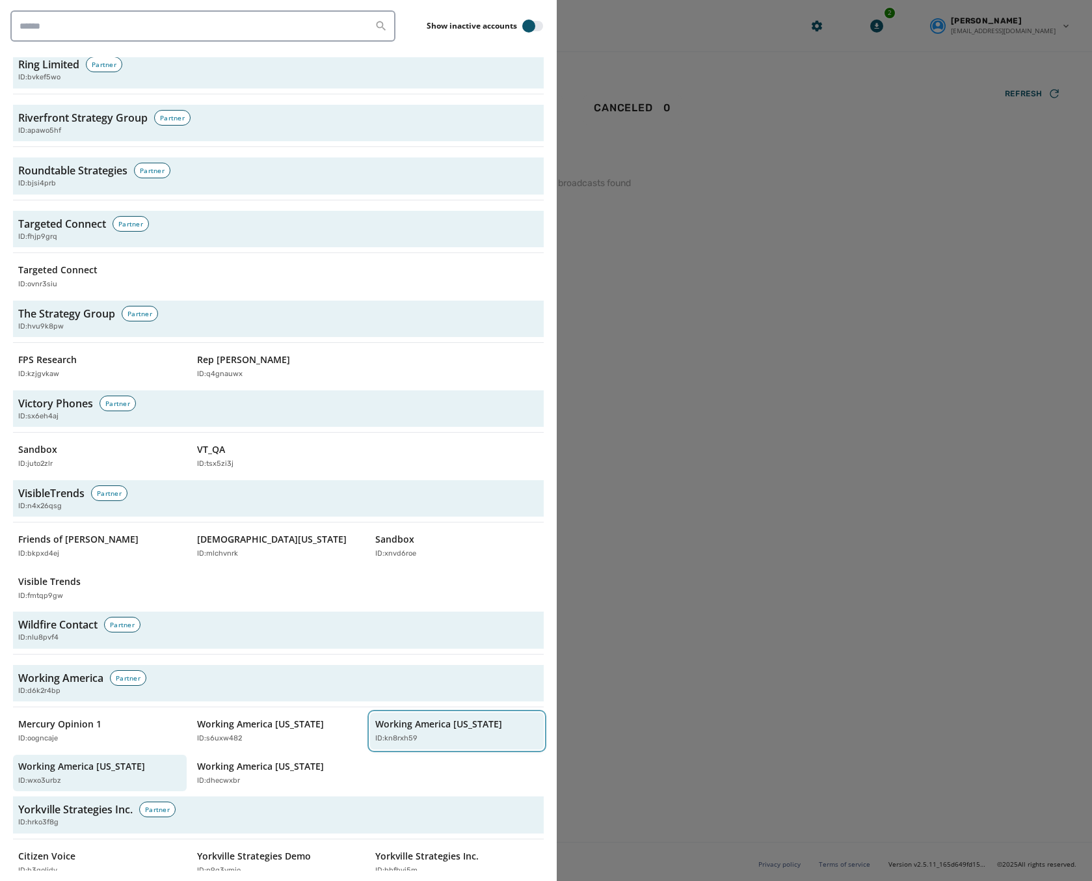
click at [381, 733] on p "ID: kn8rxh59" at bounding box center [396, 738] width 42 height 11
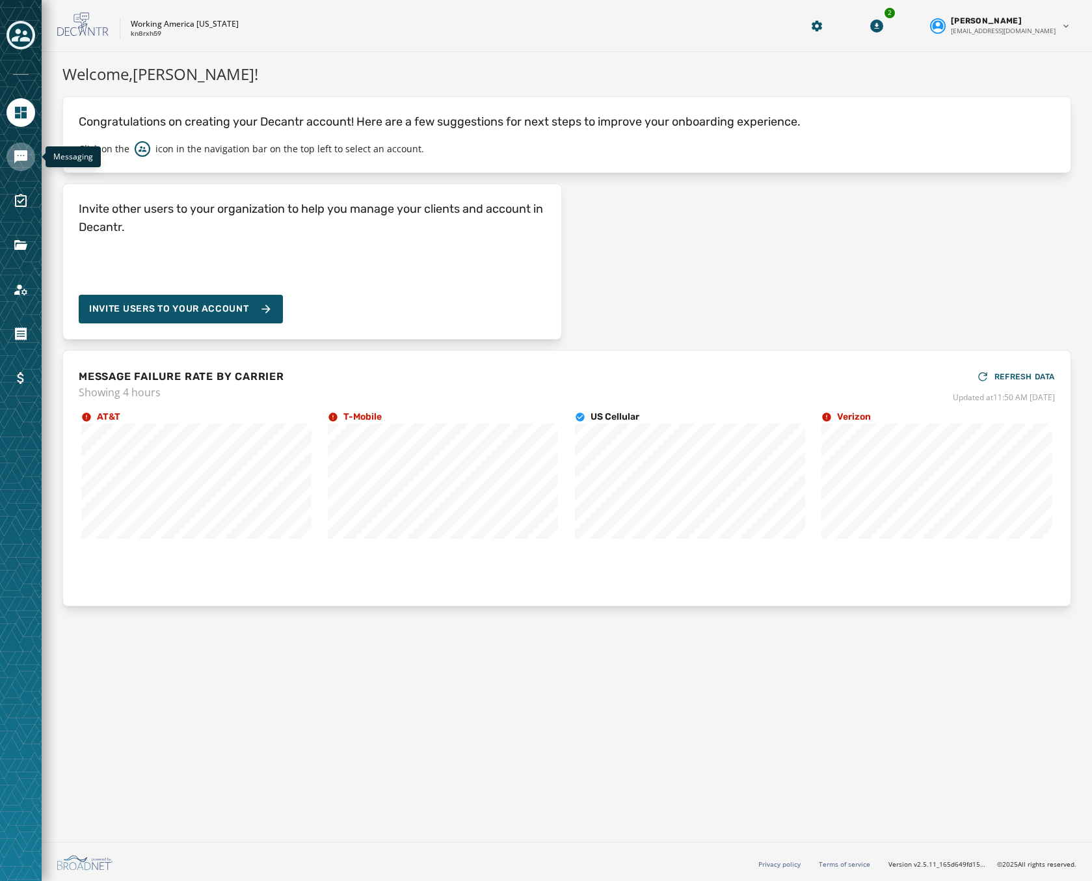
click at [18, 160] on icon "Navigate to Messaging" at bounding box center [20, 156] width 13 height 13
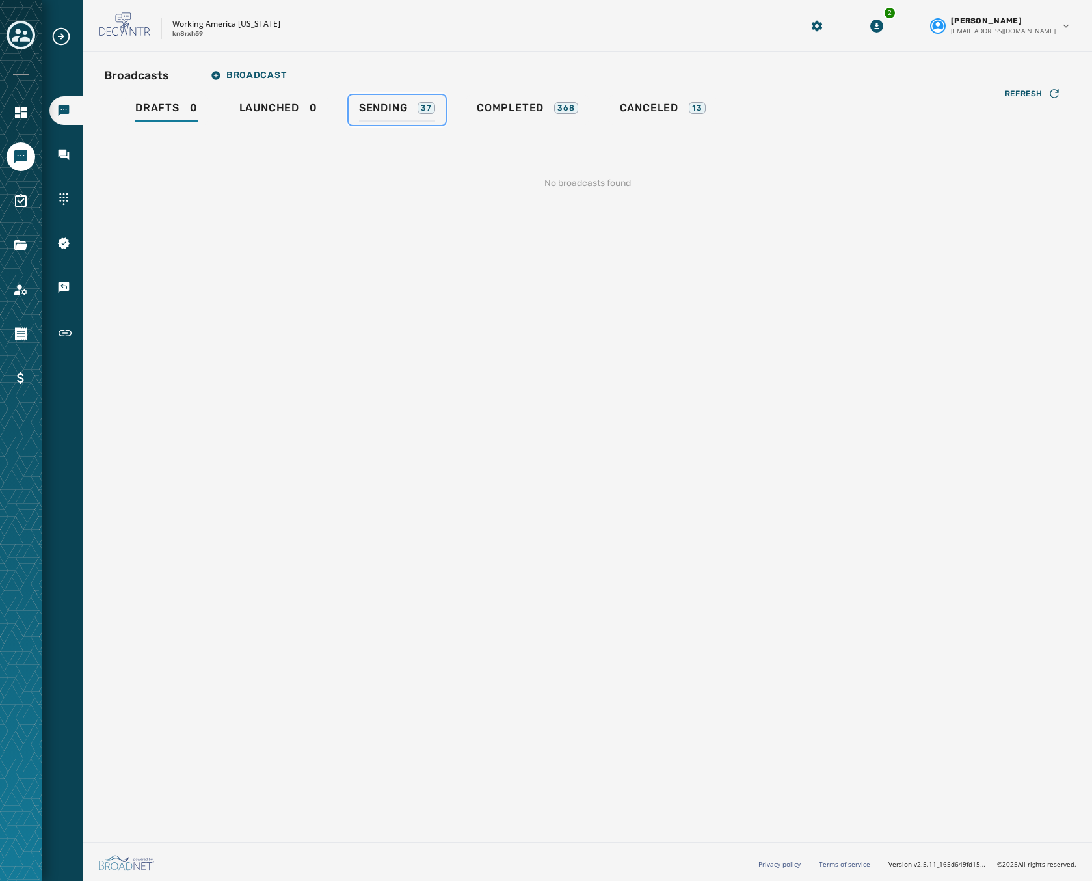
click at [403, 100] on link "Sending 37" at bounding box center [397, 110] width 97 height 30
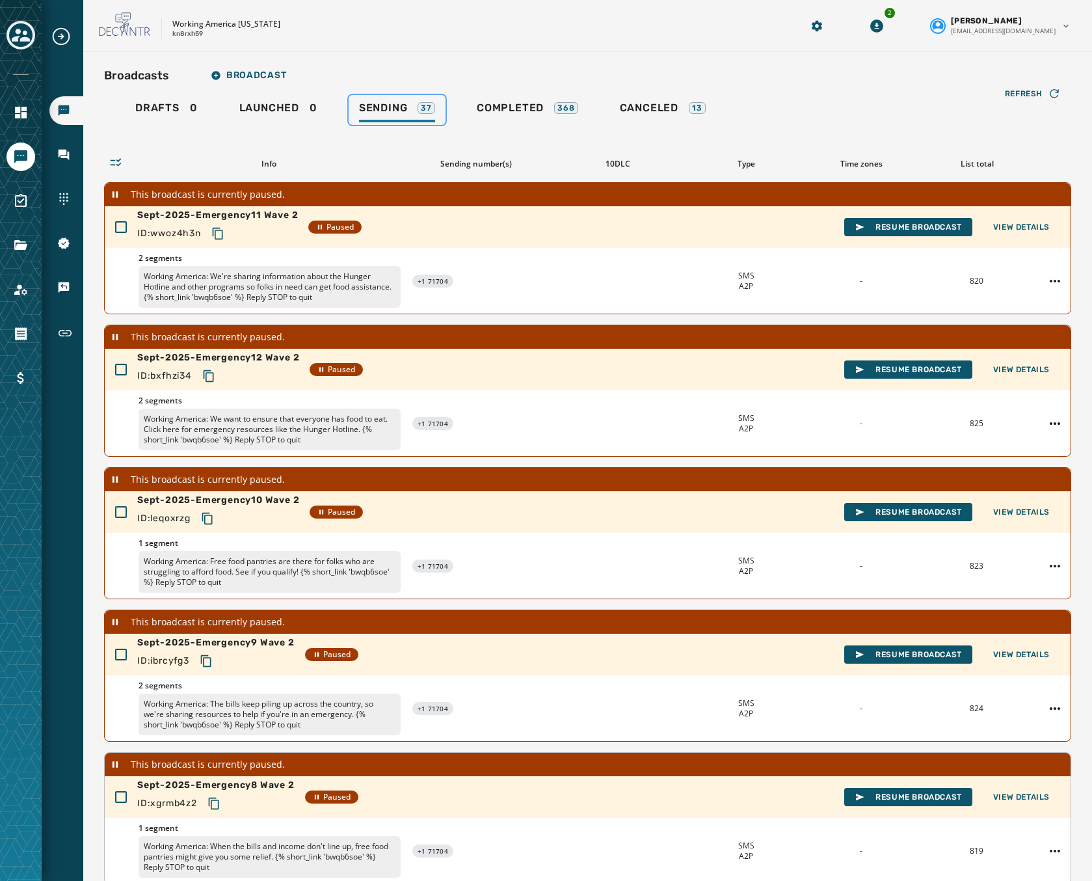
scroll to position [107, 0]
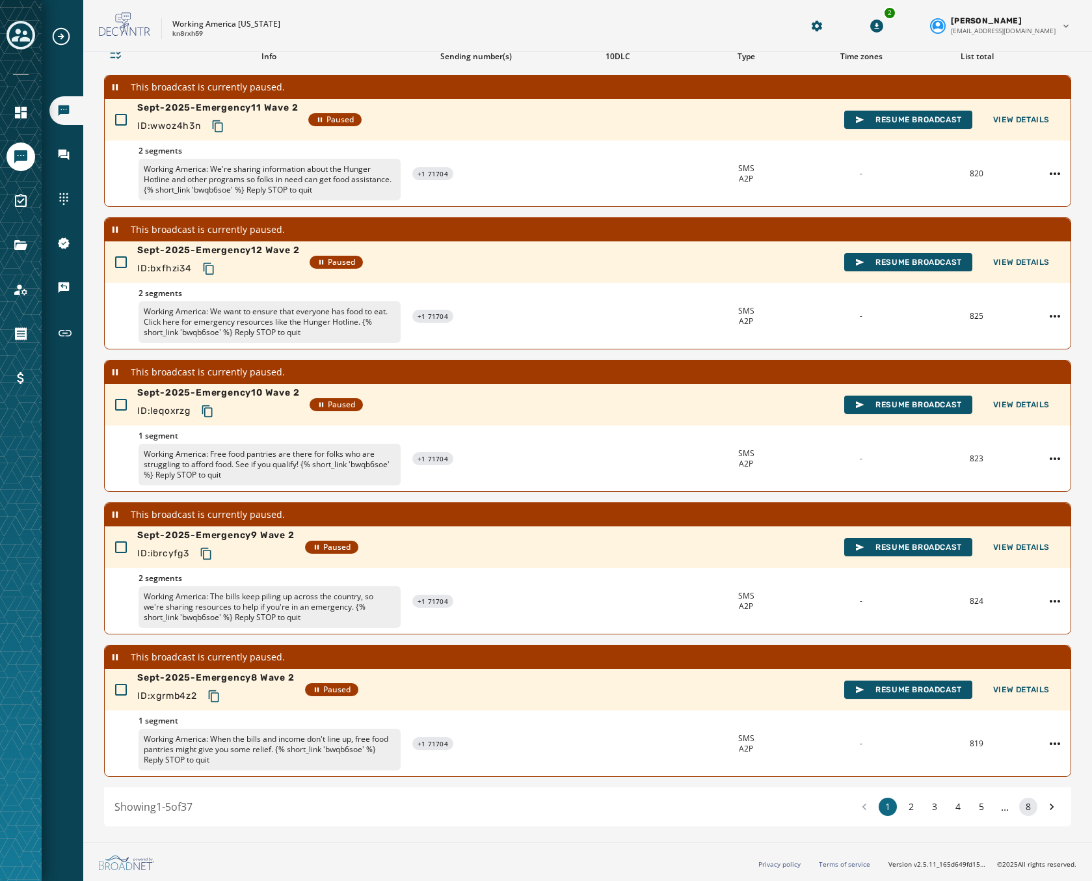
click at [1023, 807] on button "8" at bounding box center [1028, 807] width 18 height 18
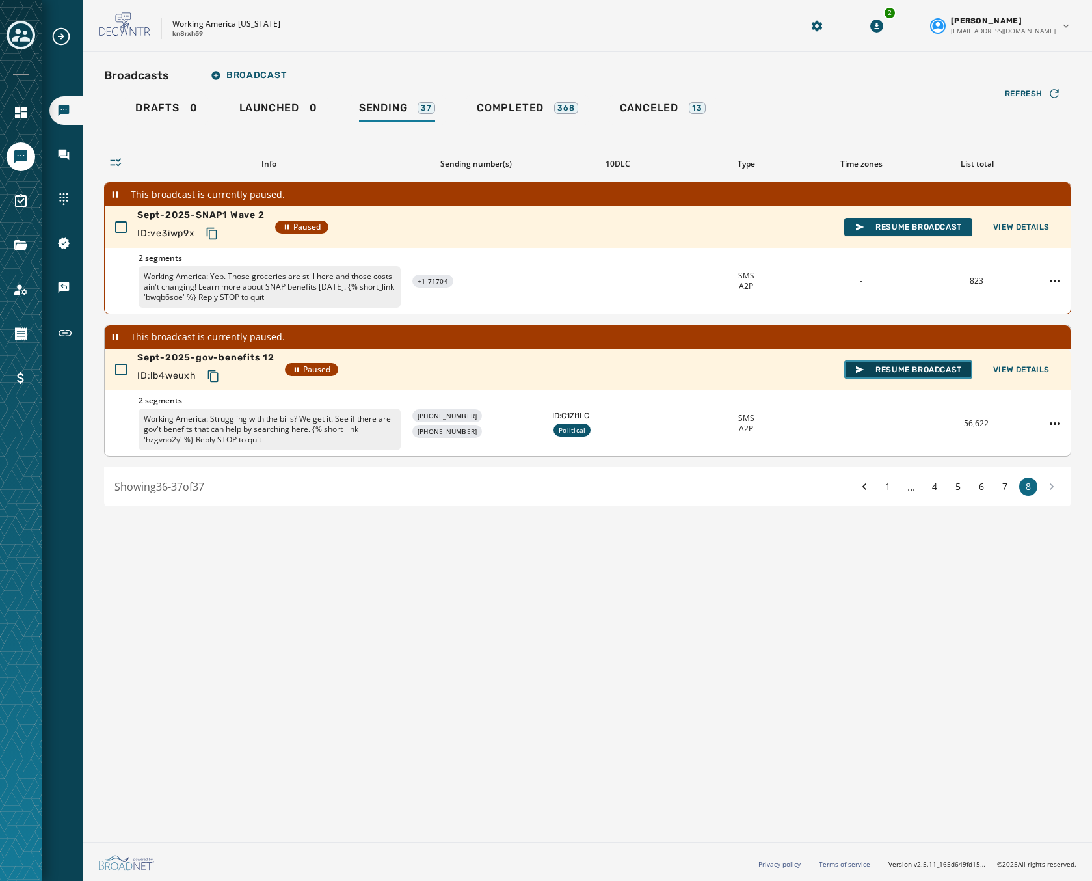
click at [919, 370] on span "Resume Broadcast" at bounding box center [908, 369] width 107 height 10
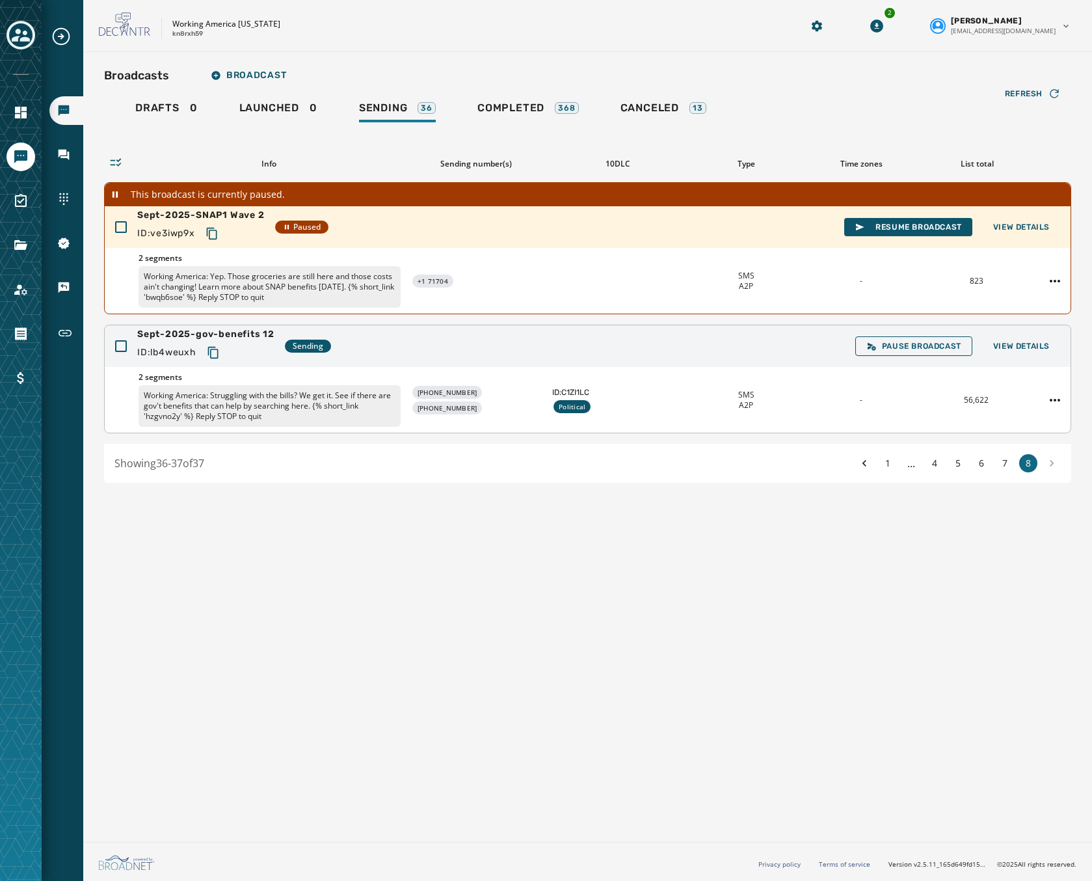
click at [218, 349] on icon "Copy text to clipboard" at bounding box center [213, 353] width 10 height 12
click at [197, 360] on div "ID: lb4weuxh" at bounding box center [205, 352] width 137 height 23
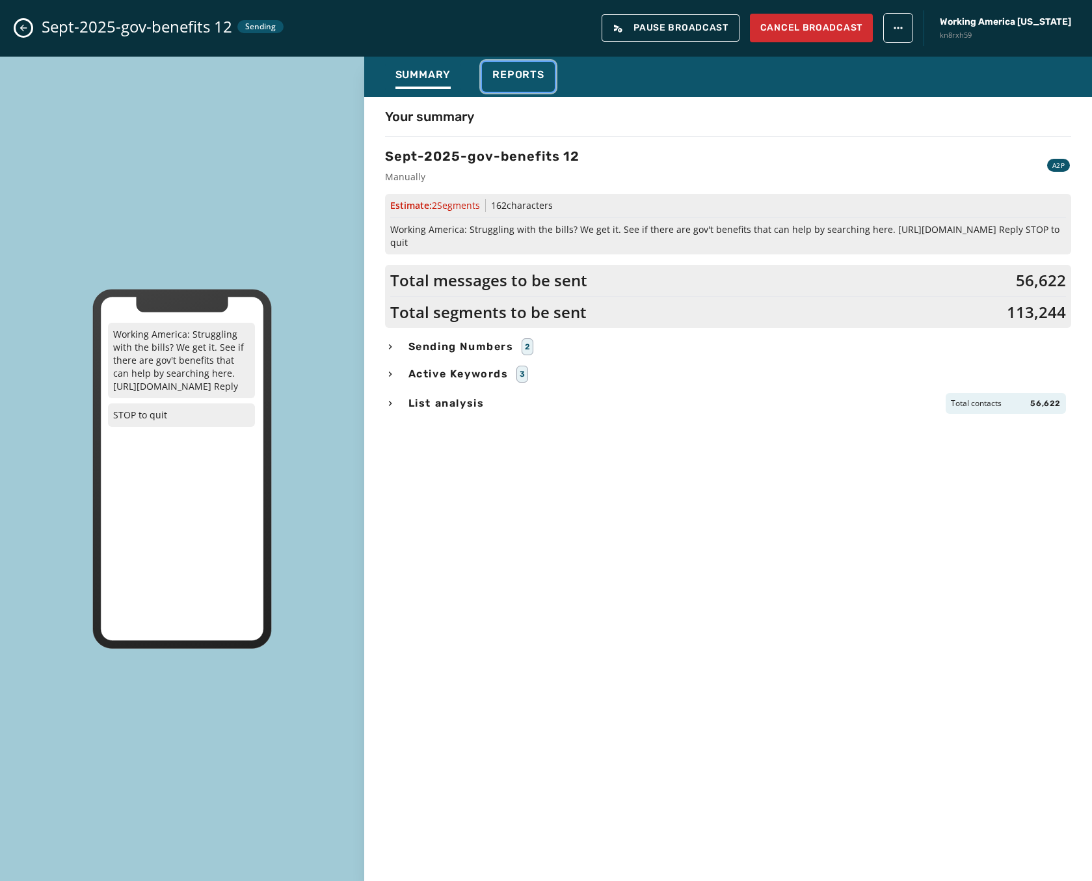
click at [524, 74] on span "Reports" at bounding box center [518, 74] width 52 height 13
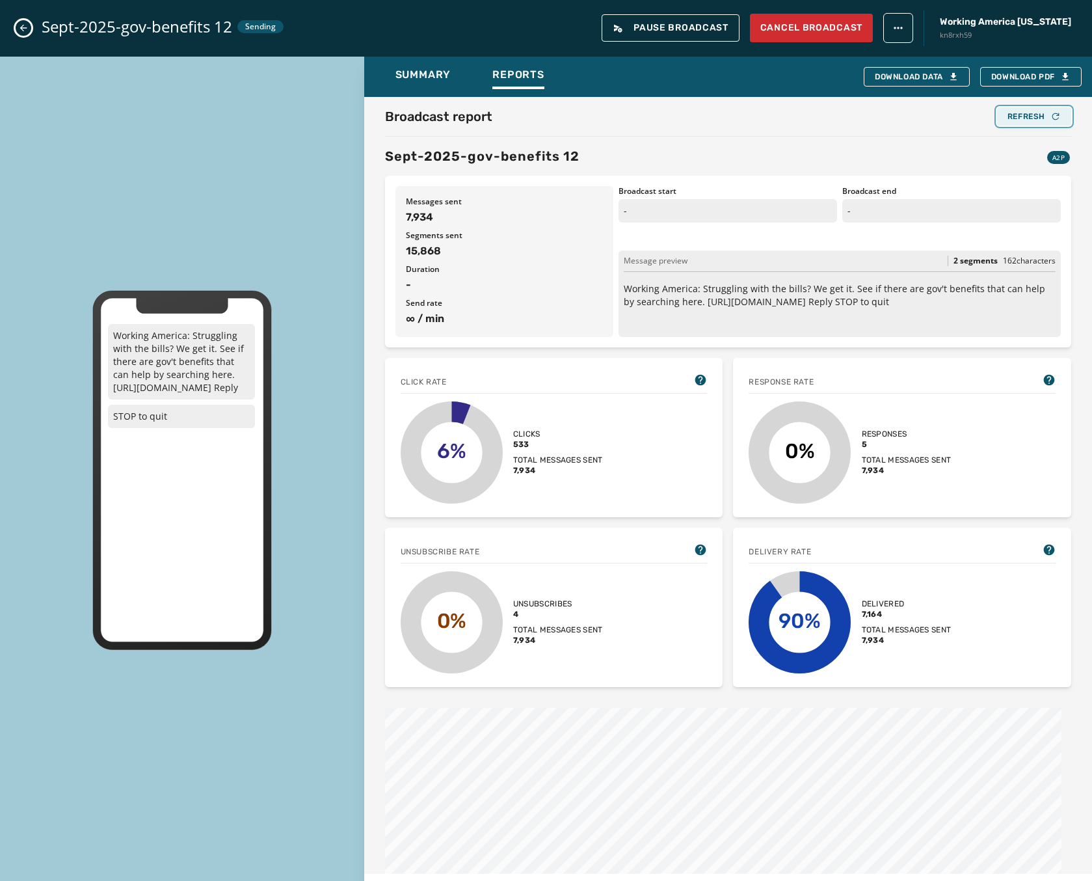
click at [1024, 119] on div "Refresh" at bounding box center [1034, 116] width 53 height 10
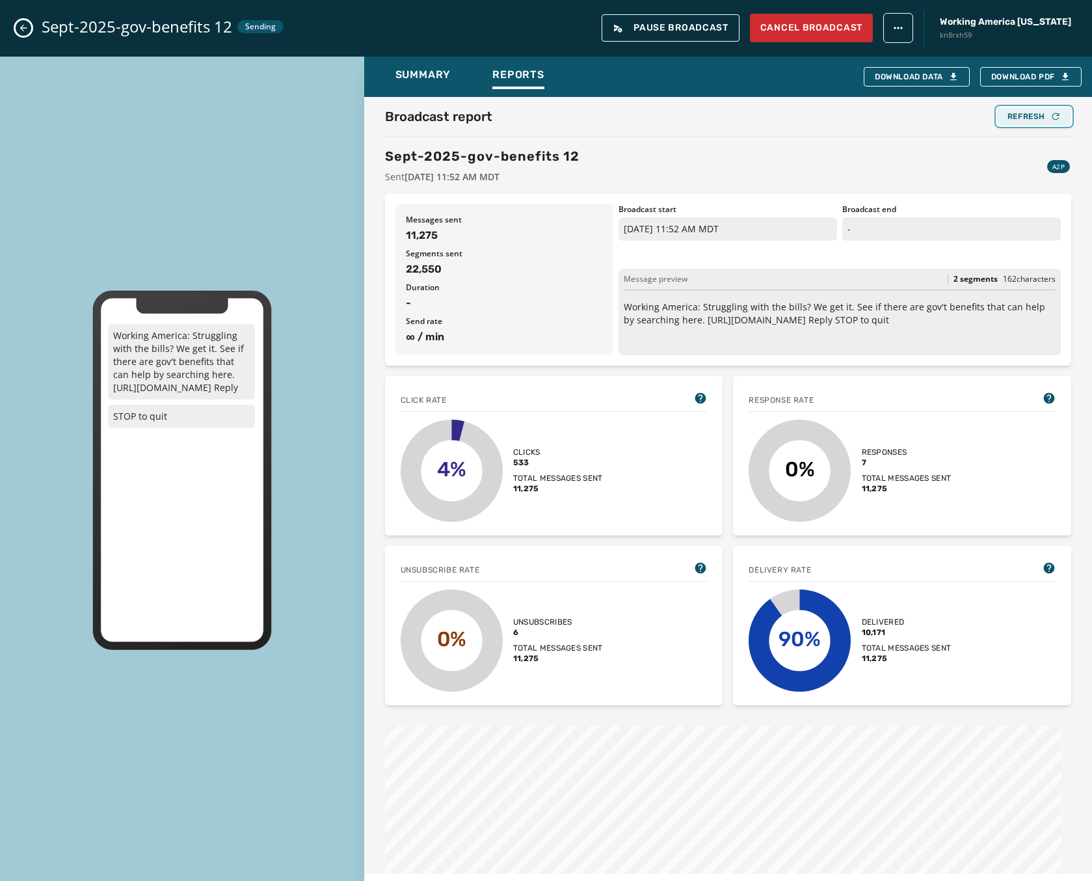
click at [1008, 114] on div "Refresh" at bounding box center [1034, 116] width 53 height 10
click at [31, 28] on div "Sept-2025-gov-benefits 12 Sending Pause Broadcast Cancel Broadcast Working Amer…" at bounding box center [546, 28] width 1092 height 57
click at [23, 29] on icon "Close admin drawer" at bounding box center [23, 28] width 10 height 10
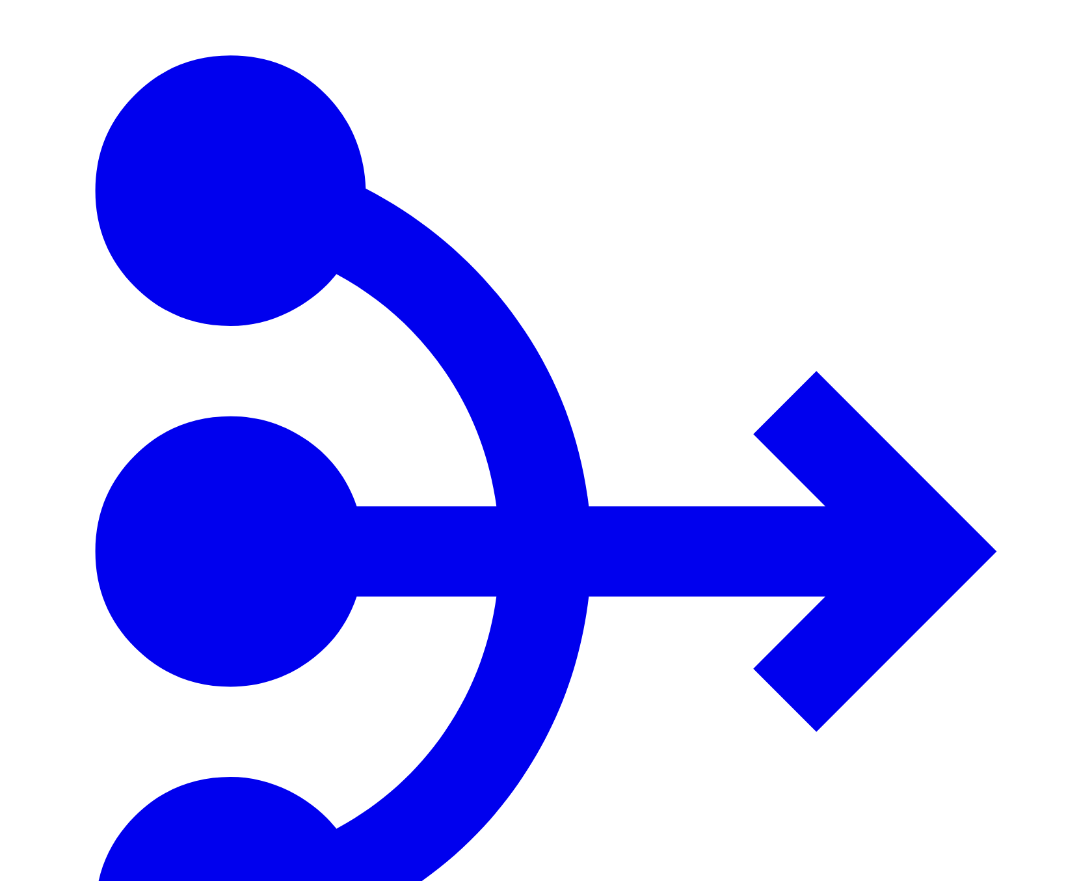
type input "****"
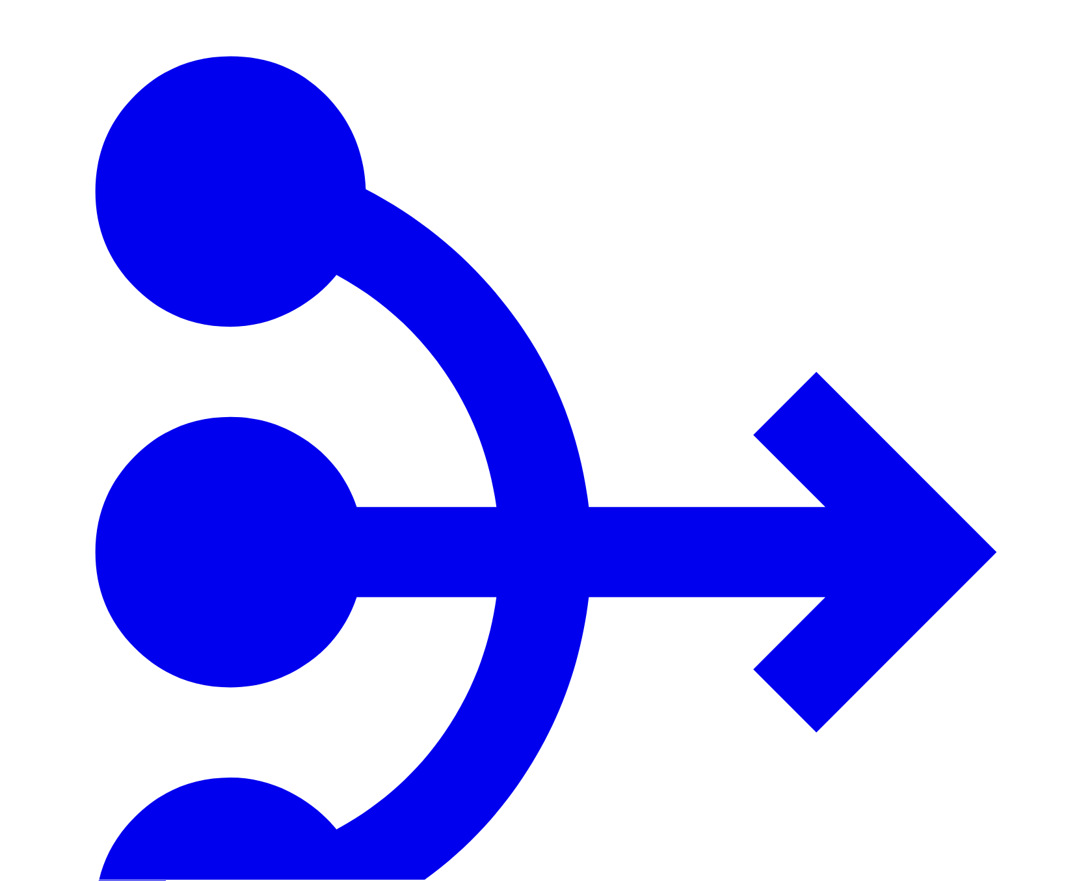
scroll to position [52, 0]
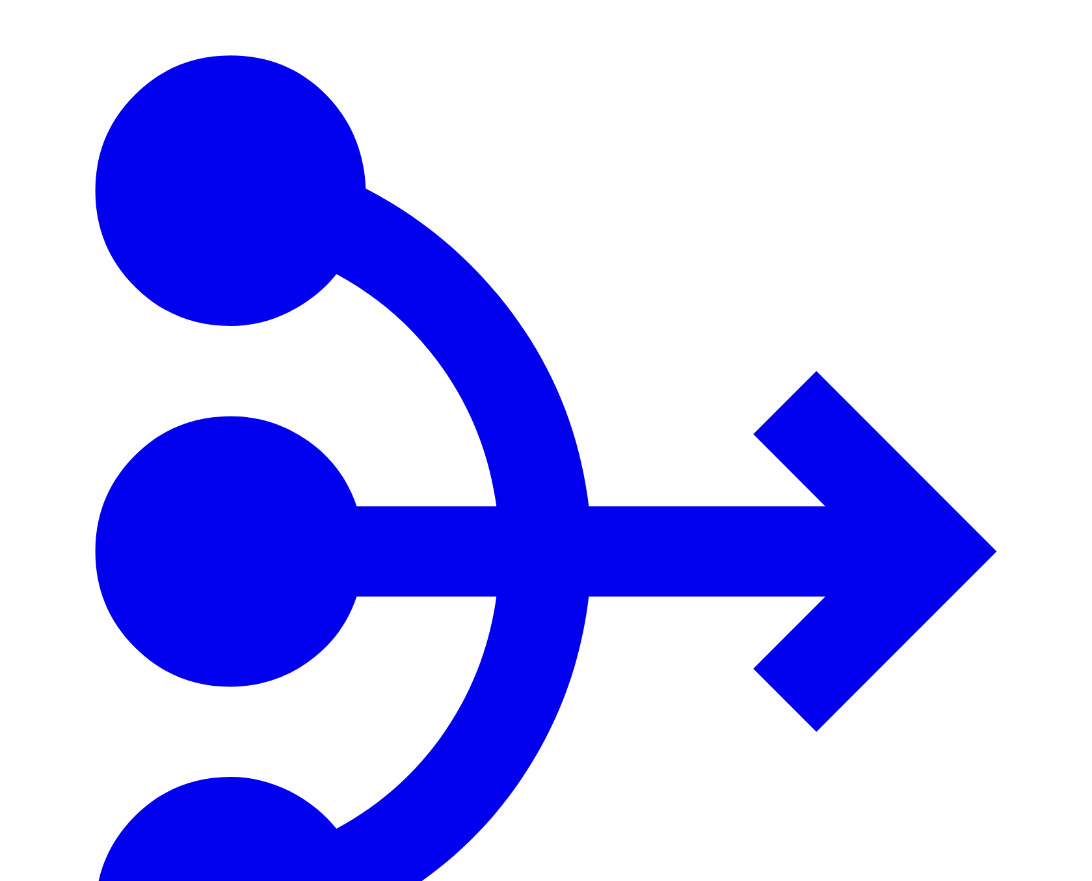
type input "****"
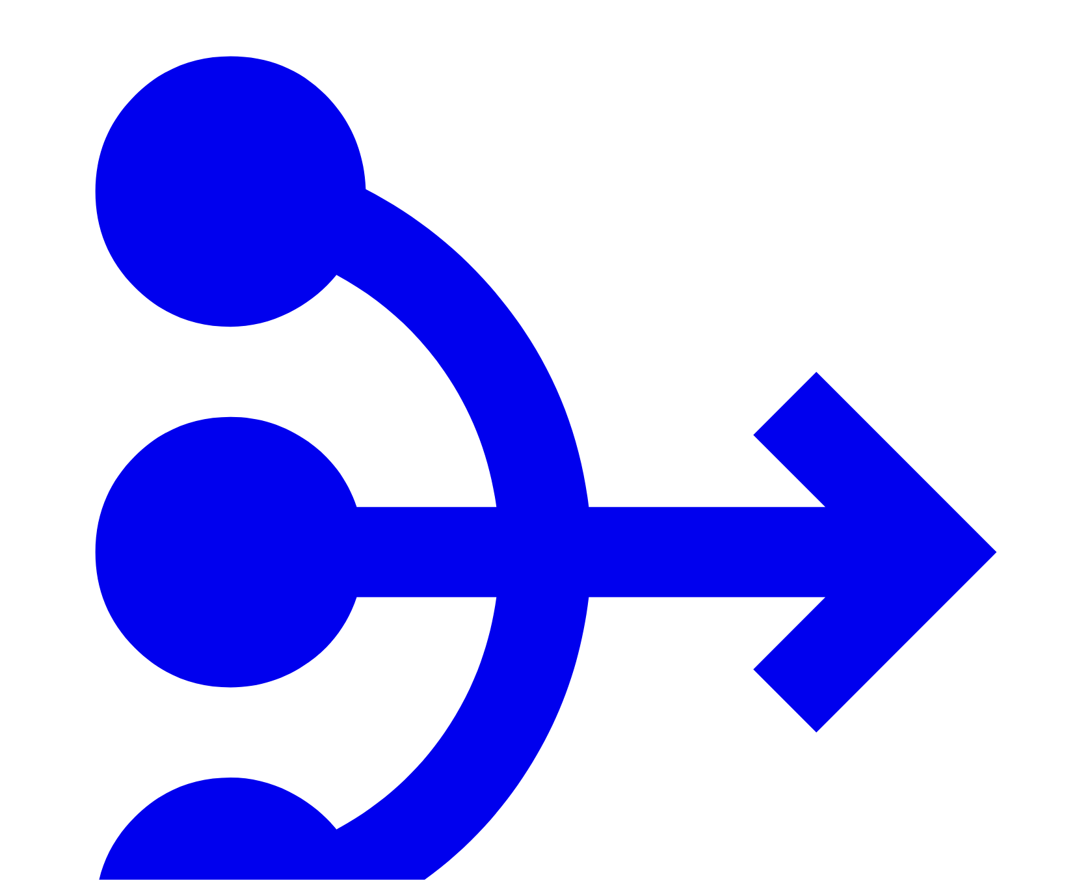
scroll to position [52, 0]
